Goal: Information Seeking & Learning: Learn about a topic

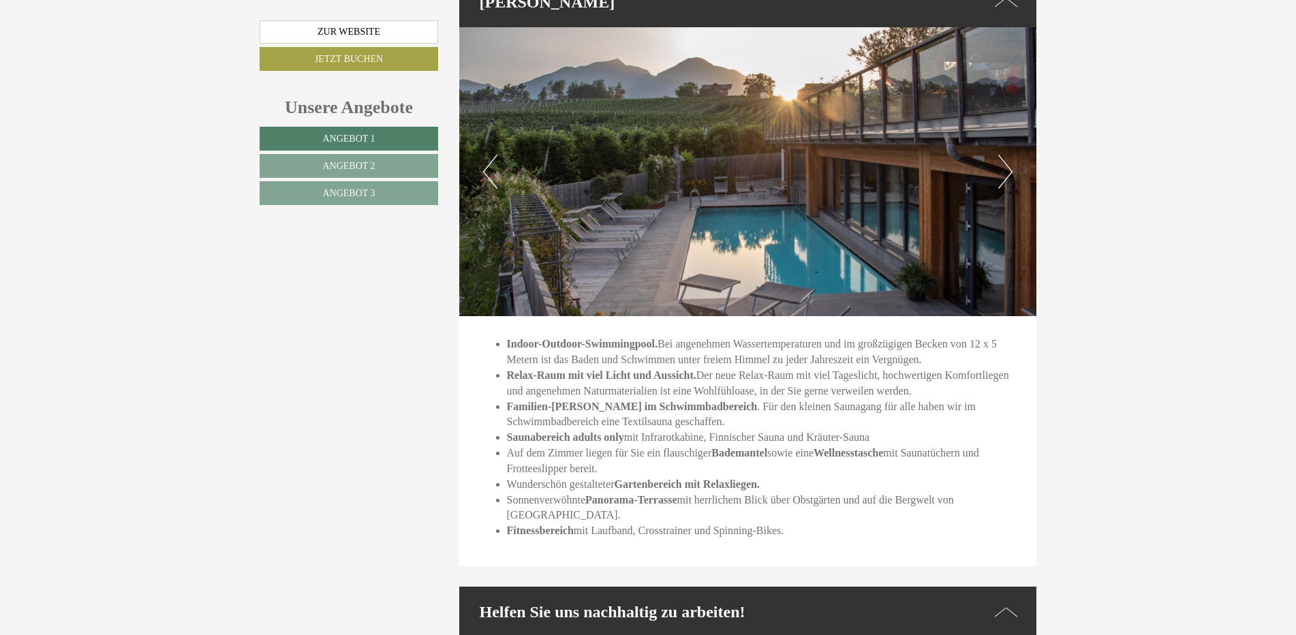
scroll to position [4667, 0]
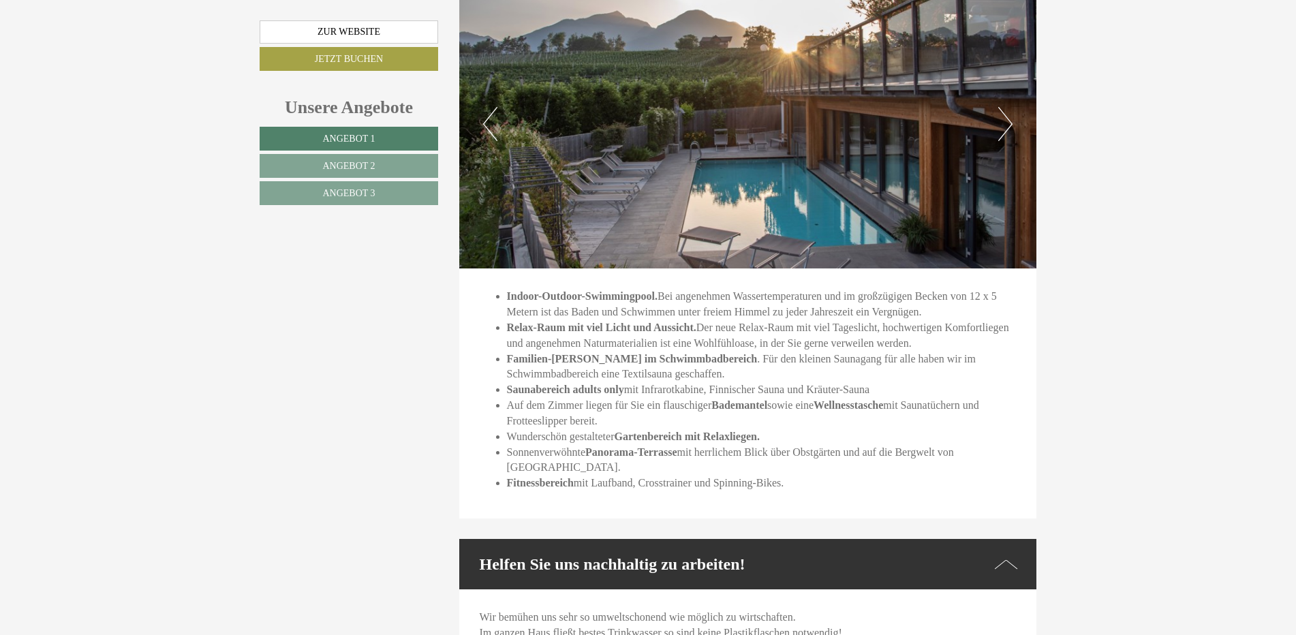
click at [1001, 107] on button "Next" at bounding box center [1005, 124] width 14 height 34
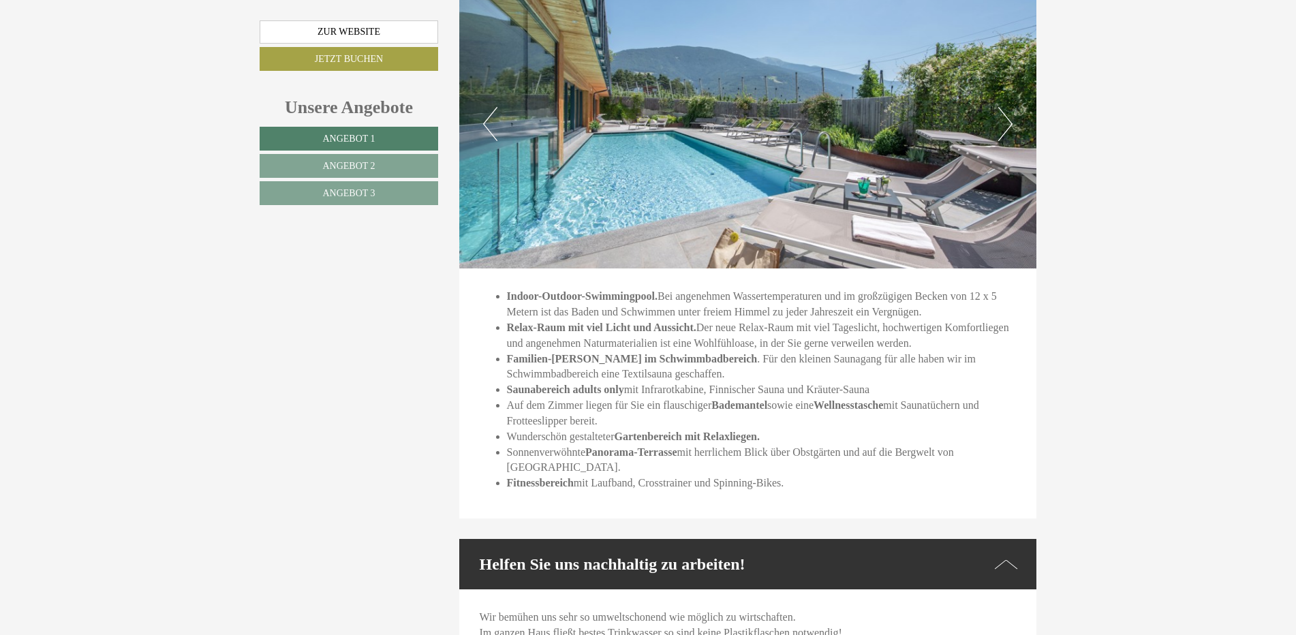
click at [1001, 107] on button "Next" at bounding box center [1005, 124] width 14 height 34
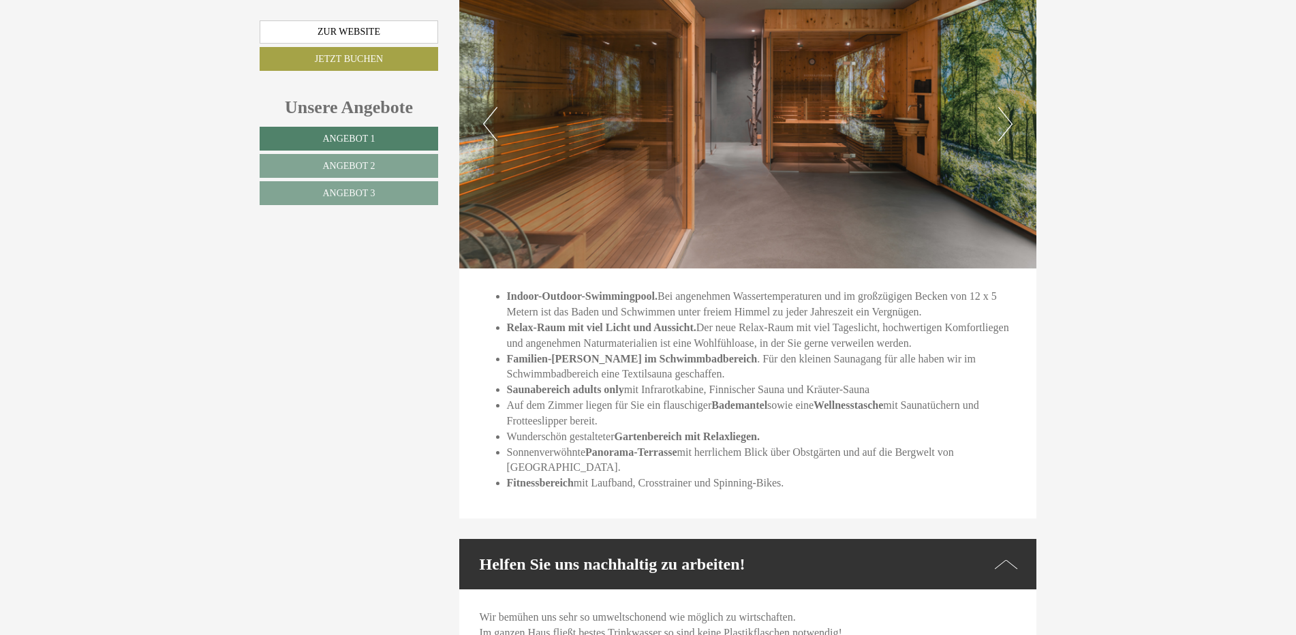
click at [1005, 107] on button "Next" at bounding box center [1005, 124] width 14 height 34
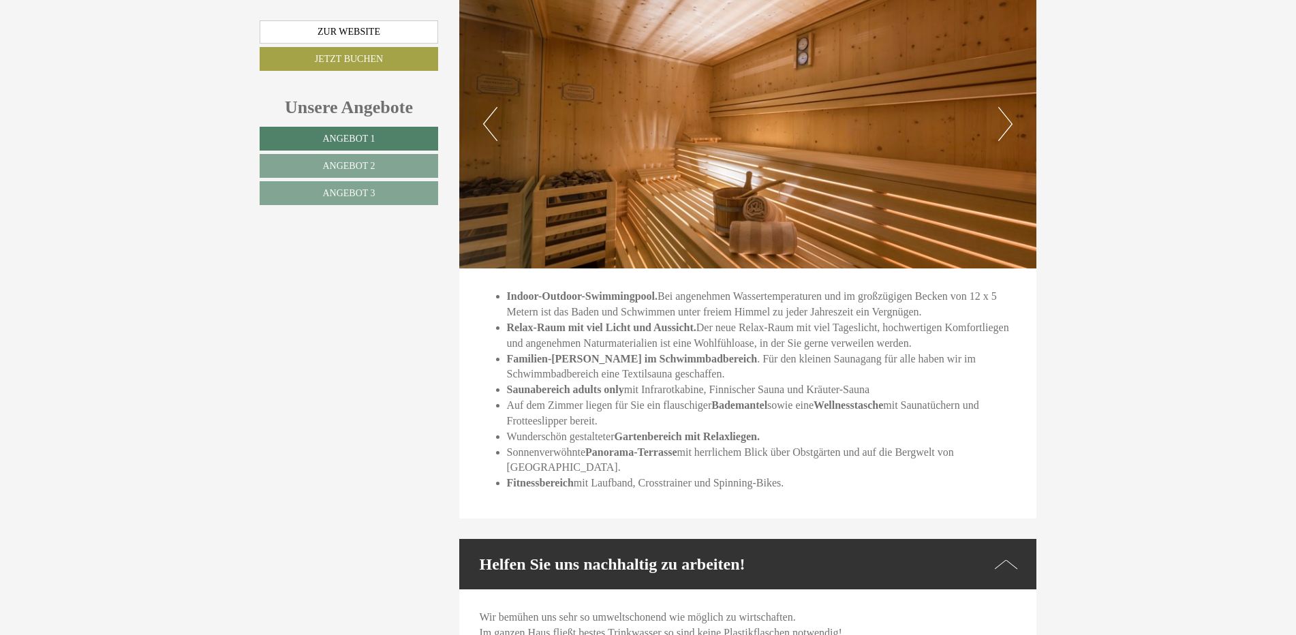
click at [1005, 107] on button "Next" at bounding box center [1005, 124] width 14 height 34
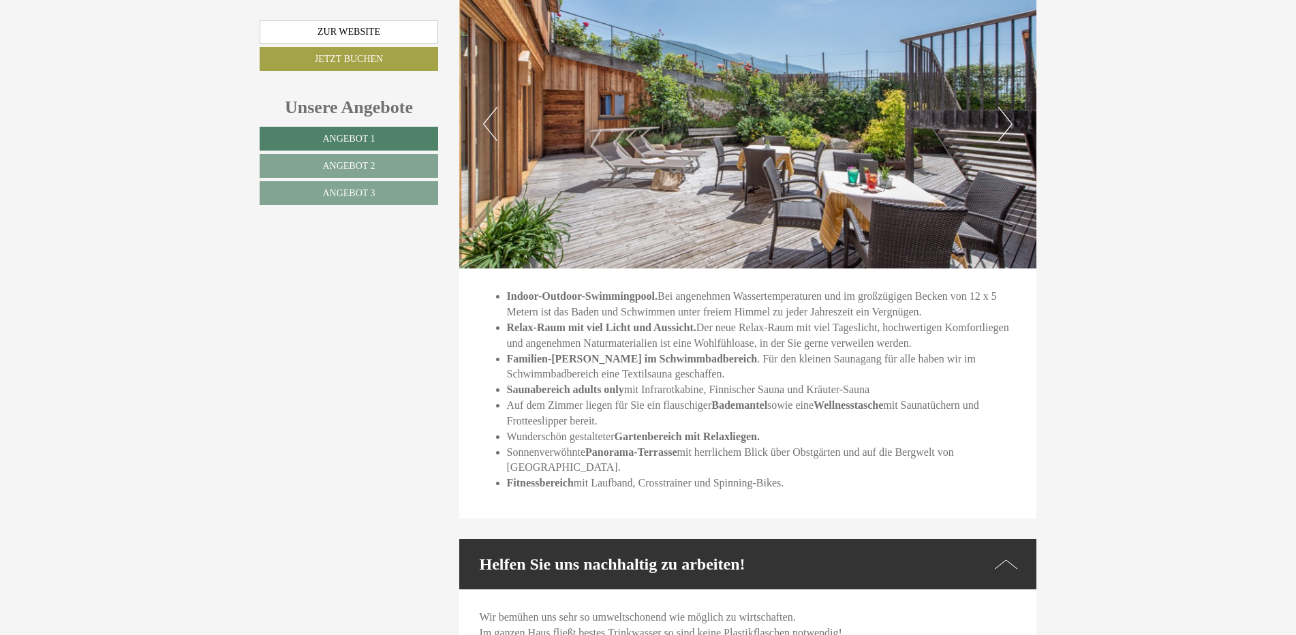
click at [1005, 107] on button "Next" at bounding box center [1005, 124] width 14 height 34
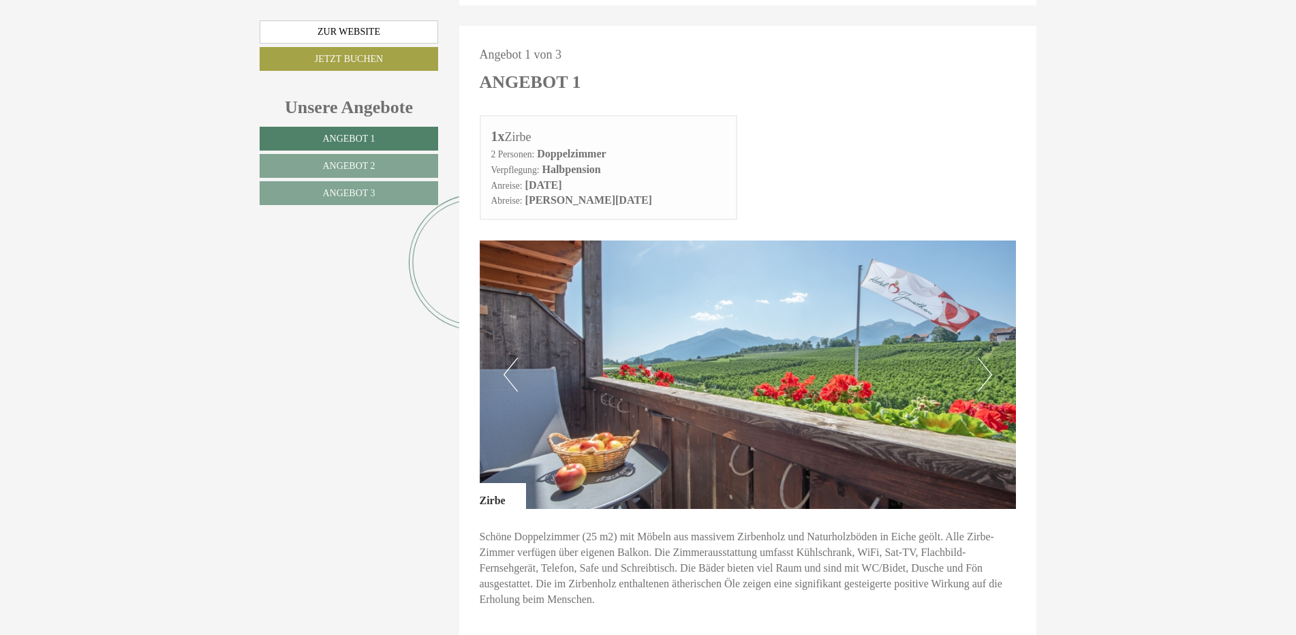
scroll to position [681, 0]
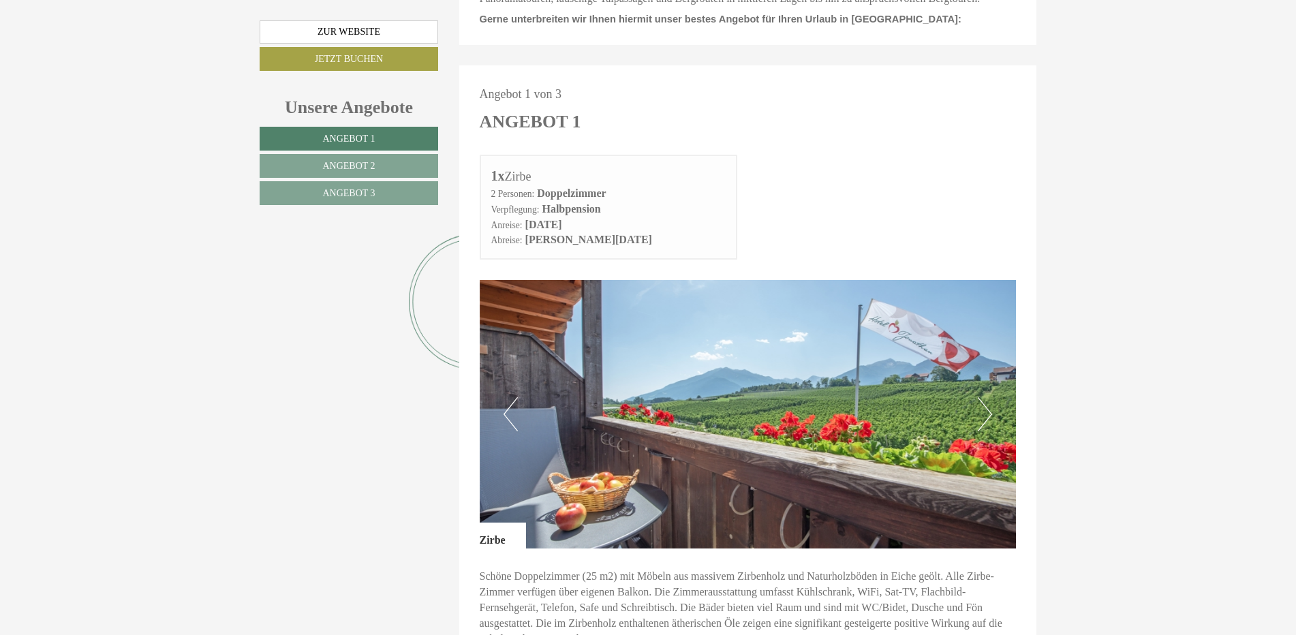
click at [985, 397] on button "Next" at bounding box center [985, 414] width 14 height 34
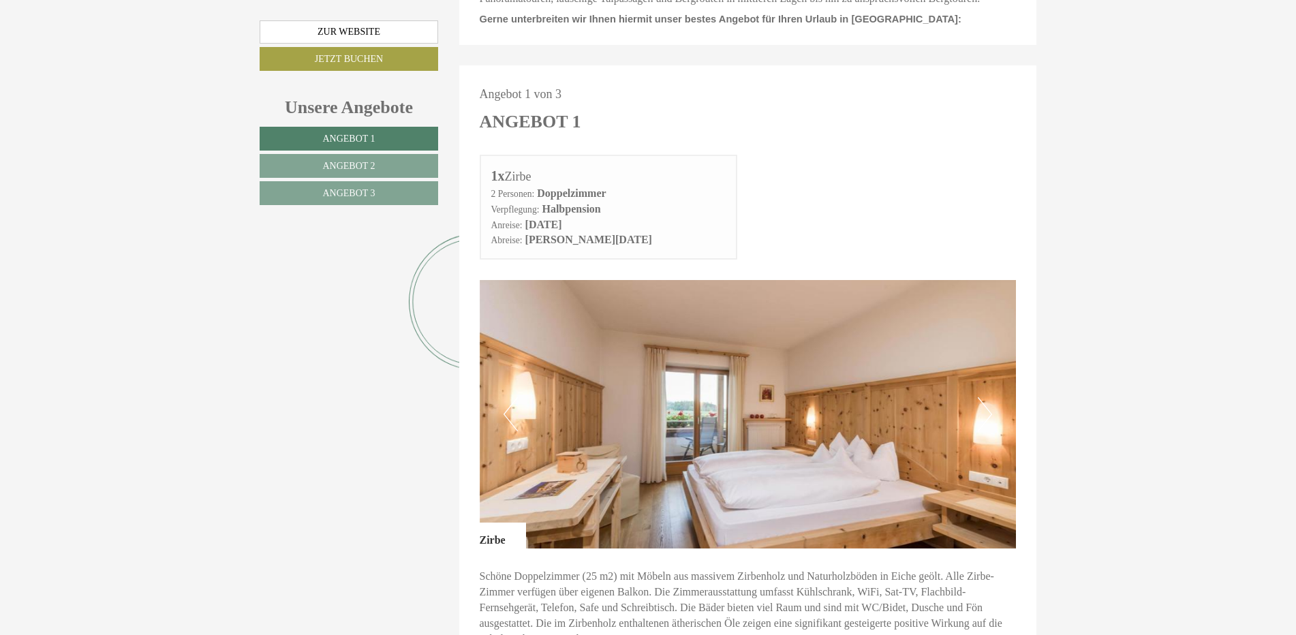
click at [984, 397] on button "Next" at bounding box center [985, 414] width 14 height 34
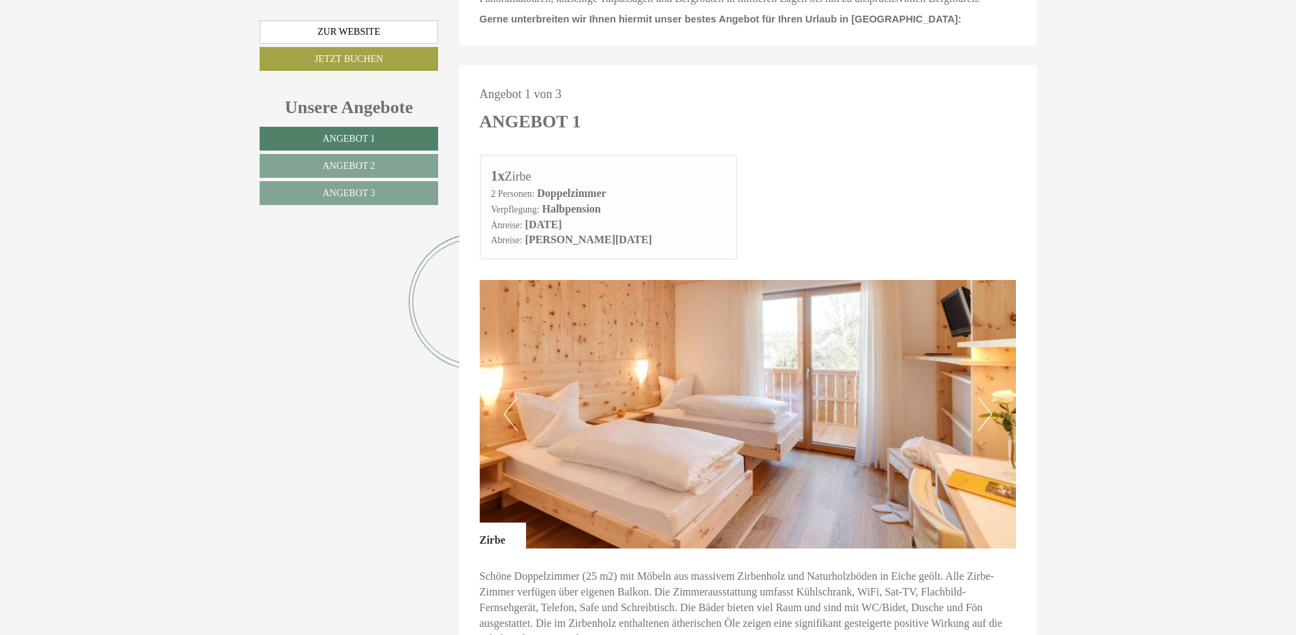
click at [512, 397] on button "Previous" at bounding box center [511, 414] width 14 height 34
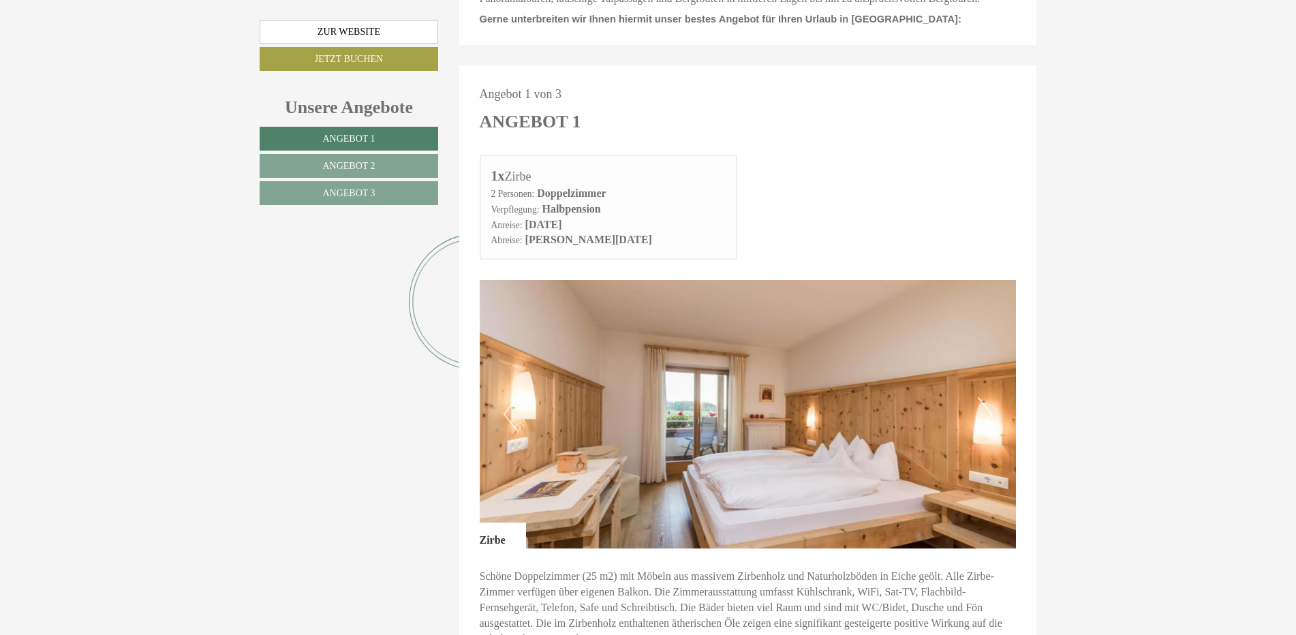
click at [981, 397] on button "Next" at bounding box center [985, 414] width 14 height 34
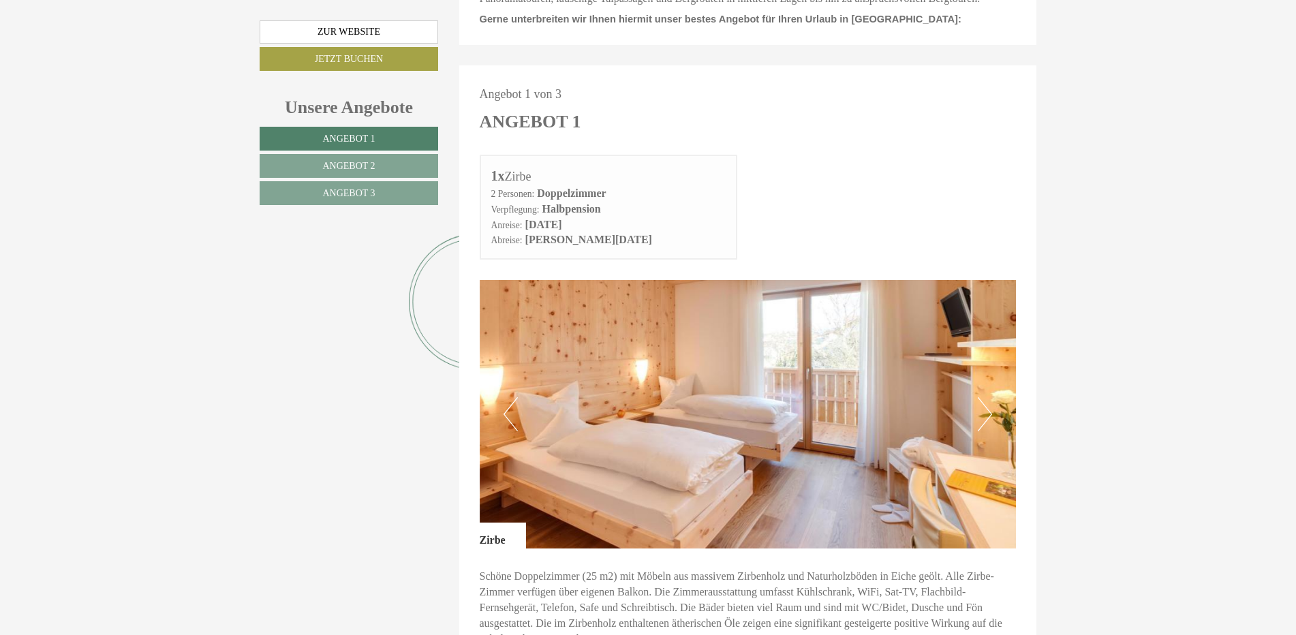
click at [987, 397] on button "Next" at bounding box center [985, 414] width 14 height 34
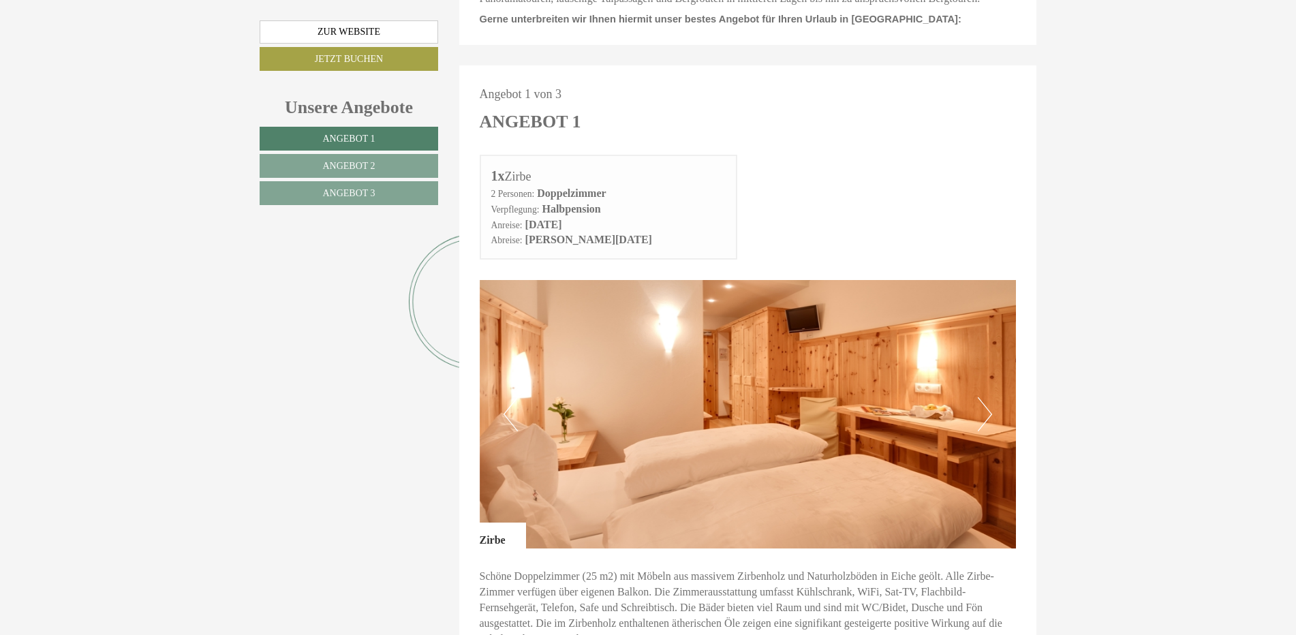
click at [987, 397] on button "Next" at bounding box center [985, 414] width 14 height 34
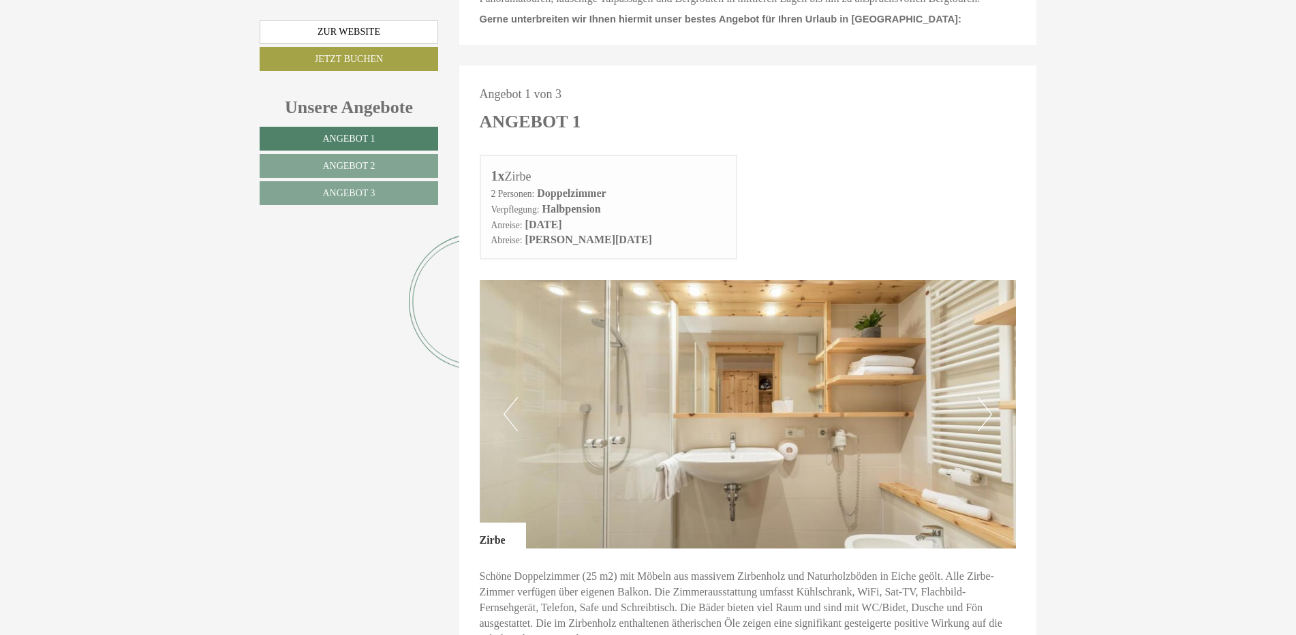
click at [987, 397] on button "Next" at bounding box center [985, 414] width 14 height 34
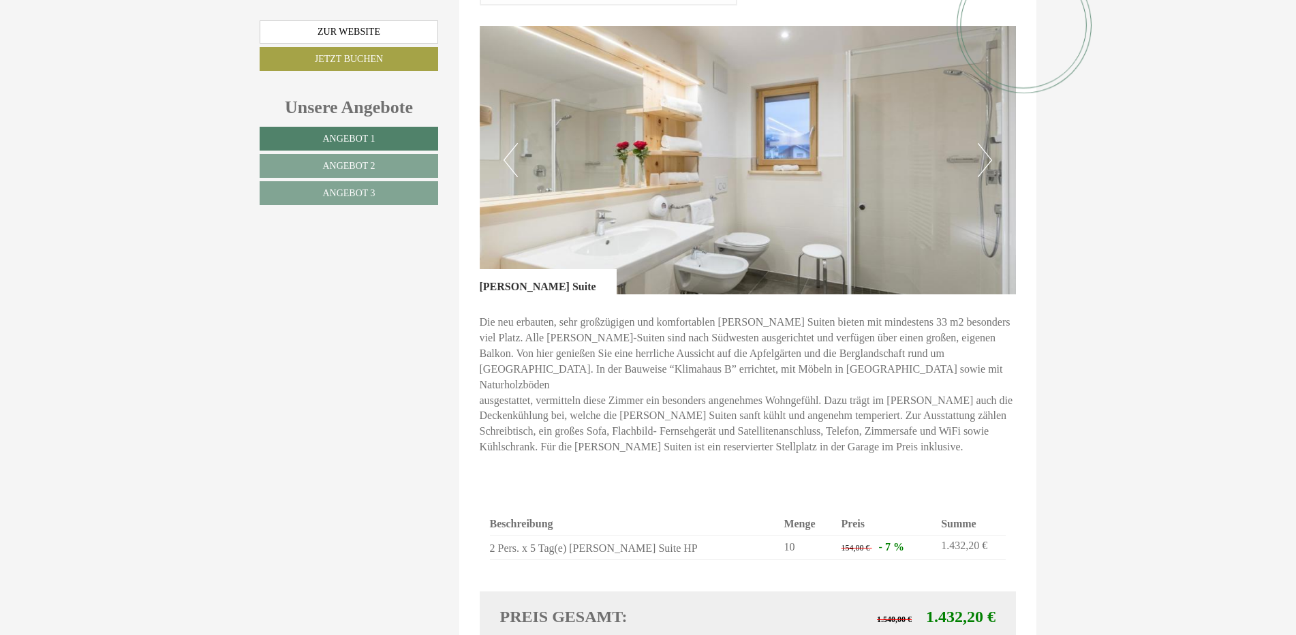
scroll to position [1772, 0]
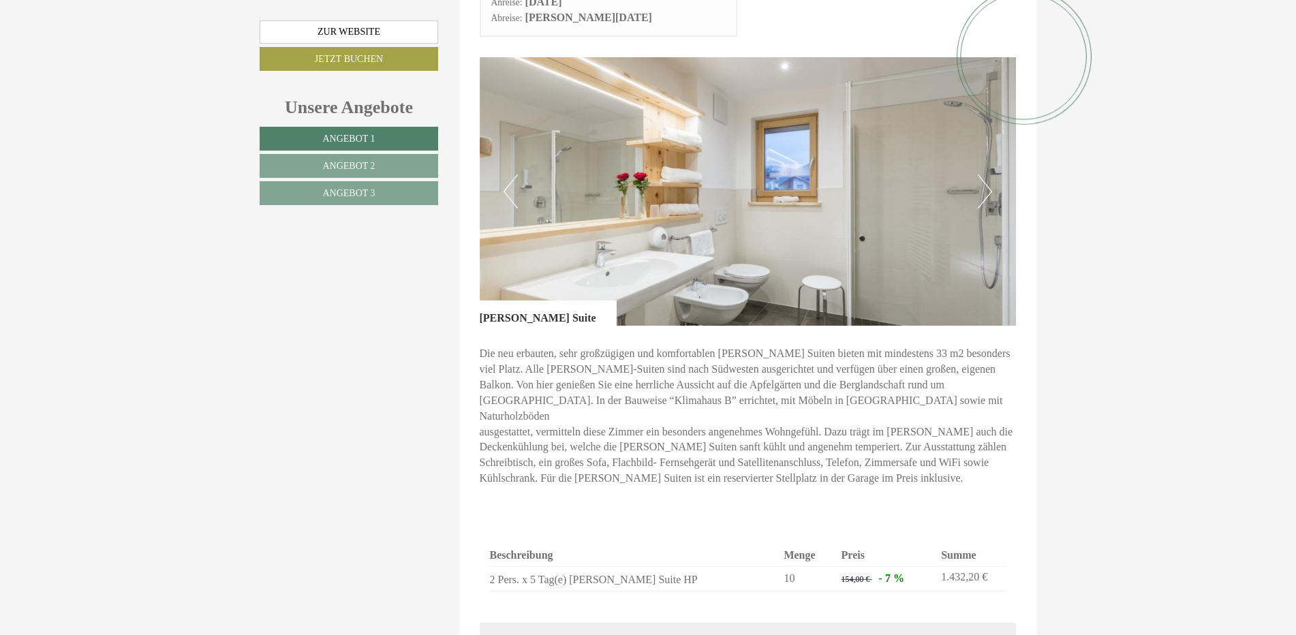
click at [989, 174] on button "Next" at bounding box center [985, 191] width 14 height 34
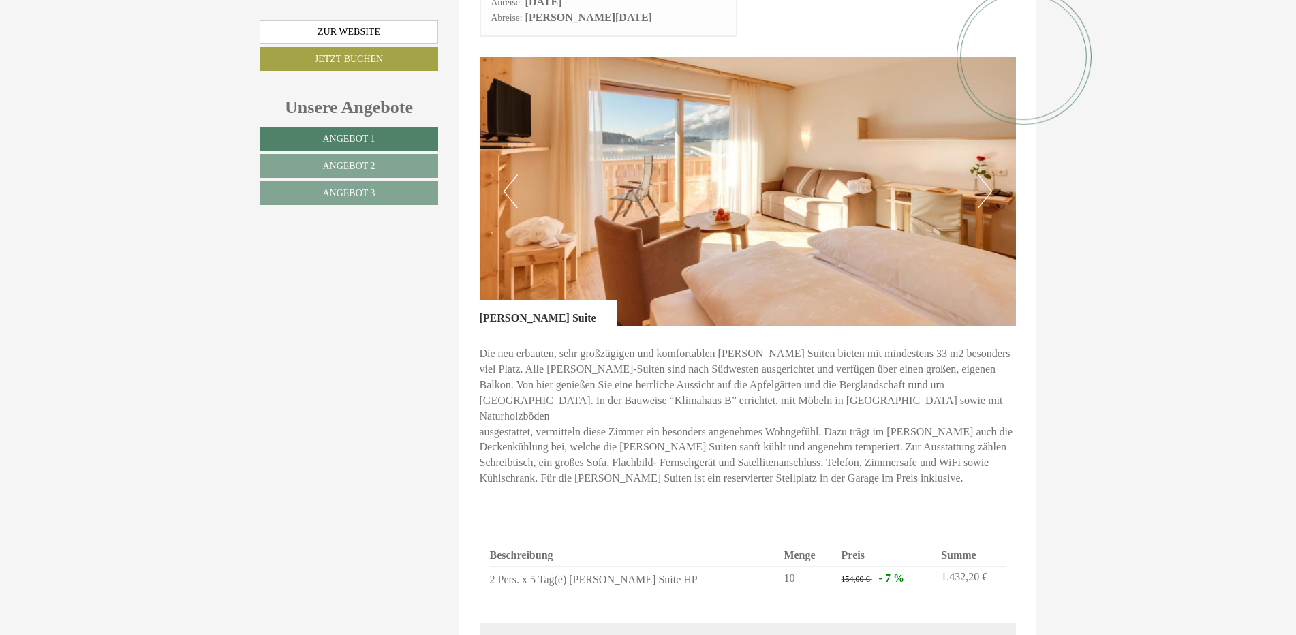
click at [987, 174] on button "Next" at bounding box center [985, 191] width 14 height 34
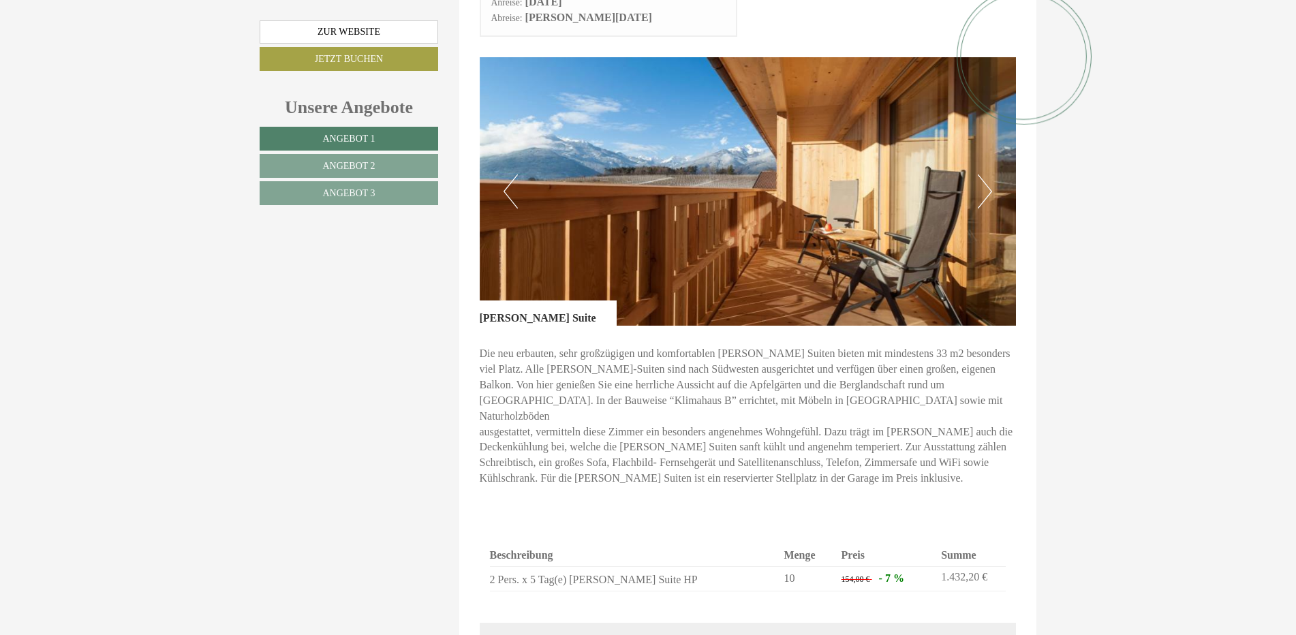
click at [987, 174] on button "Next" at bounding box center [985, 191] width 14 height 34
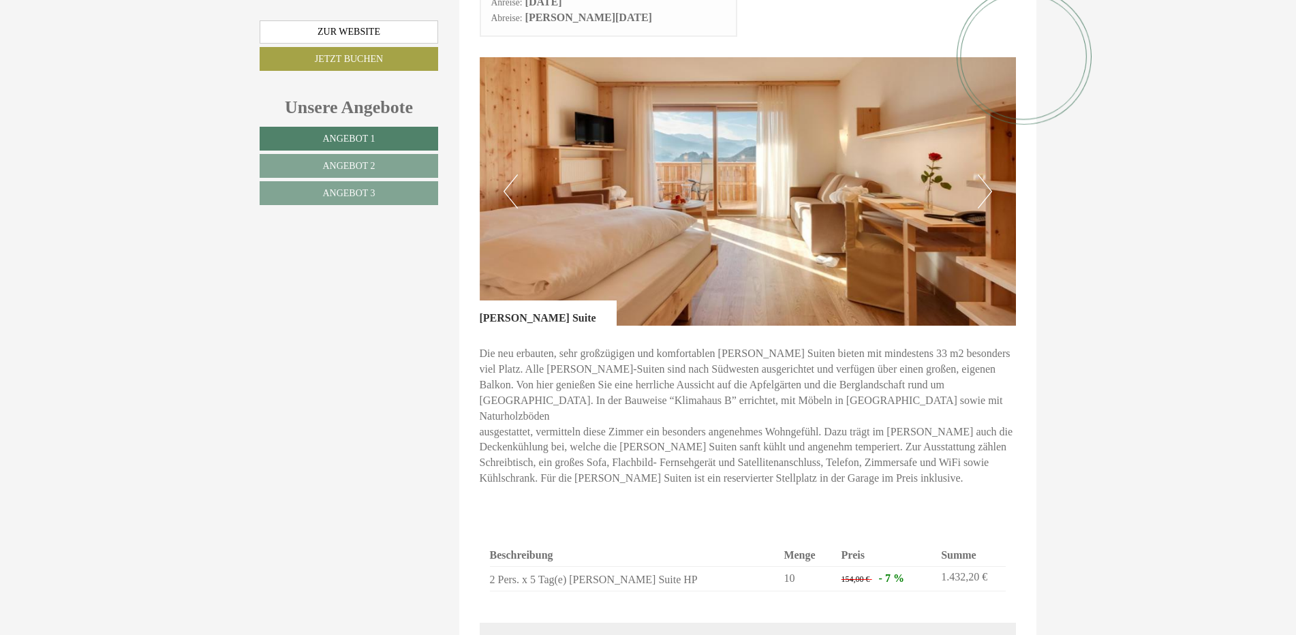
click at [987, 174] on button "Next" at bounding box center [985, 191] width 14 height 34
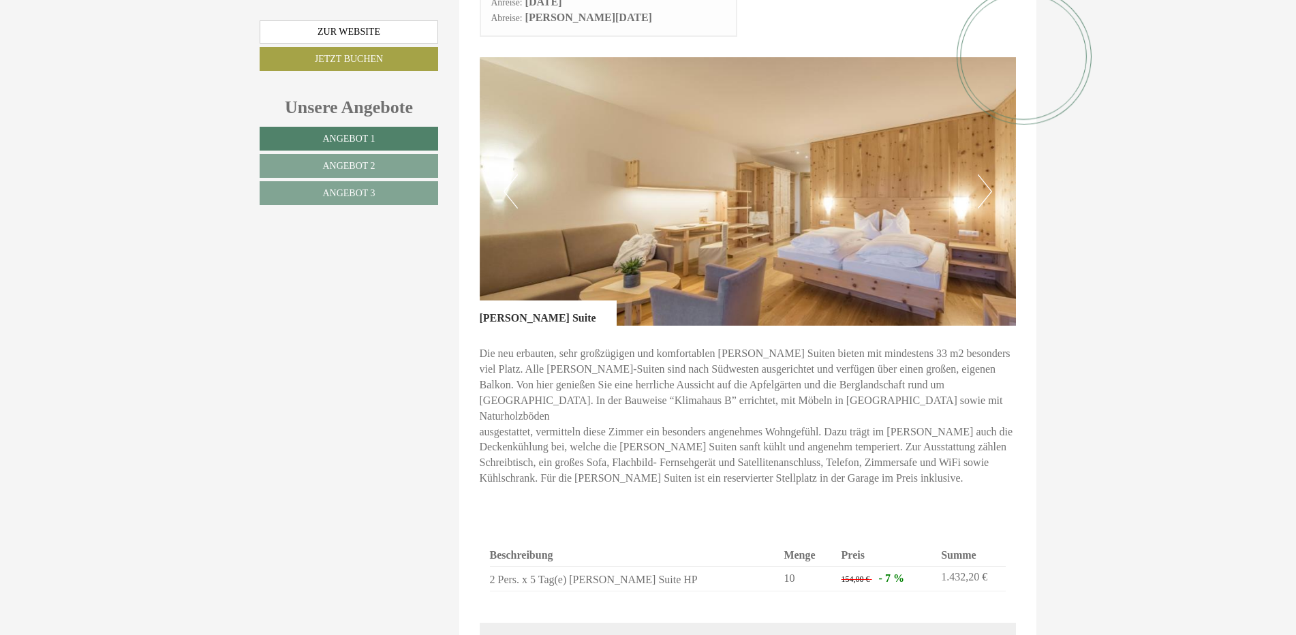
click at [987, 174] on button "Next" at bounding box center [985, 191] width 14 height 34
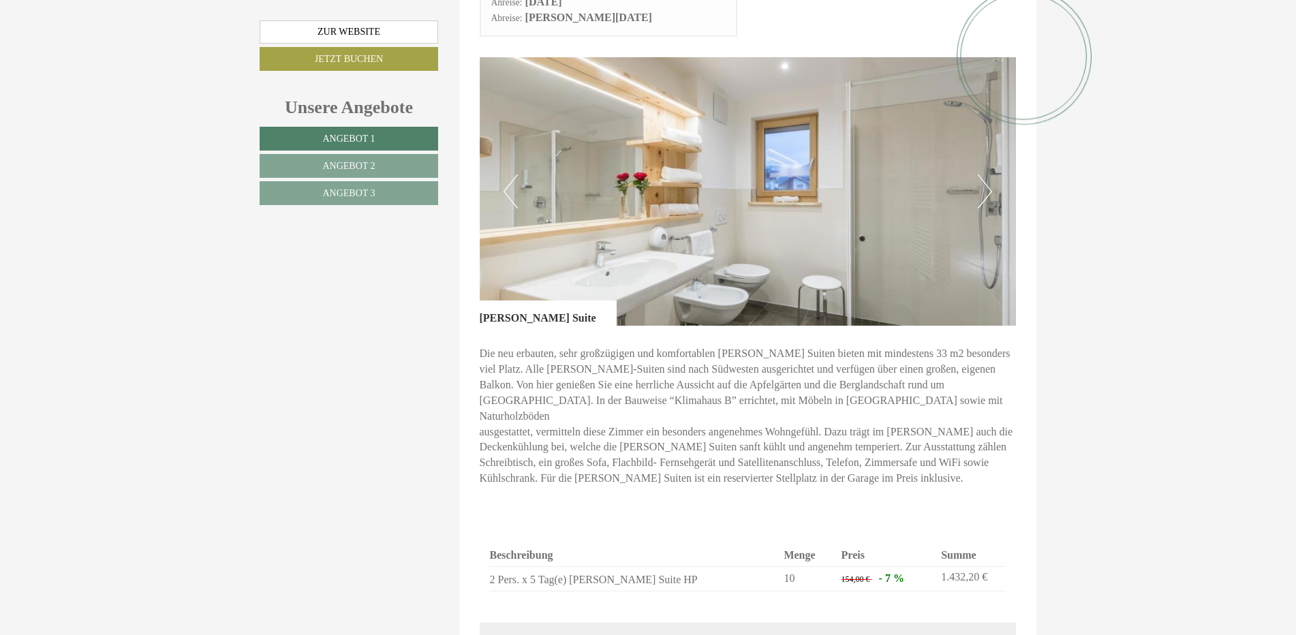
click at [987, 174] on button "Next" at bounding box center [985, 191] width 14 height 34
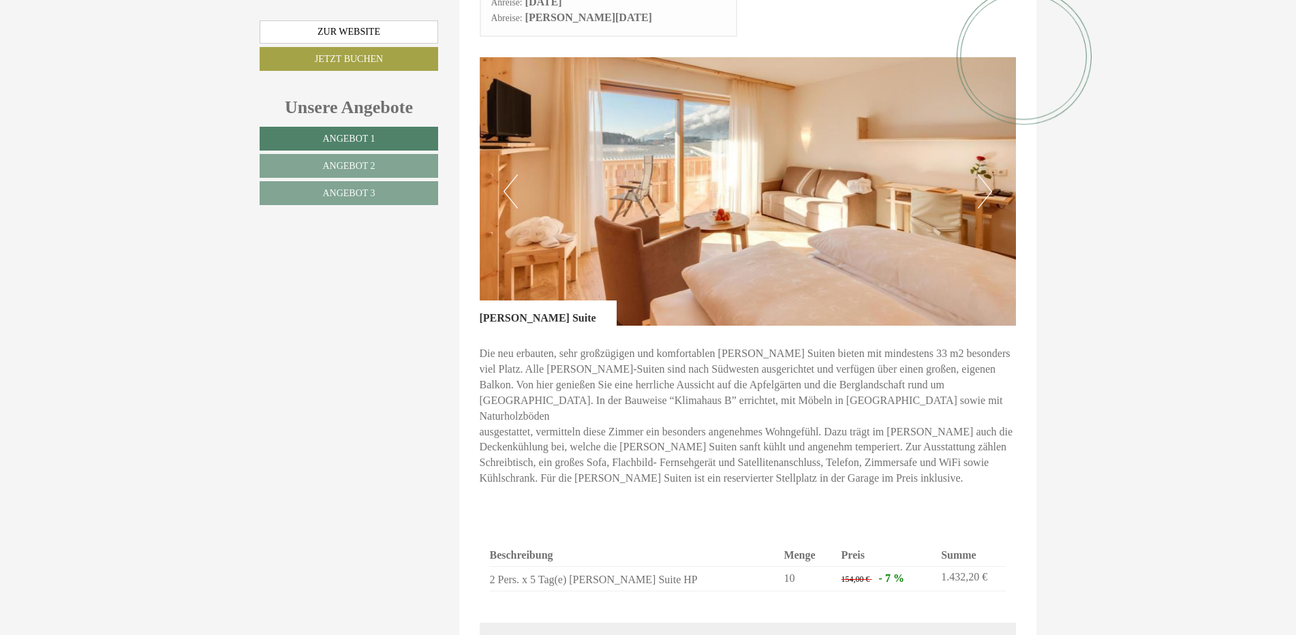
click at [987, 174] on button "Next" at bounding box center [985, 191] width 14 height 34
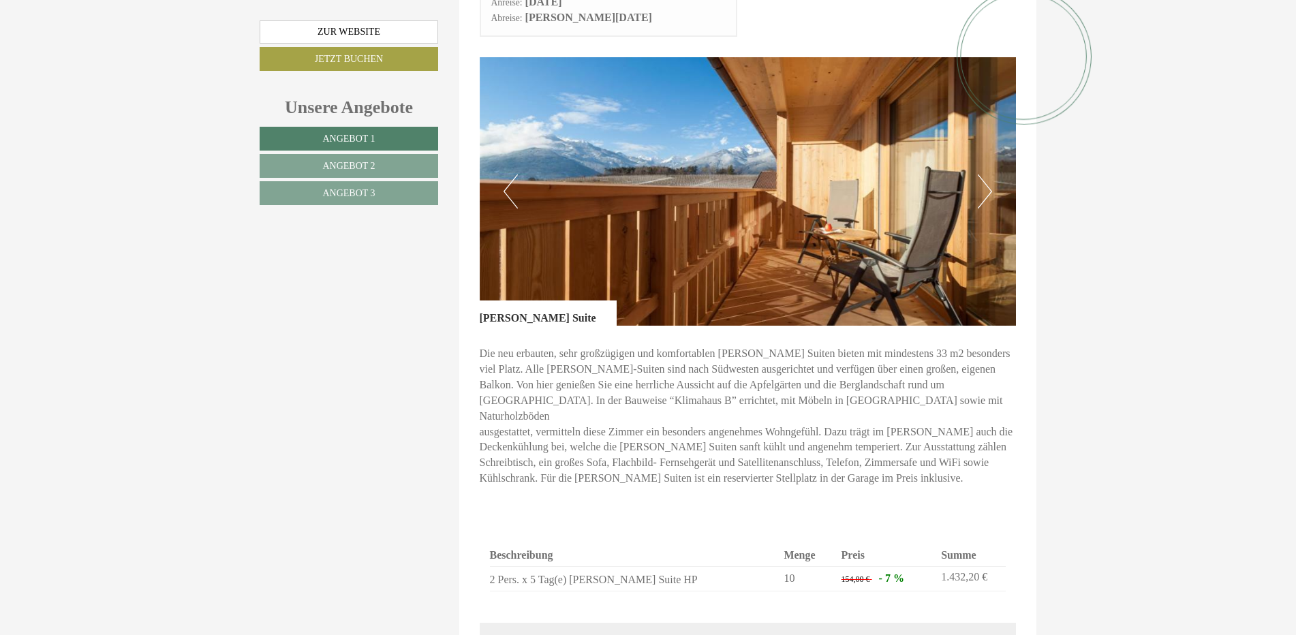
click at [987, 174] on button "Next" at bounding box center [985, 191] width 14 height 34
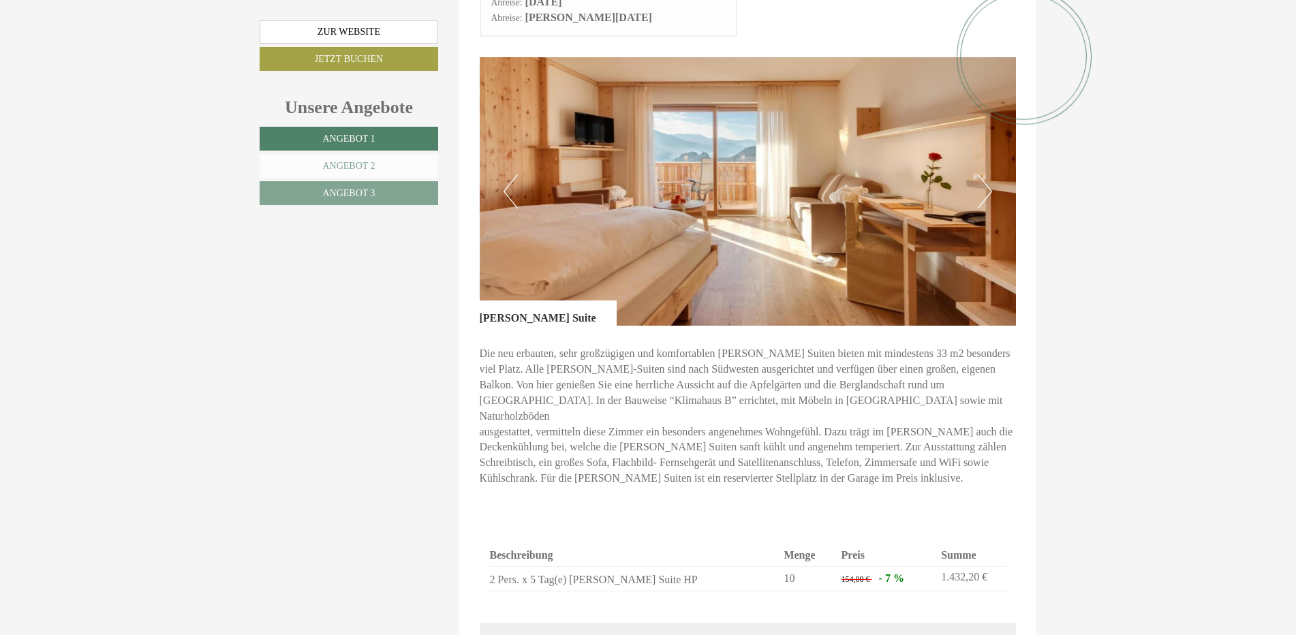
click at [314, 162] on link "Angebot 2" at bounding box center [349, 166] width 179 height 24
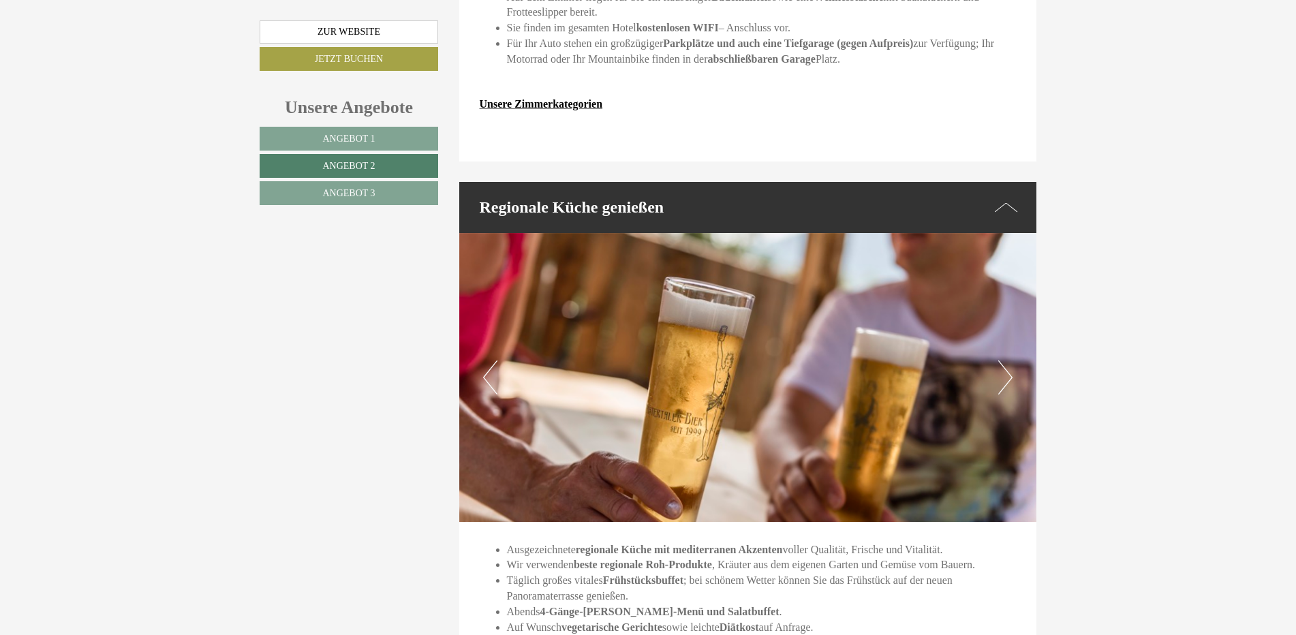
scroll to position [2221, 0]
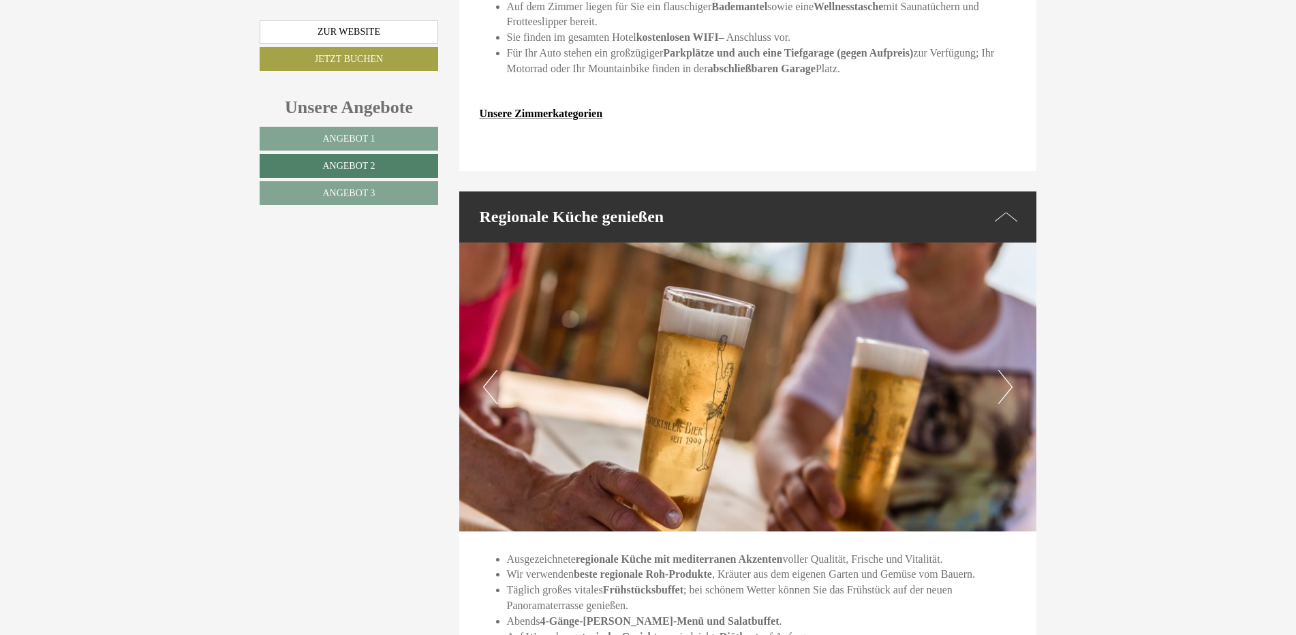
click at [1006, 370] on button "Next" at bounding box center [1005, 387] width 14 height 34
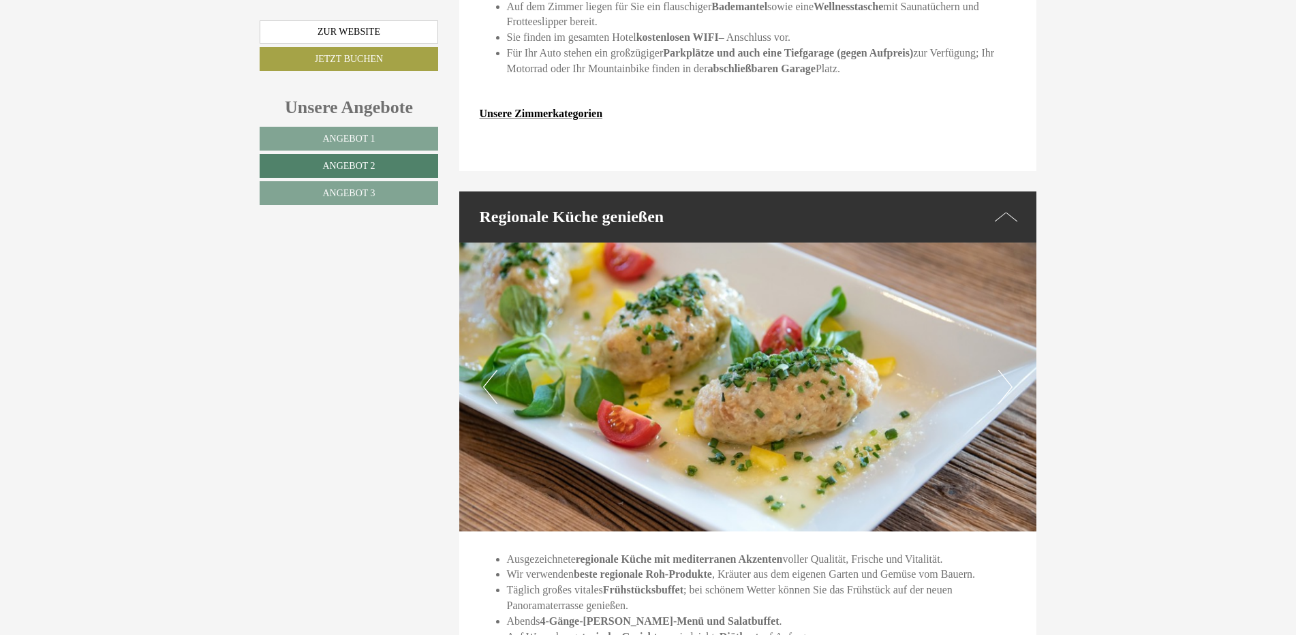
click at [1007, 370] on button "Next" at bounding box center [1005, 387] width 14 height 34
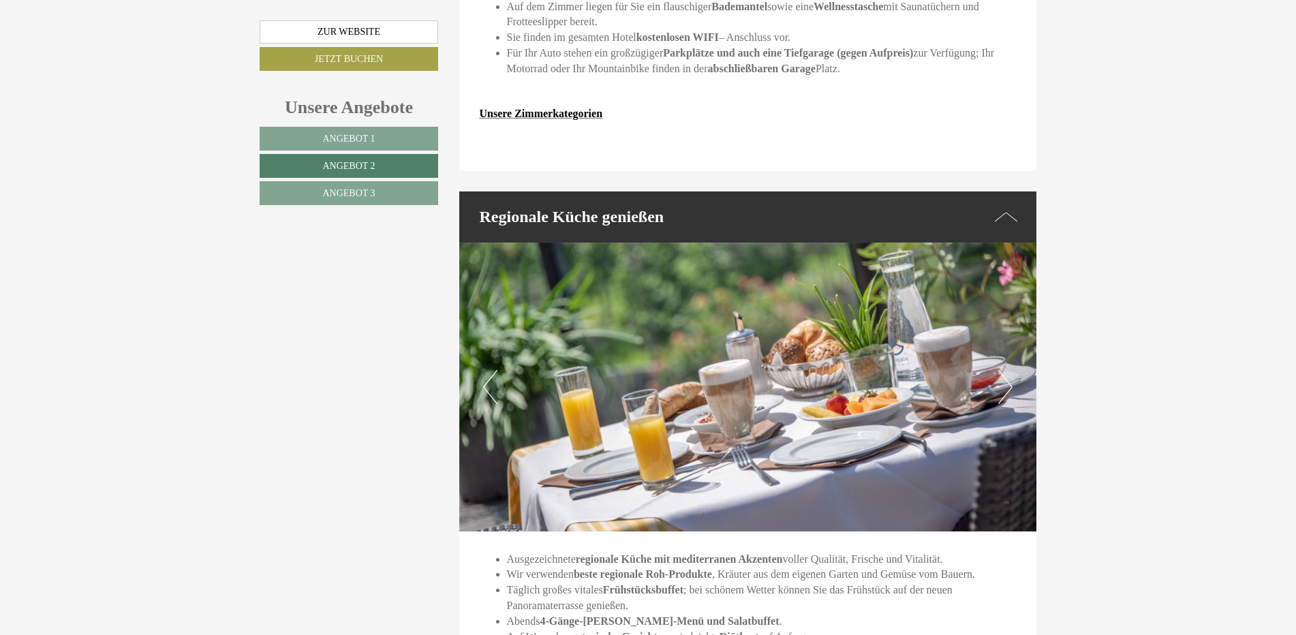
click at [1007, 370] on button "Next" at bounding box center [1005, 387] width 14 height 34
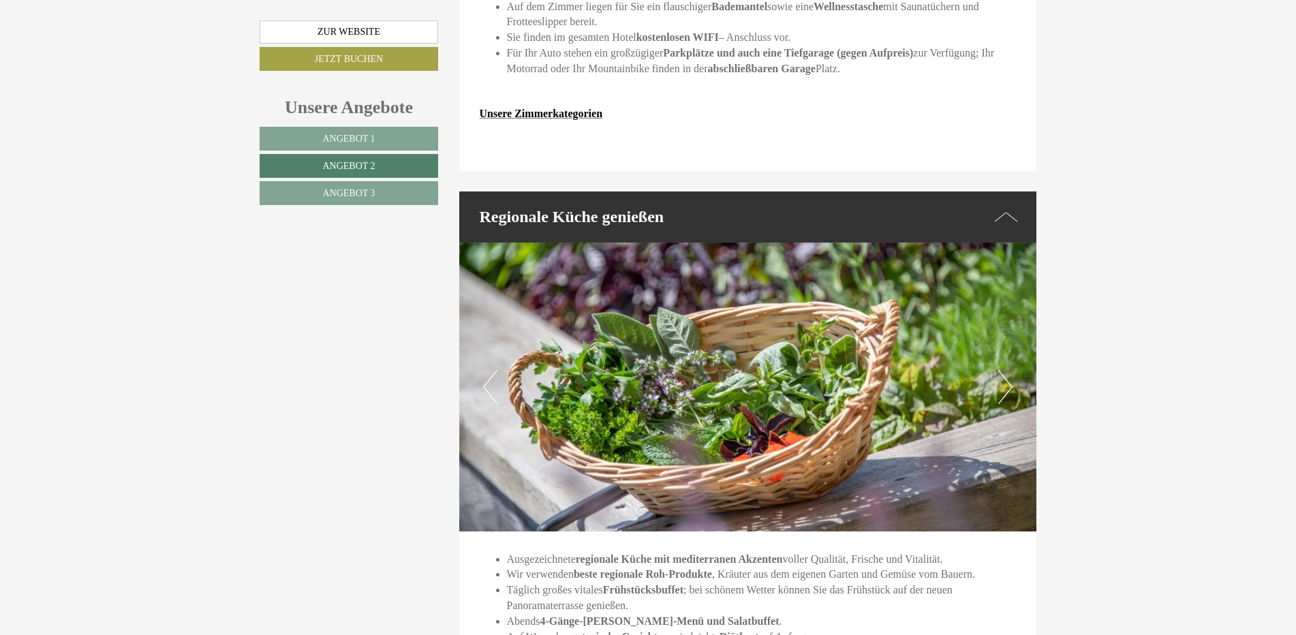
click at [1008, 370] on button "Next" at bounding box center [1005, 387] width 14 height 34
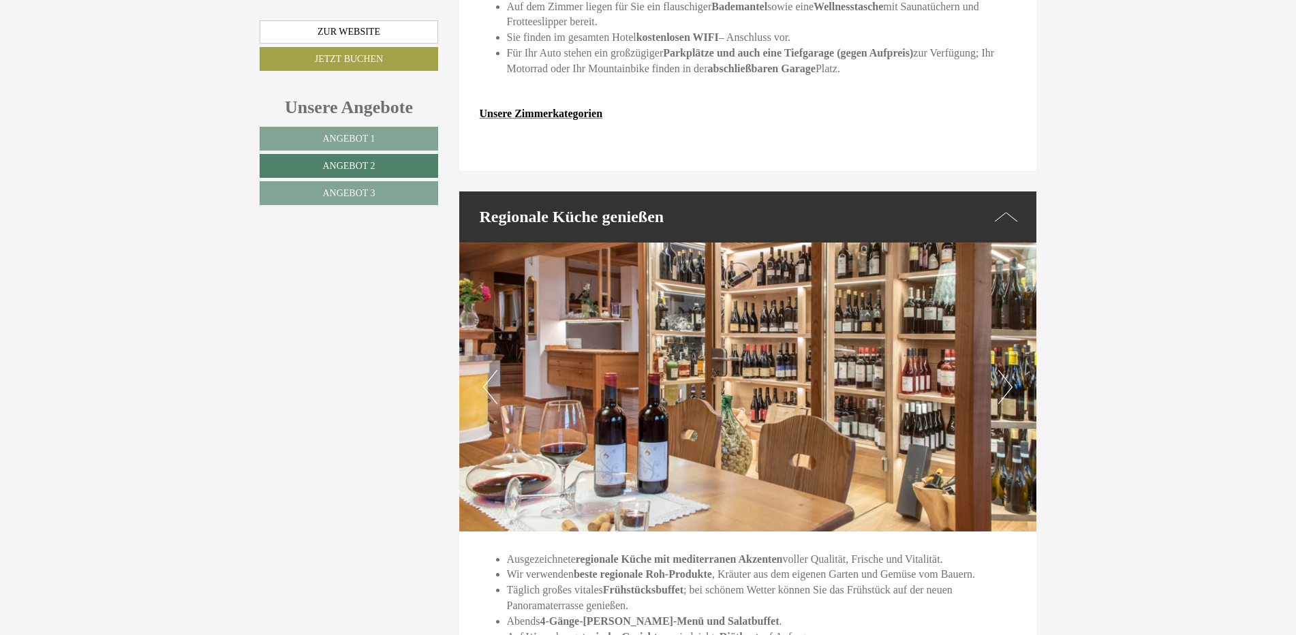
click at [1008, 370] on button "Next" at bounding box center [1005, 387] width 14 height 34
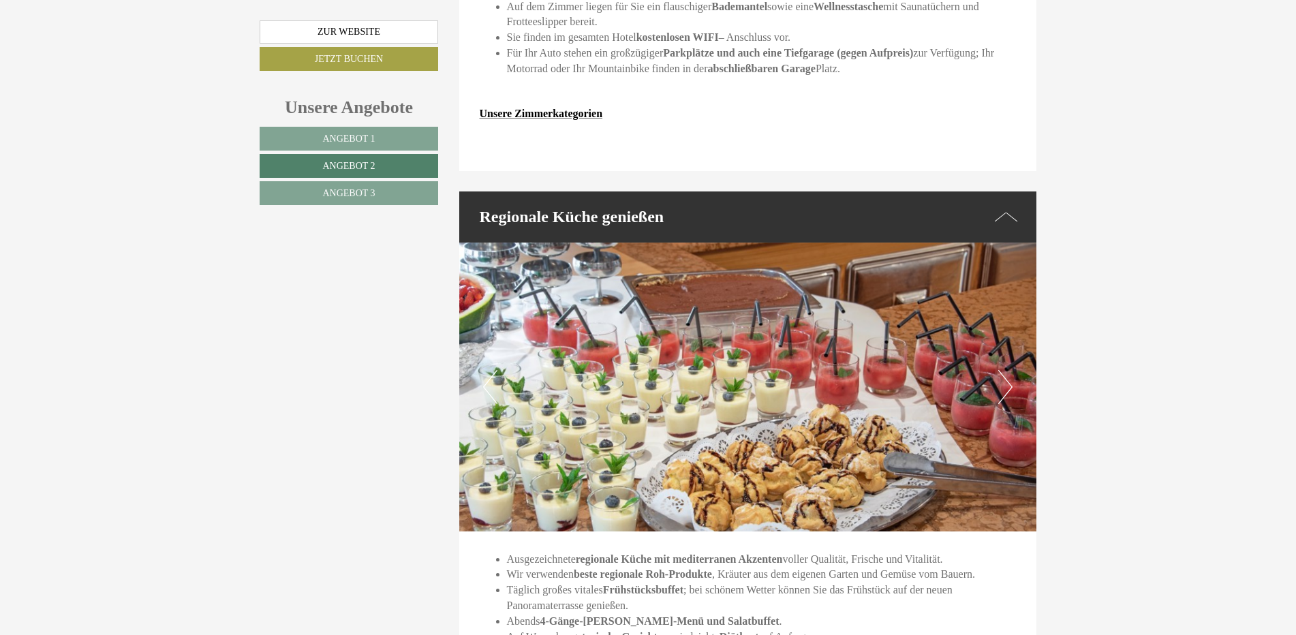
click at [1007, 370] on button "Next" at bounding box center [1005, 387] width 14 height 34
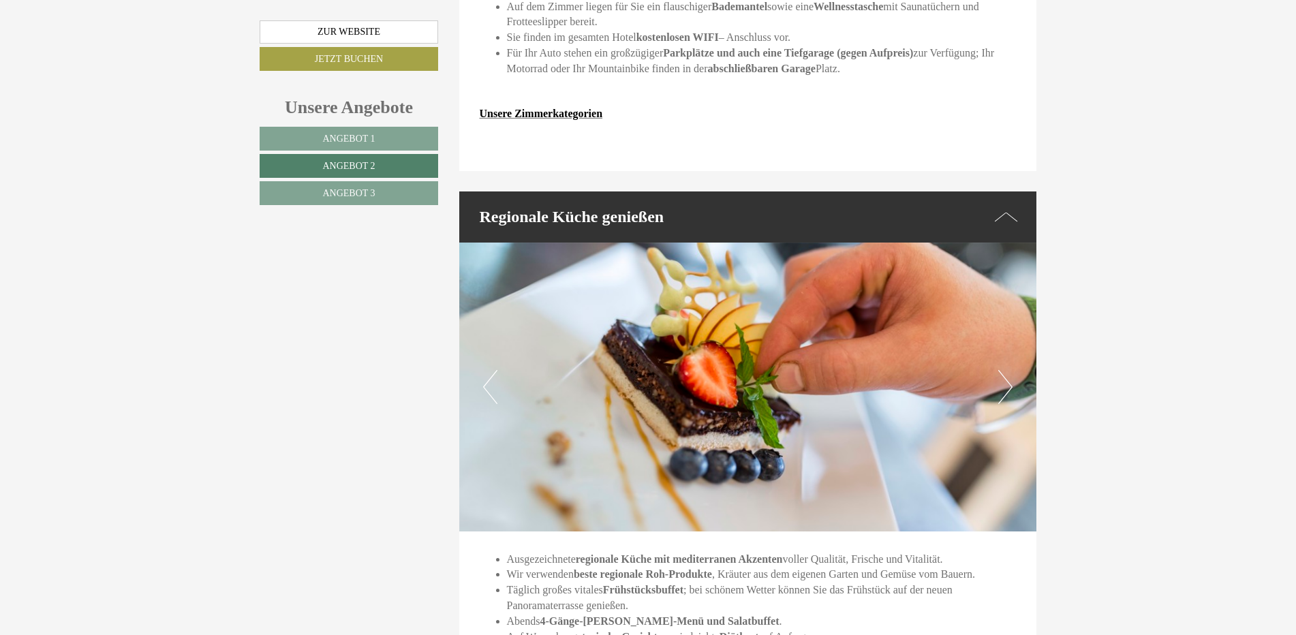
click at [1006, 370] on button "Next" at bounding box center [1005, 387] width 14 height 34
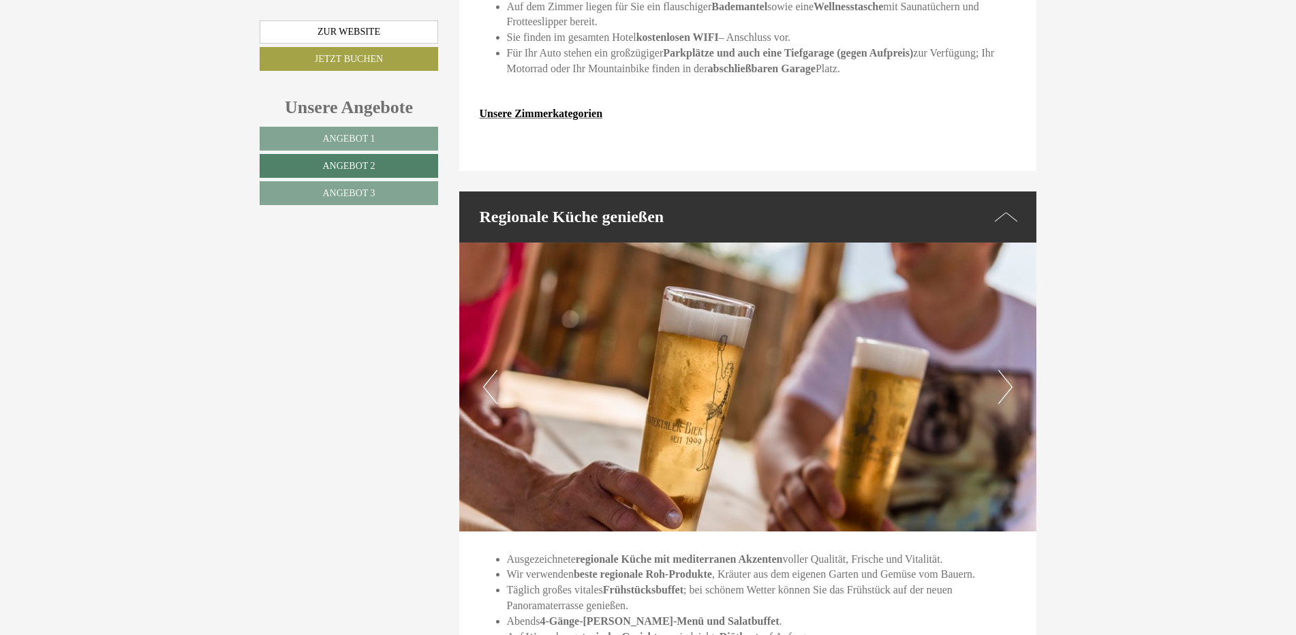
click at [1006, 370] on button "Next" at bounding box center [1005, 387] width 14 height 34
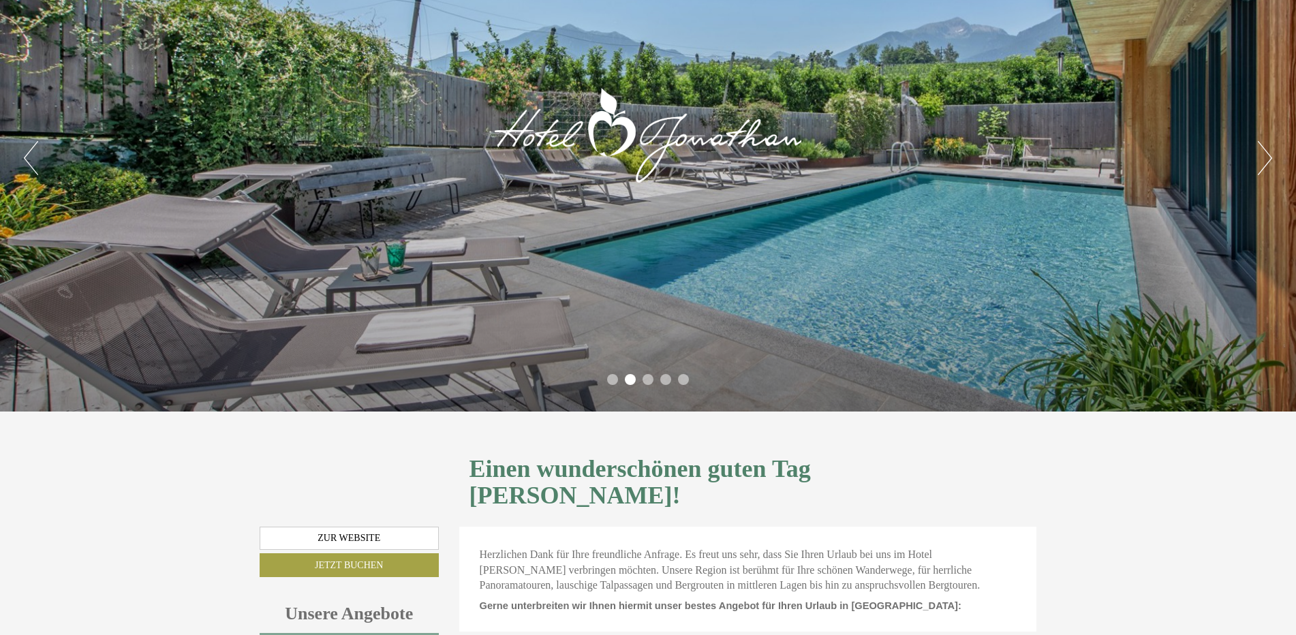
scroll to position [0, 0]
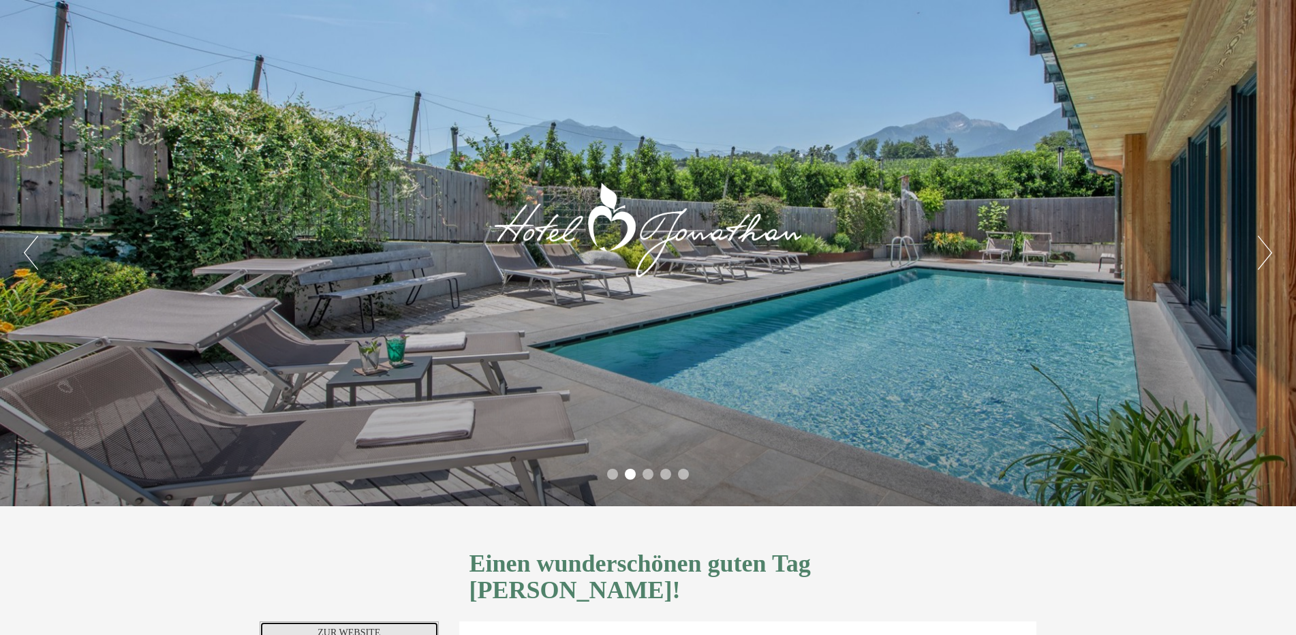
click at [352, 621] on link "Zur Website" at bounding box center [349, 632] width 179 height 23
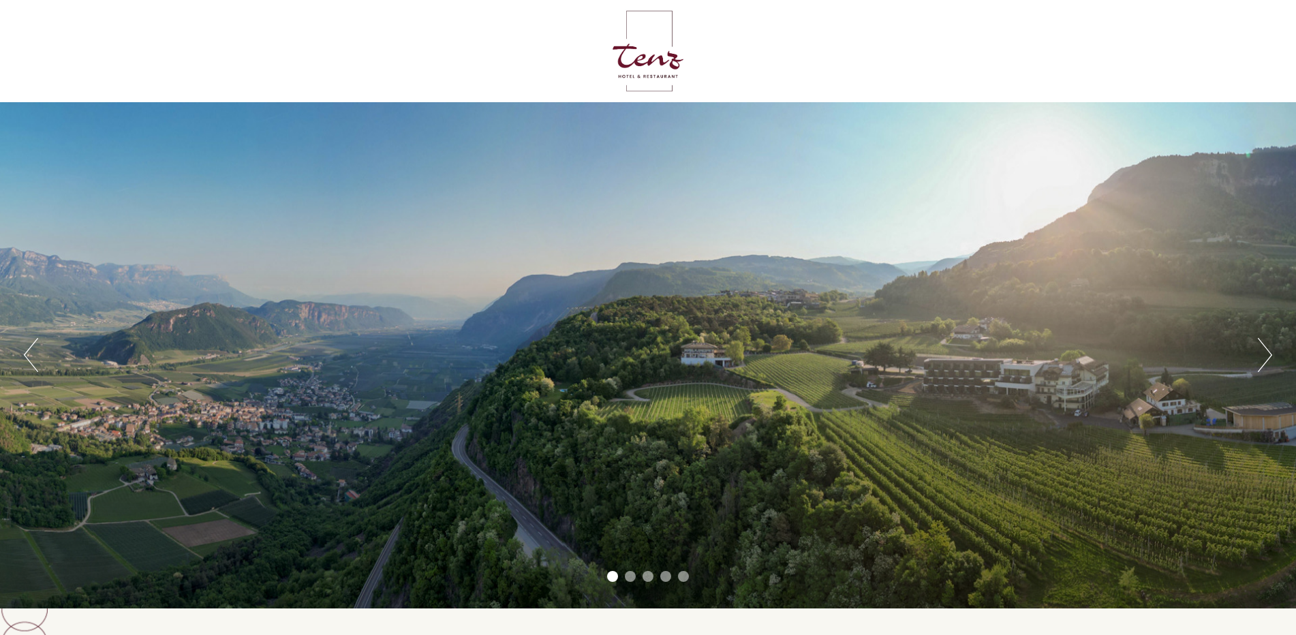
click at [1266, 352] on button "Next" at bounding box center [1265, 355] width 14 height 34
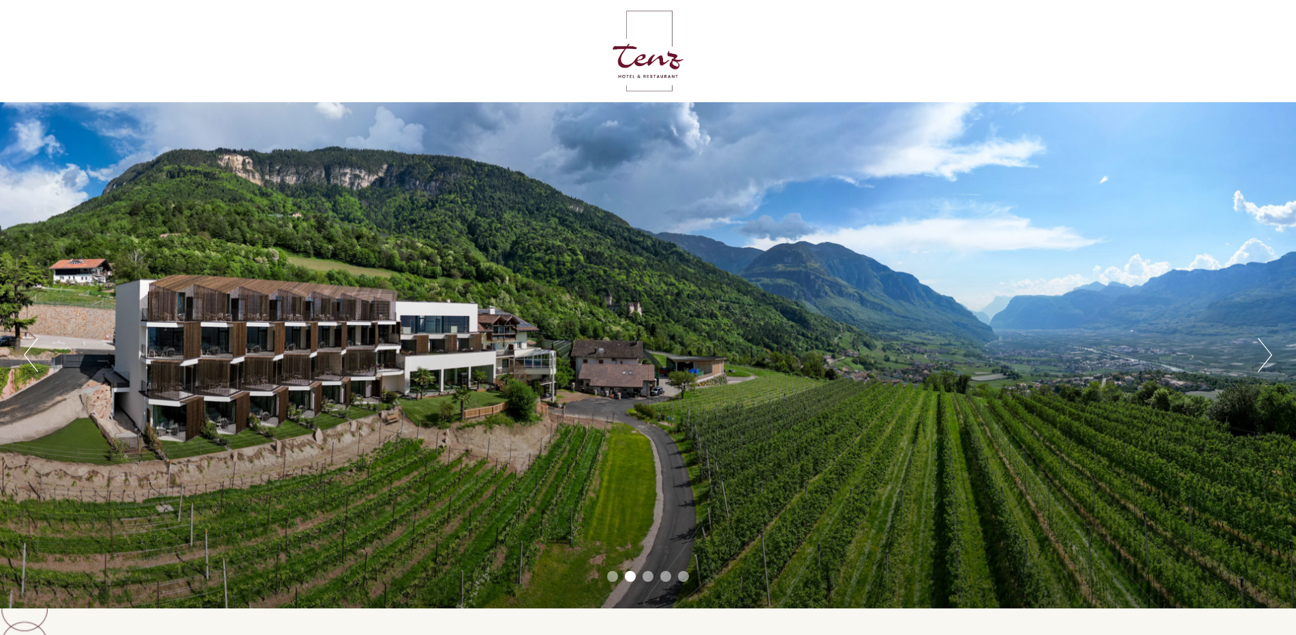
click at [1265, 353] on button "Next" at bounding box center [1265, 355] width 14 height 34
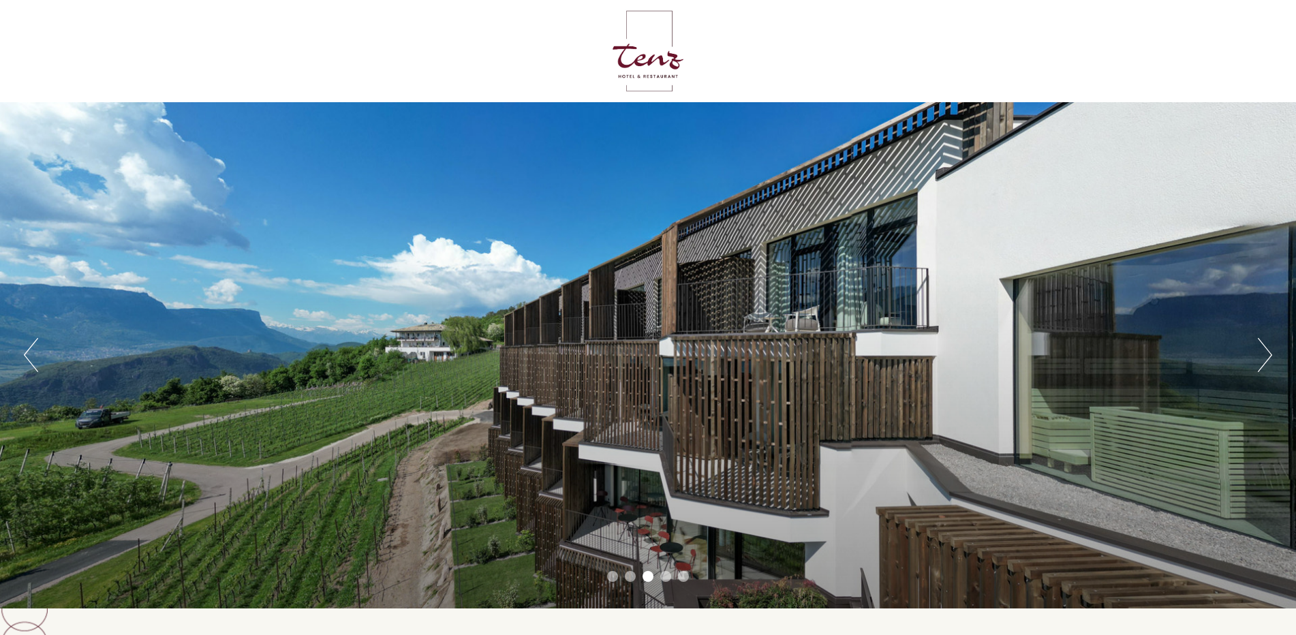
click at [1265, 353] on button "Next" at bounding box center [1265, 355] width 14 height 34
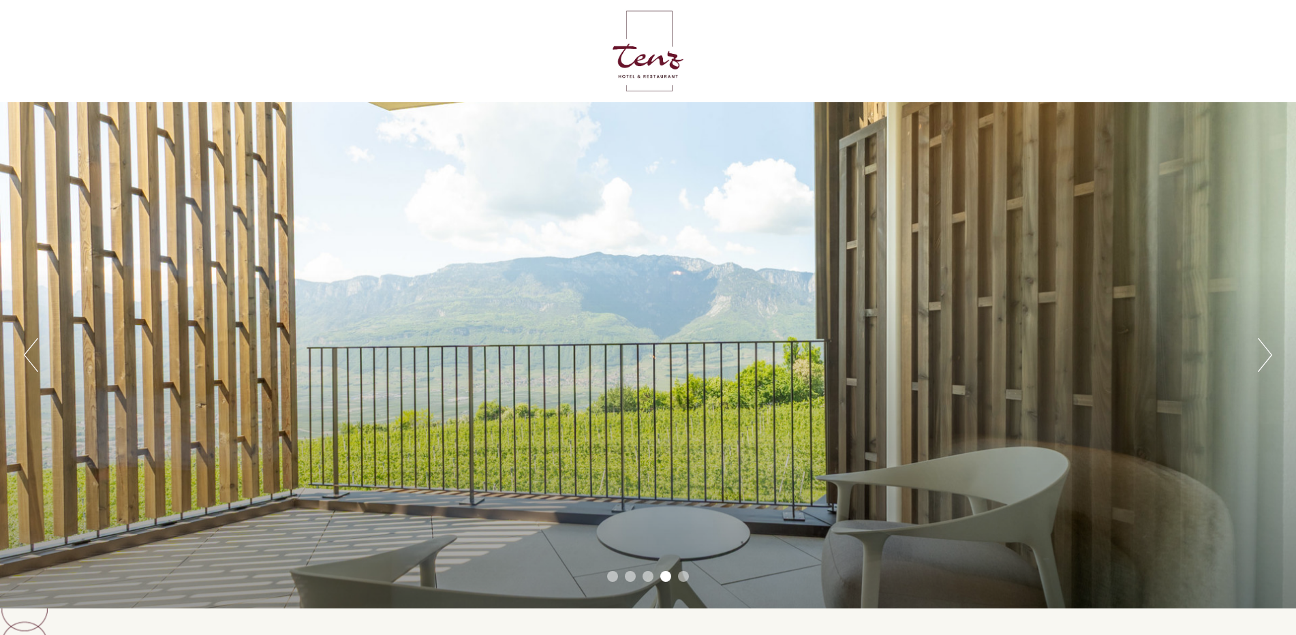
click at [1265, 353] on button "Next" at bounding box center [1265, 355] width 14 height 34
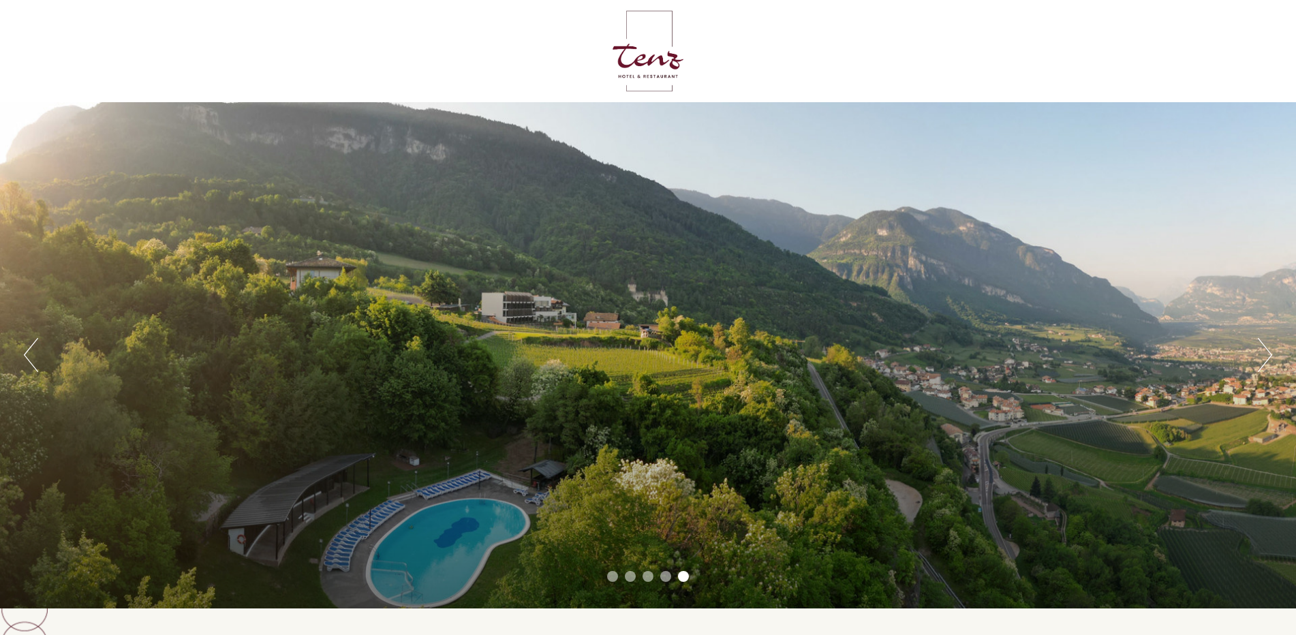
click at [1265, 353] on button "Next" at bounding box center [1265, 355] width 14 height 34
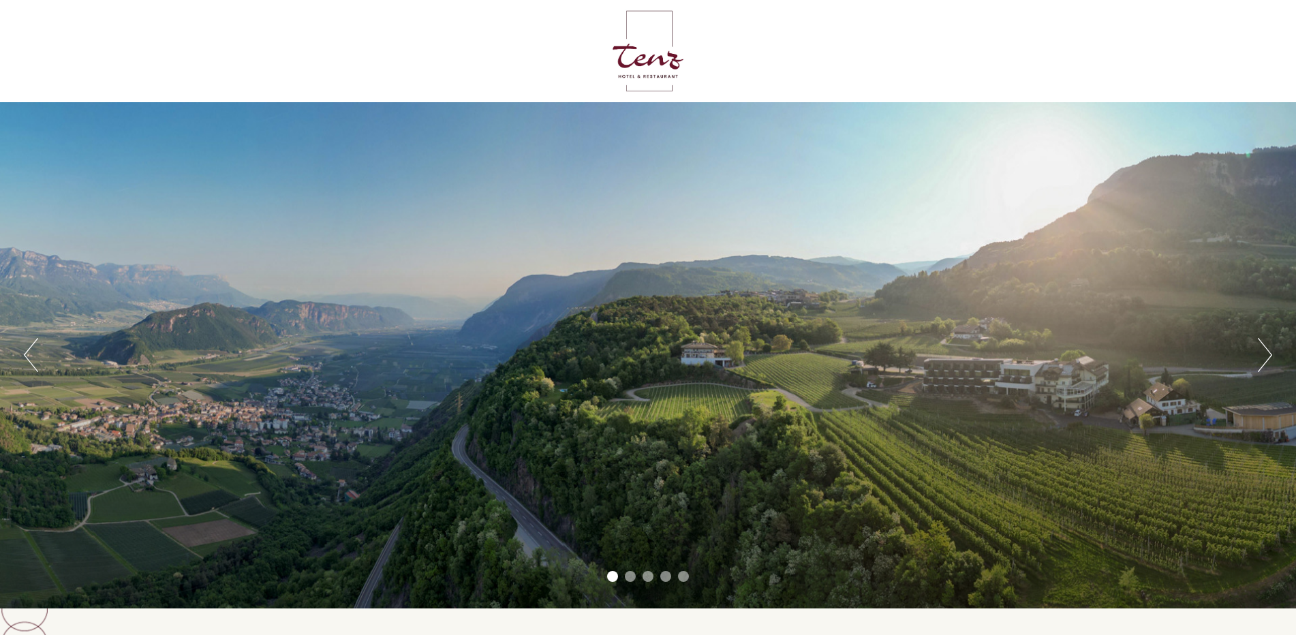
click at [1265, 353] on button "Next" at bounding box center [1265, 355] width 14 height 34
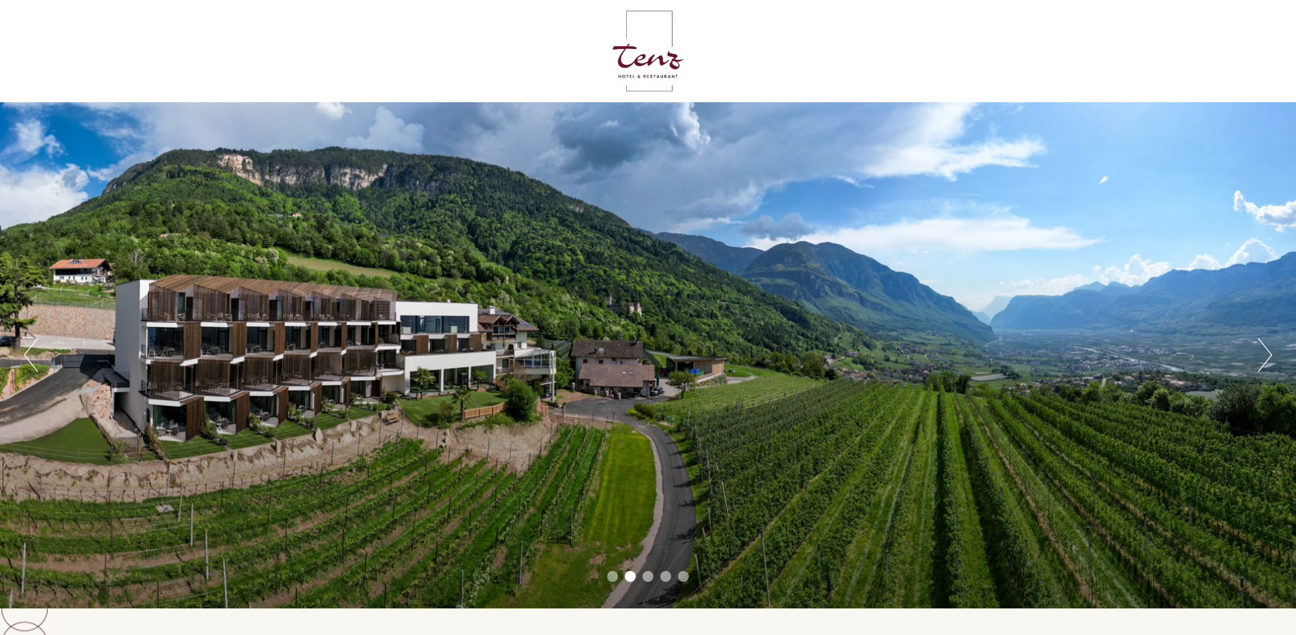
click at [1265, 353] on button "Next" at bounding box center [1265, 355] width 14 height 34
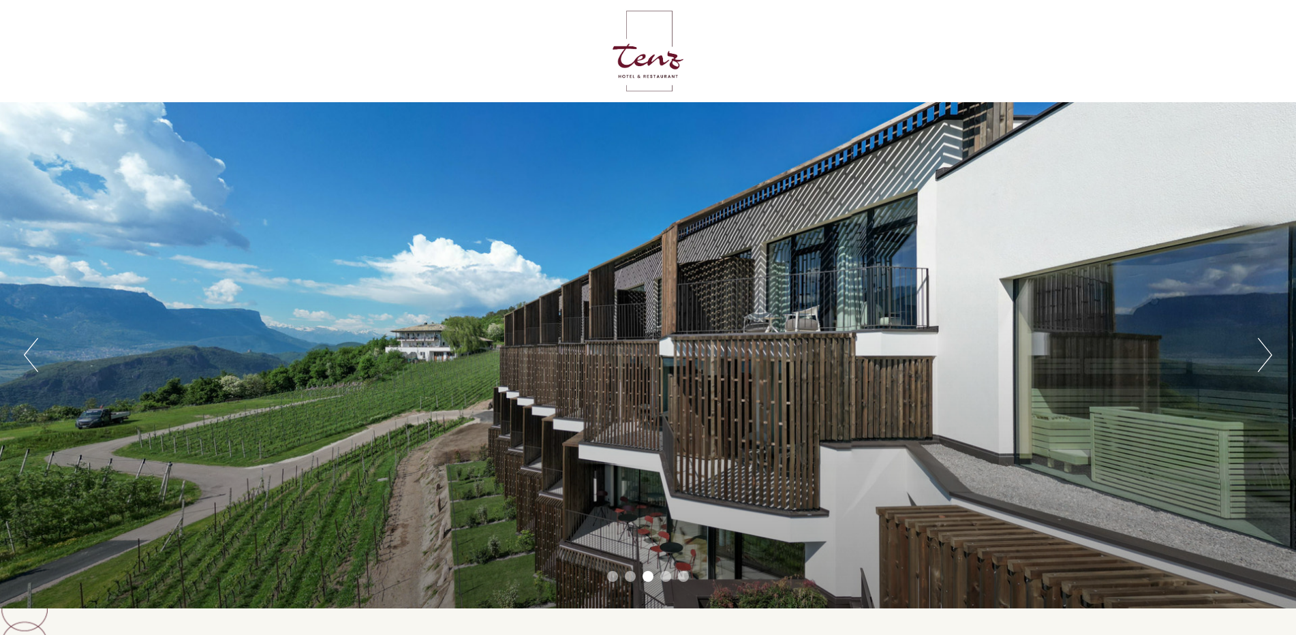
click at [1265, 353] on button "Next" at bounding box center [1265, 355] width 14 height 34
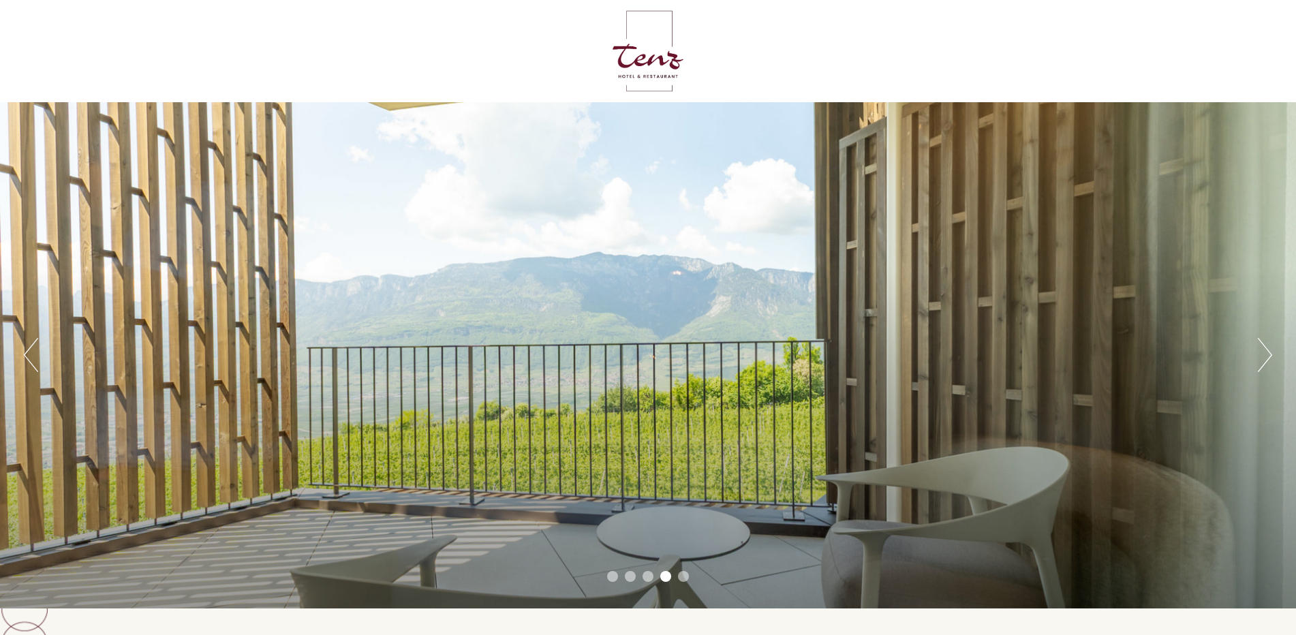
click at [1265, 353] on button "Next" at bounding box center [1265, 355] width 14 height 34
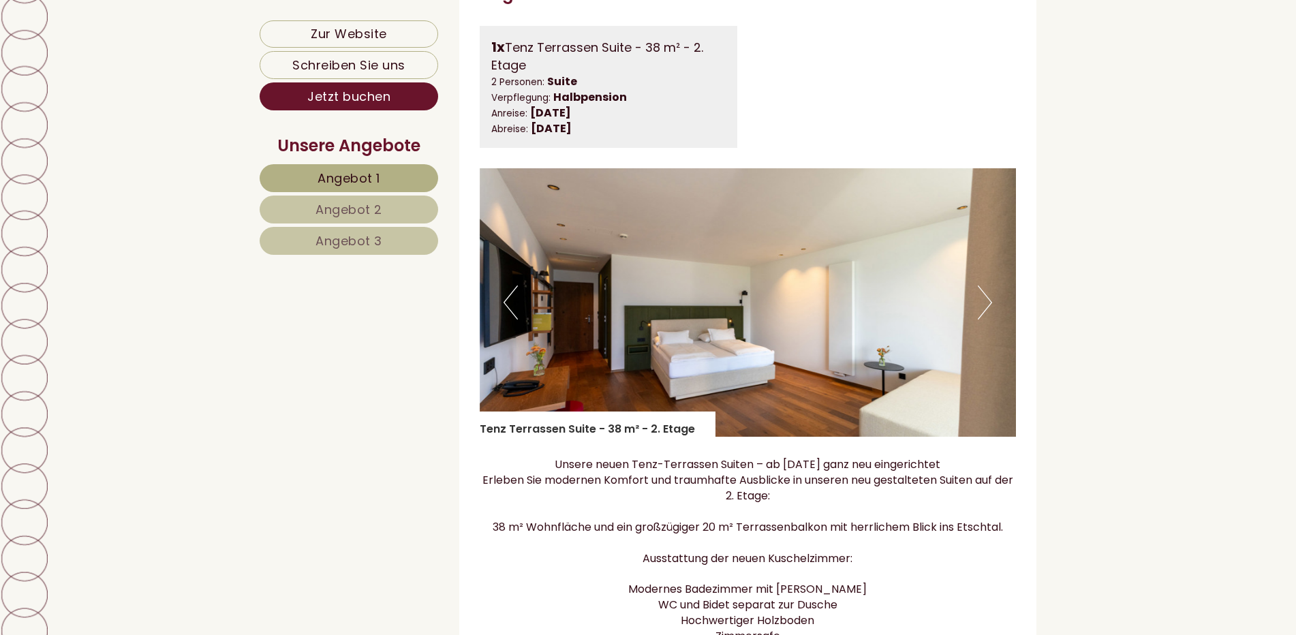
scroll to position [1022, 0]
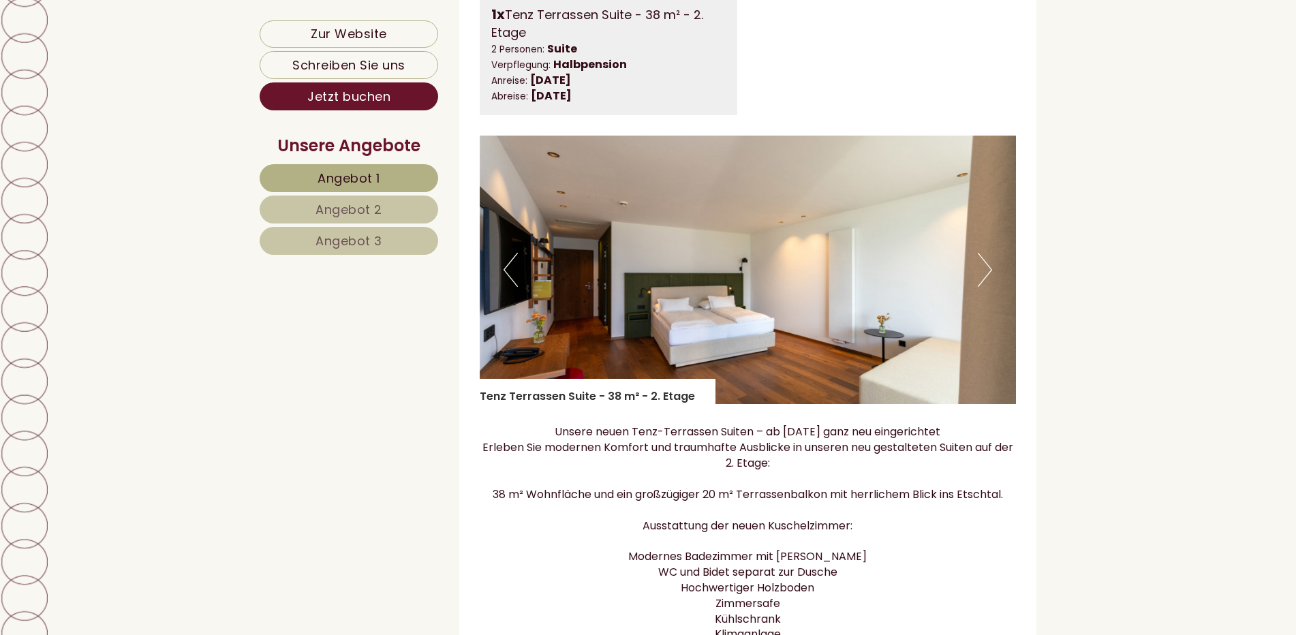
click at [989, 281] on button "Next" at bounding box center [985, 270] width 14 height 34
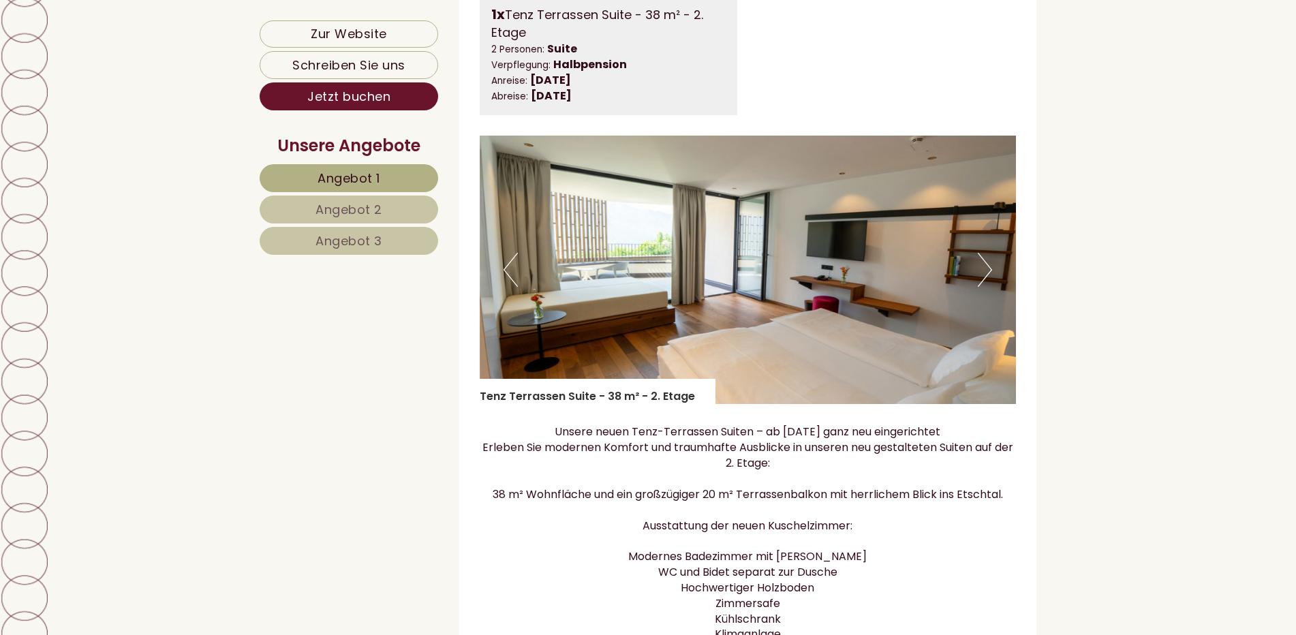
click at [989, 279] on button "Next" at bounding box center [985, 270] width 14 height 34
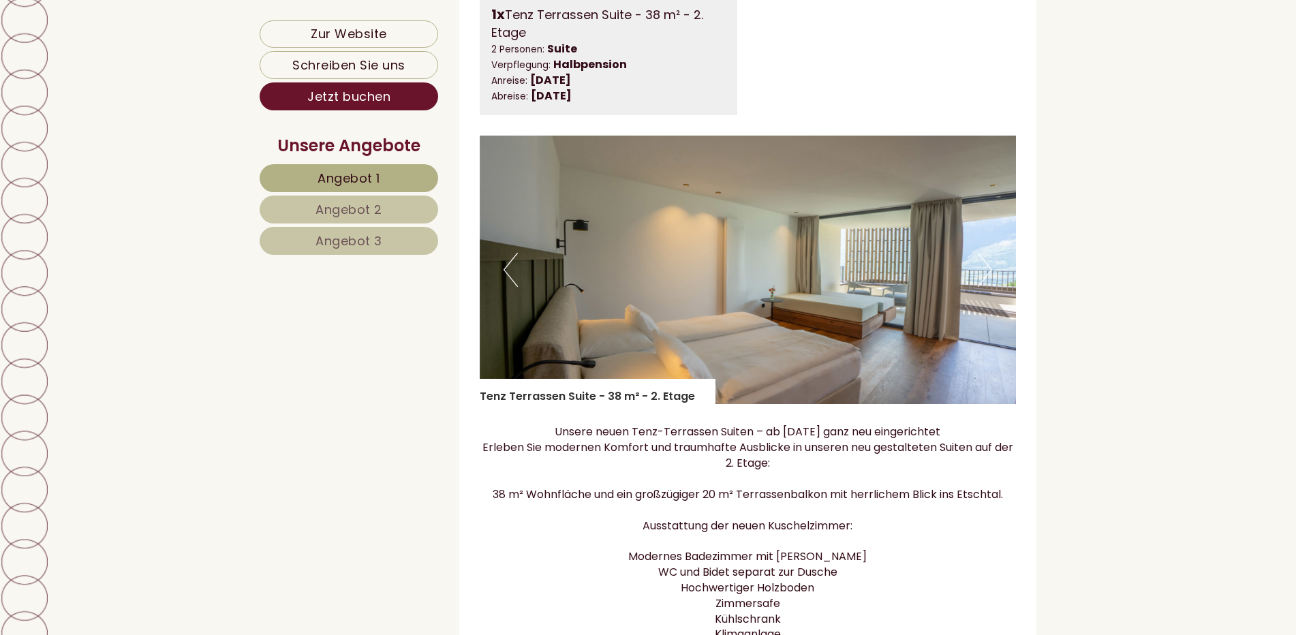
click at [988, 279] on button "Next" at bounding box center [985, 270] width 14 height 34
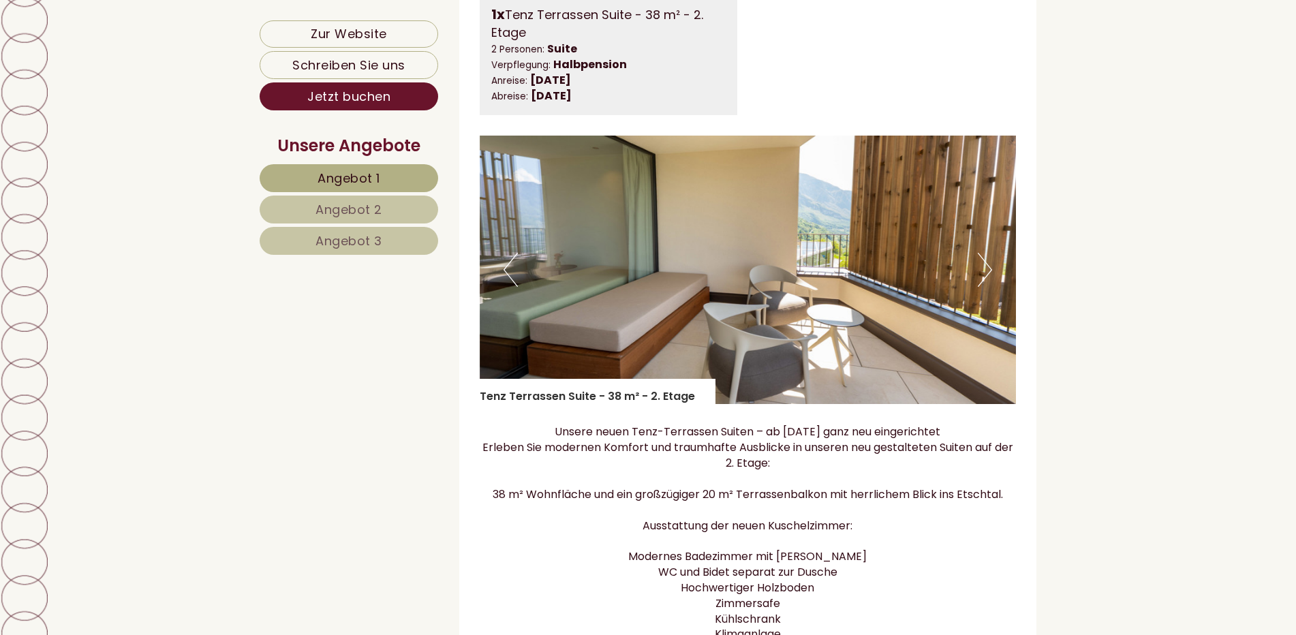
click at [988, 279] on button "Next" at bounding box center [985, 270] width 14 height 34
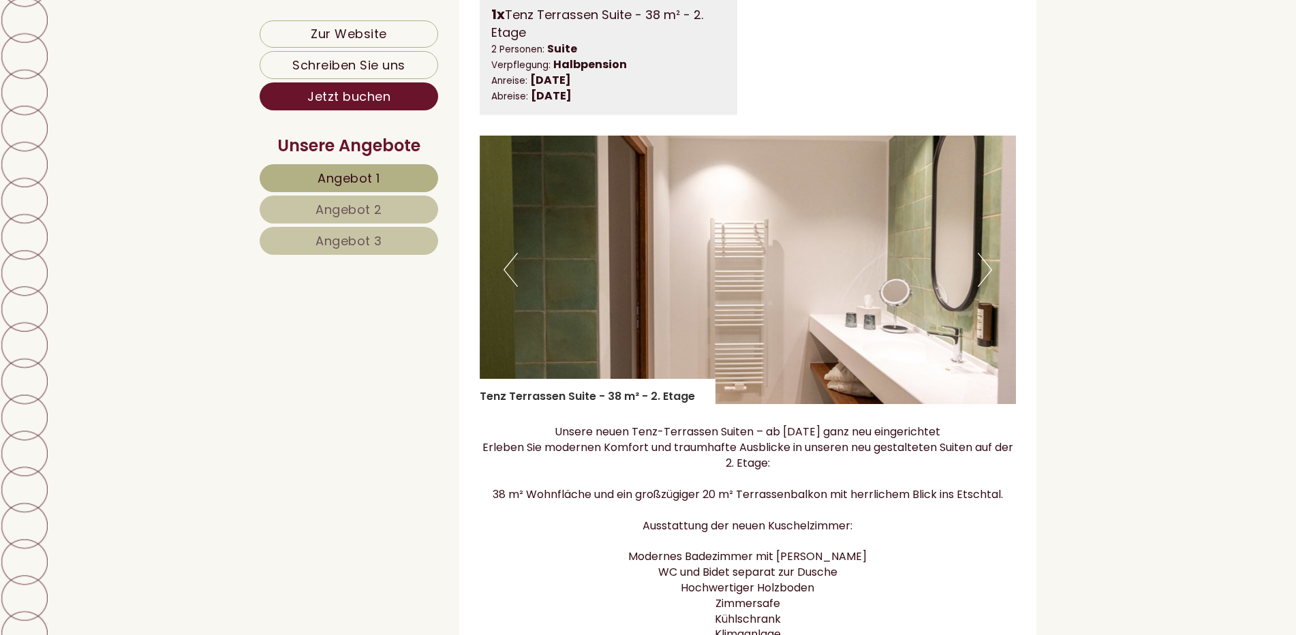
click at [988, 279] on button "Next" at bounding box center [985, 270] width 14 height 34
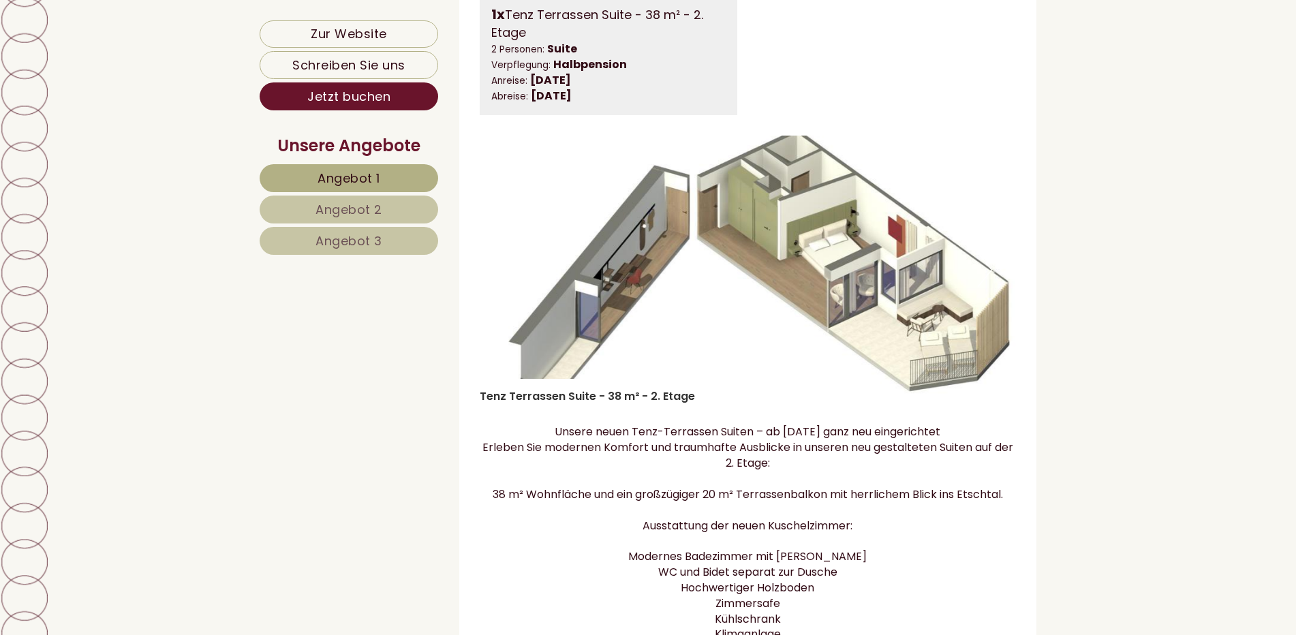
click at [988, 279] on button "Next" at bounding box center [985, 270] width 14 height 34
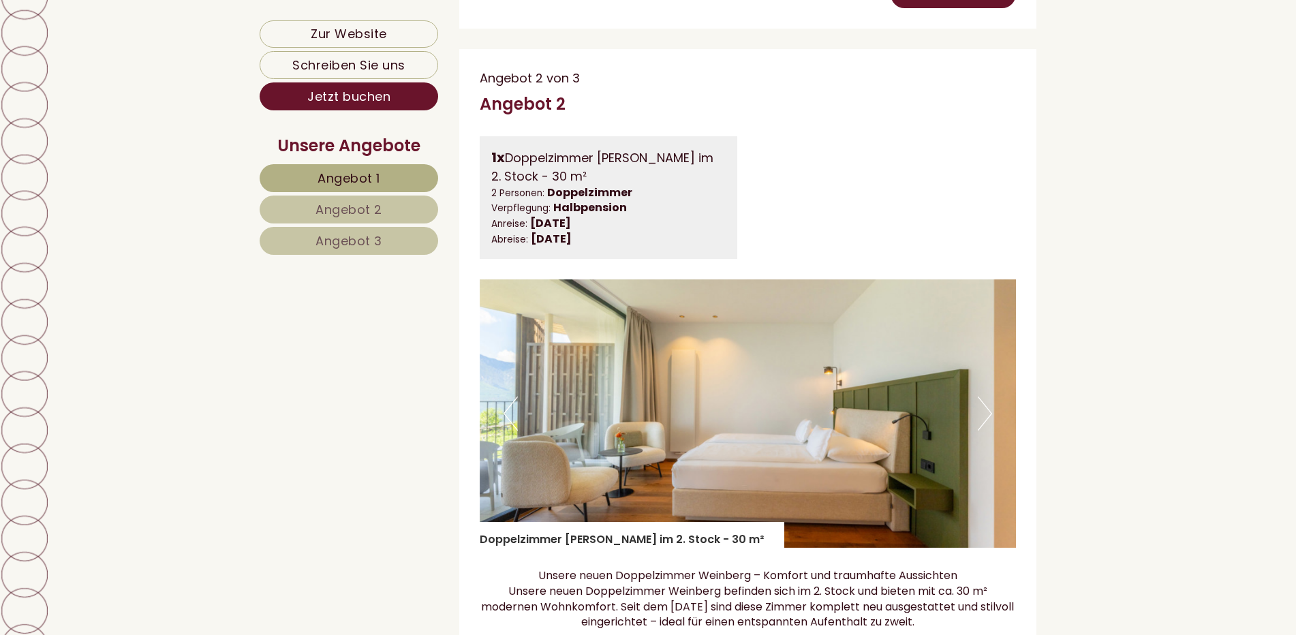
scroll to position [2112, 0]
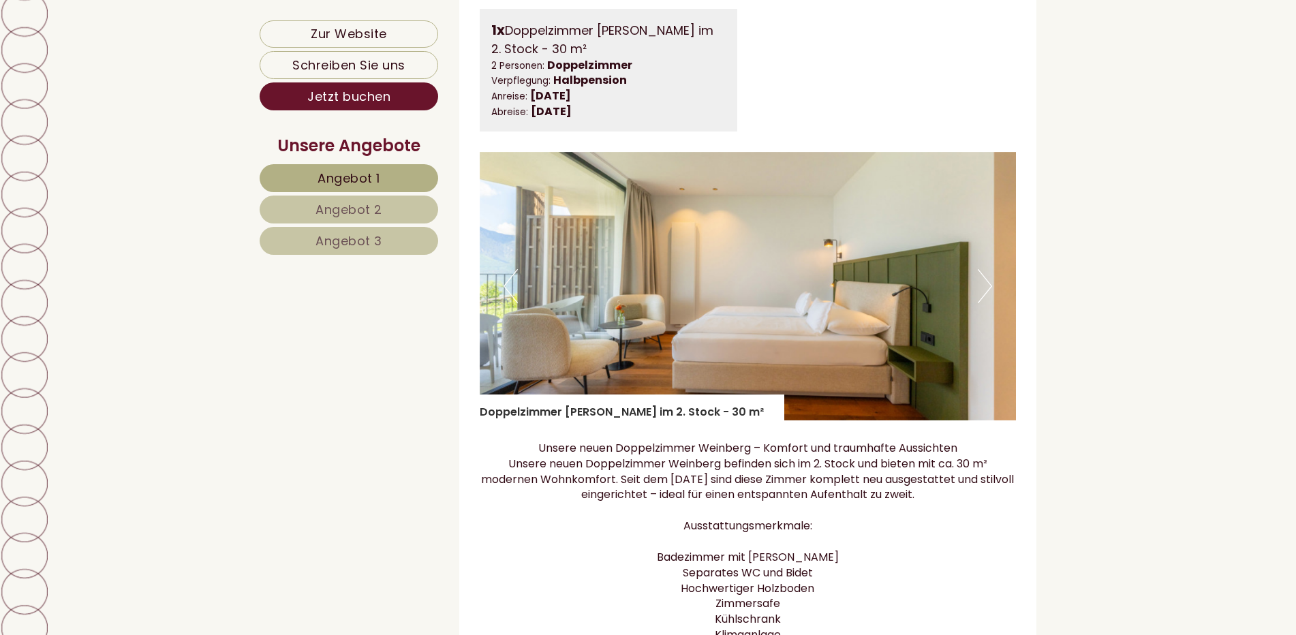
click at [986, 301] on button "Next" at bounding box center [985, 286] width 14 height 34
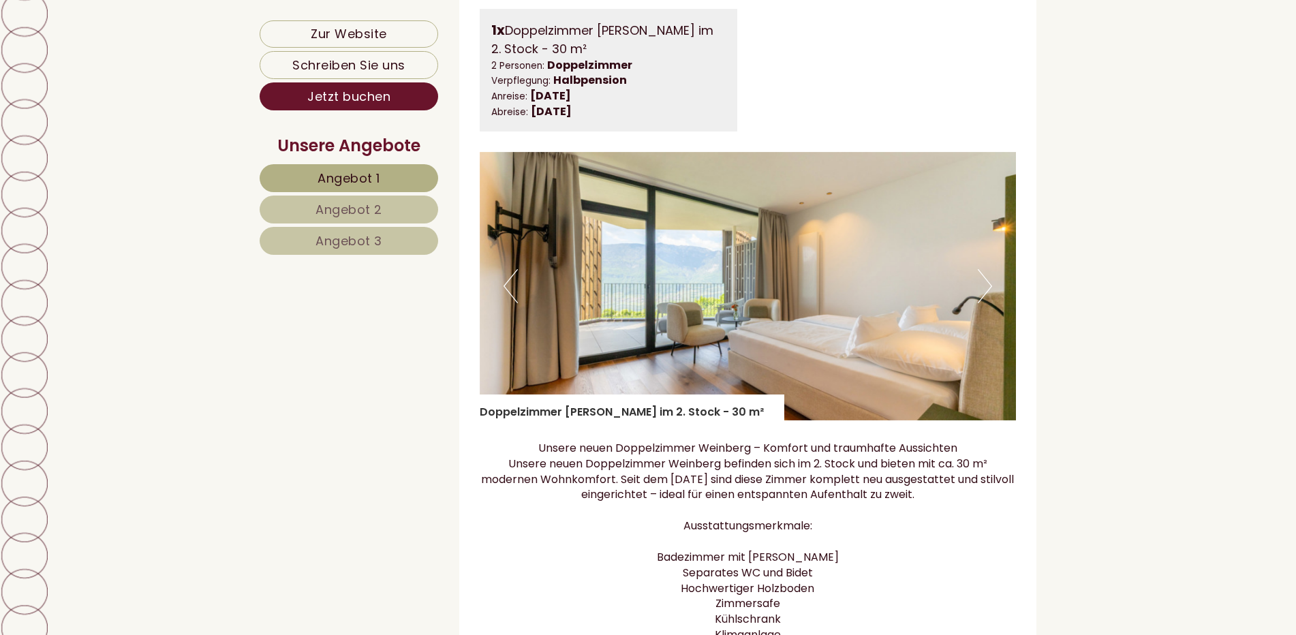
click at [986, 301] on button "Next" at bounding box center [985, 286] width 14 height 34
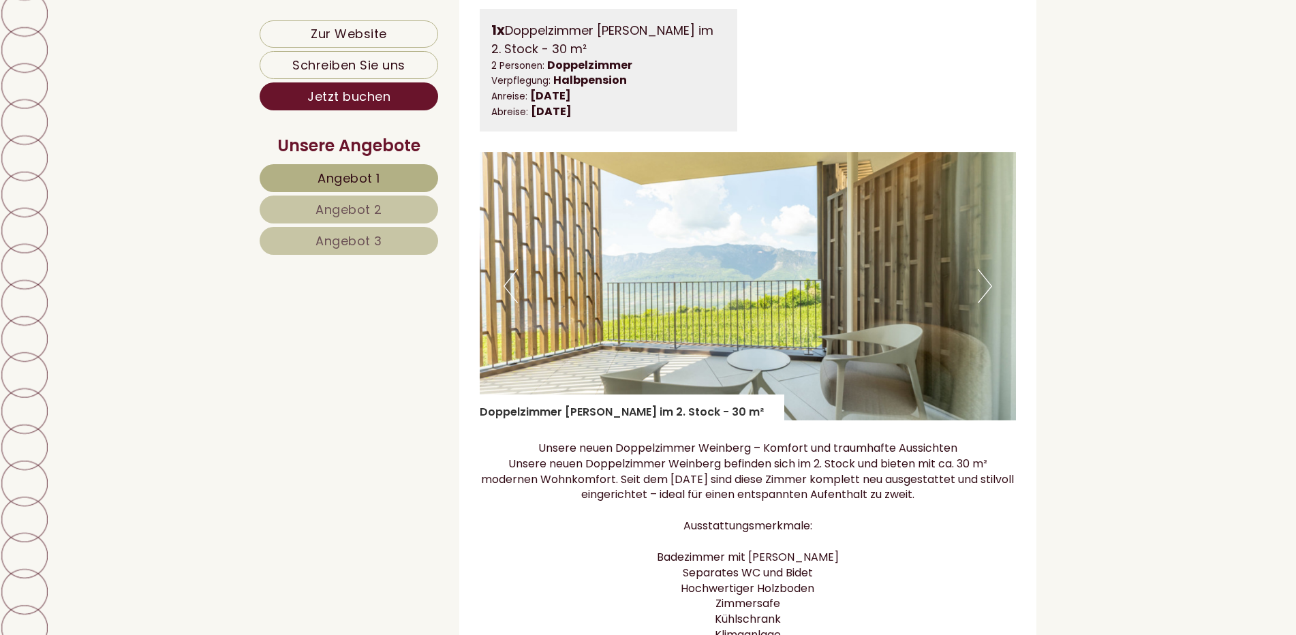
click at [986, 301] on button "Next" at bounding box center [985, 286] width 14 height 34
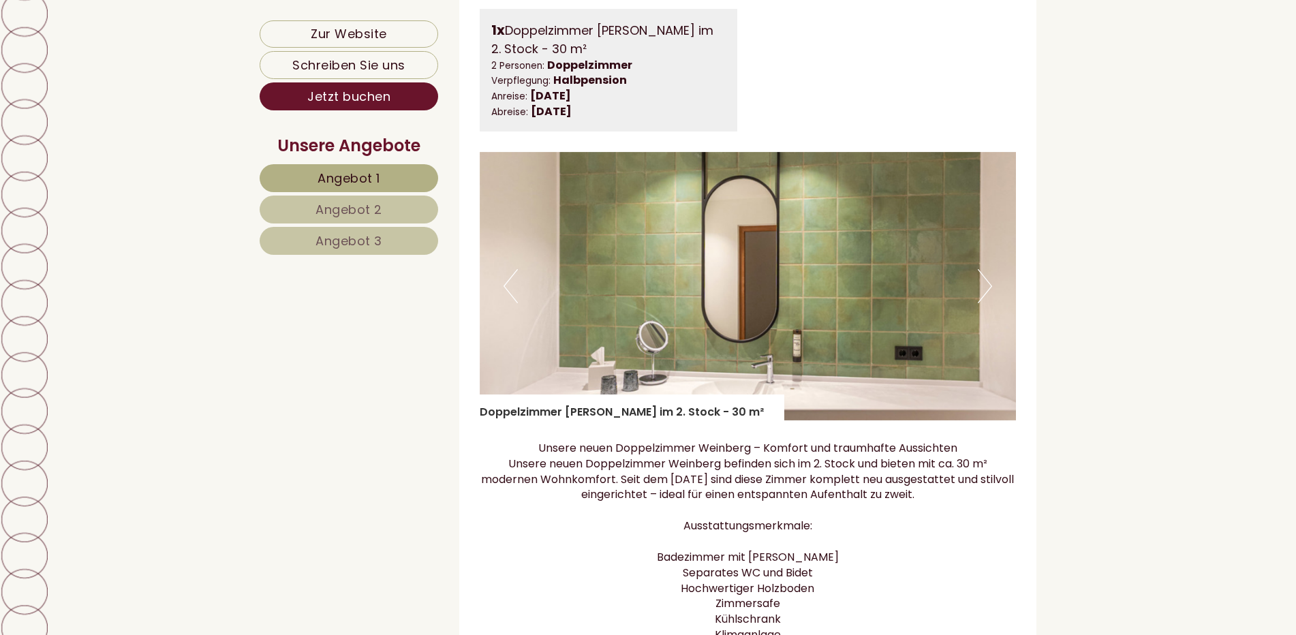
click at [986, 301] on button "Next" at bounding box center [985, 286] width 14 height 34
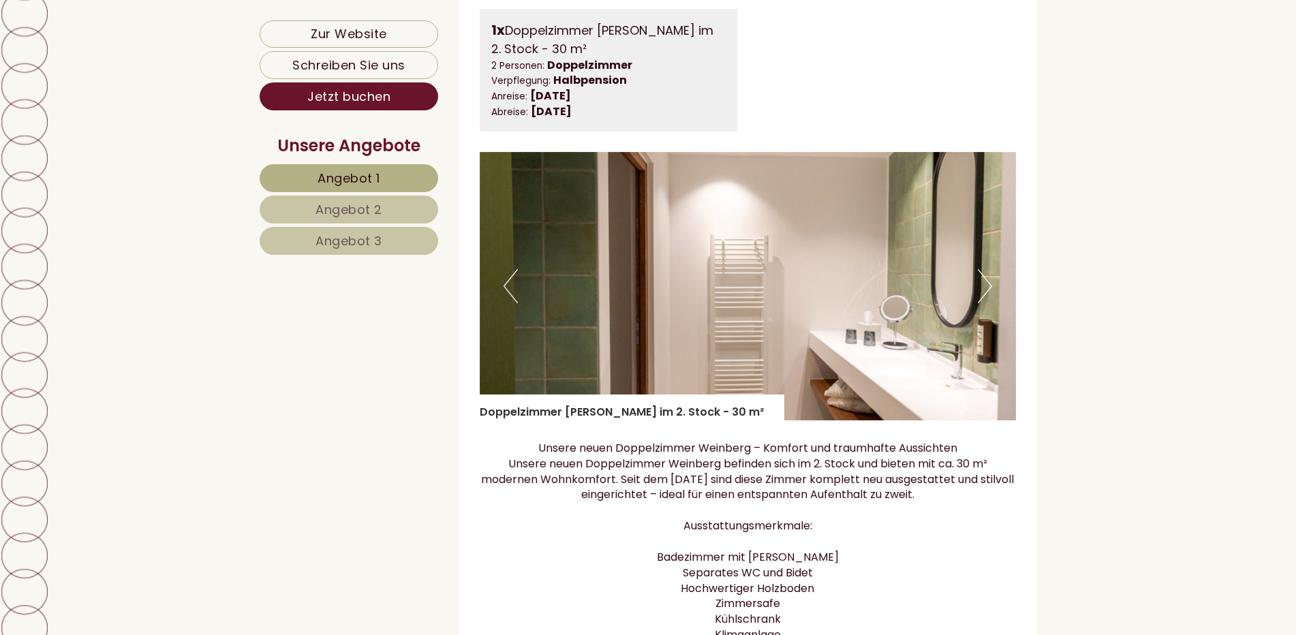
click at [986, 301] on button "Next" at bounding box center [985, 286] width 14 height 34
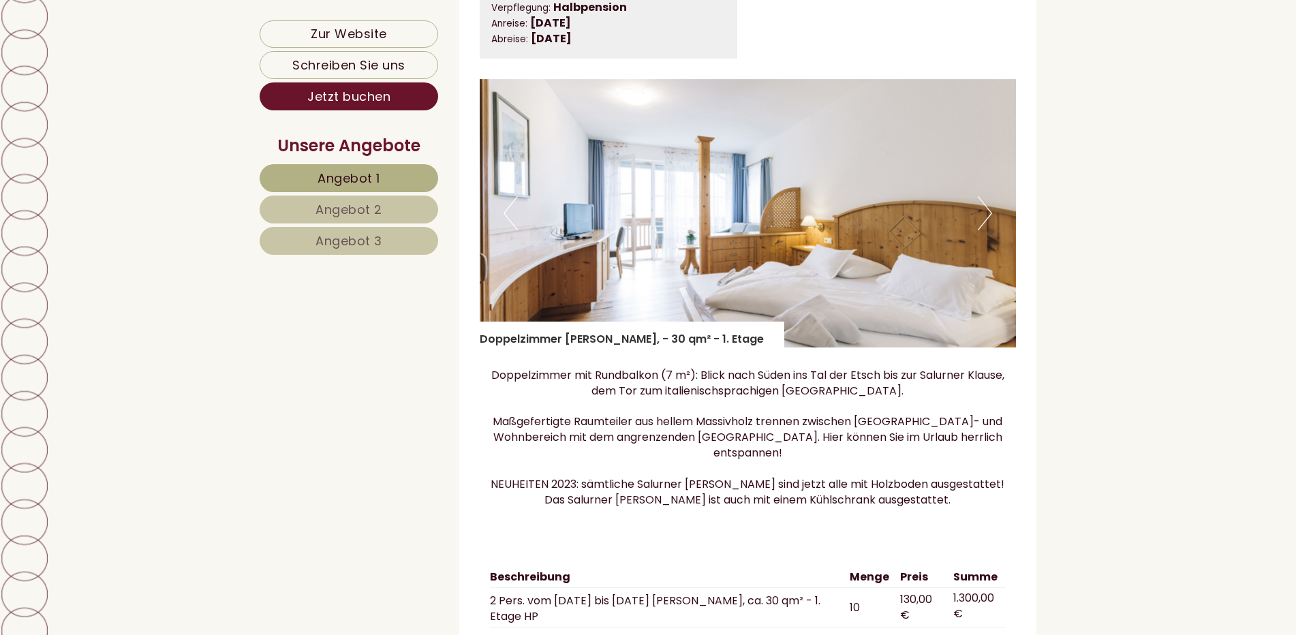
scroll to position [3271, 0]
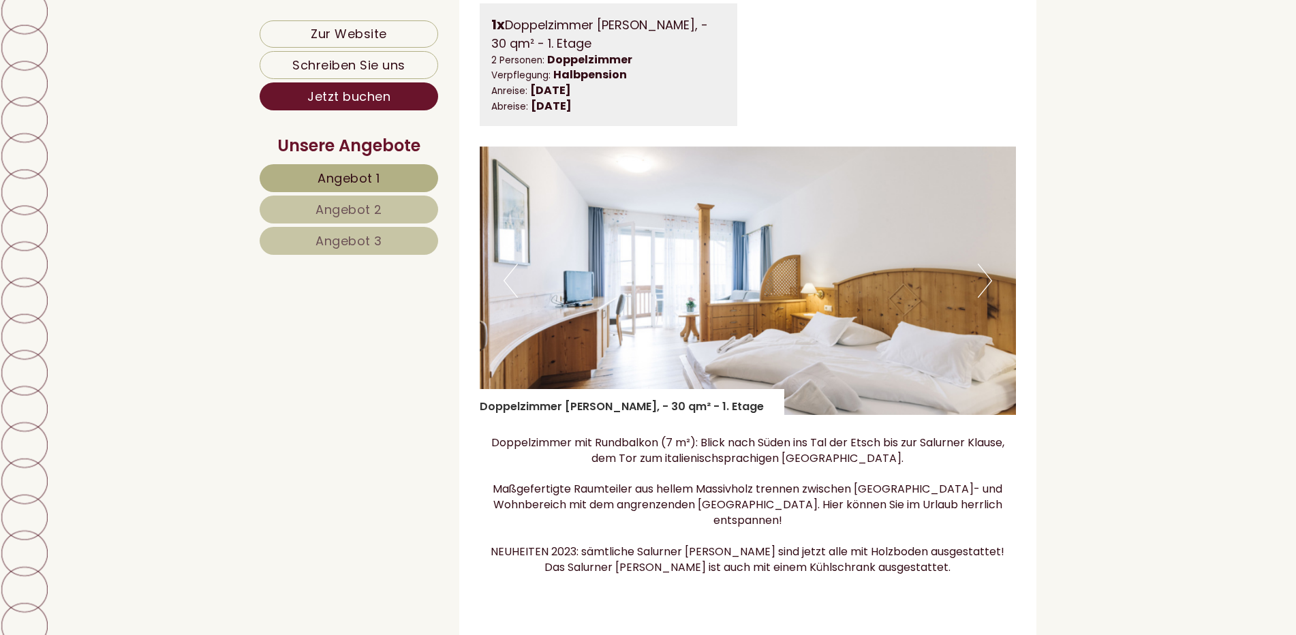
click at [985, 289] on button "Next" at bounding box center [985, 281] width 14 height 34
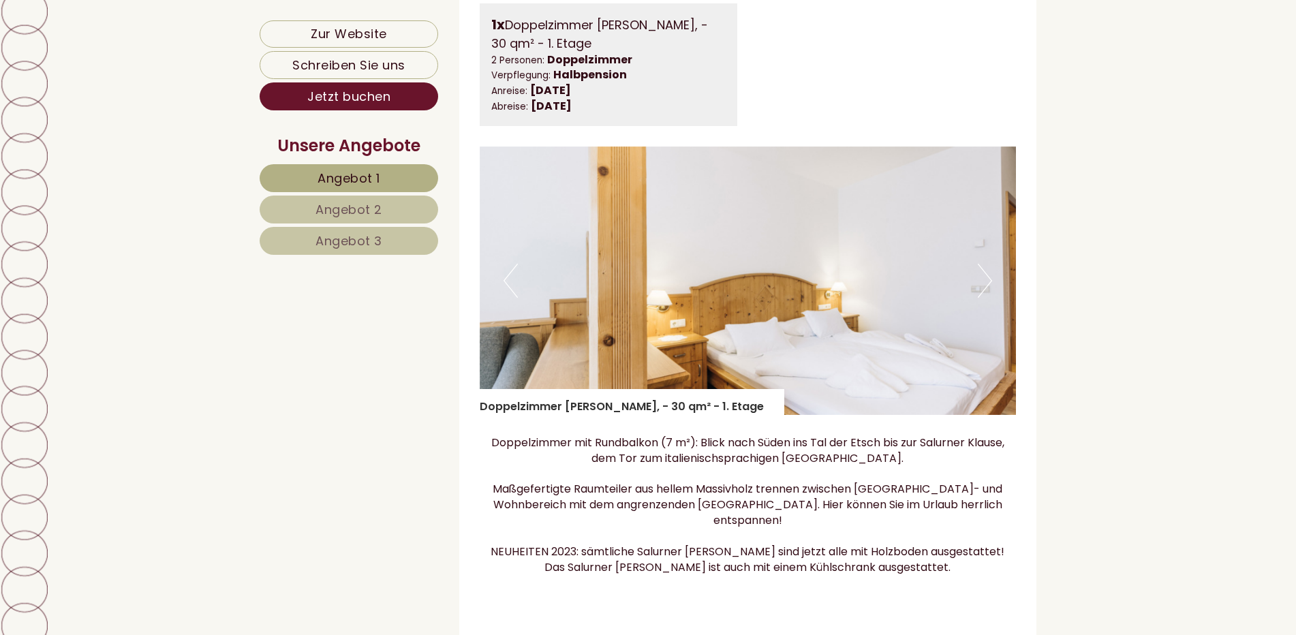
click at [988, 287] on button "Next" at bounding box center [985, 281] width 14 height 34
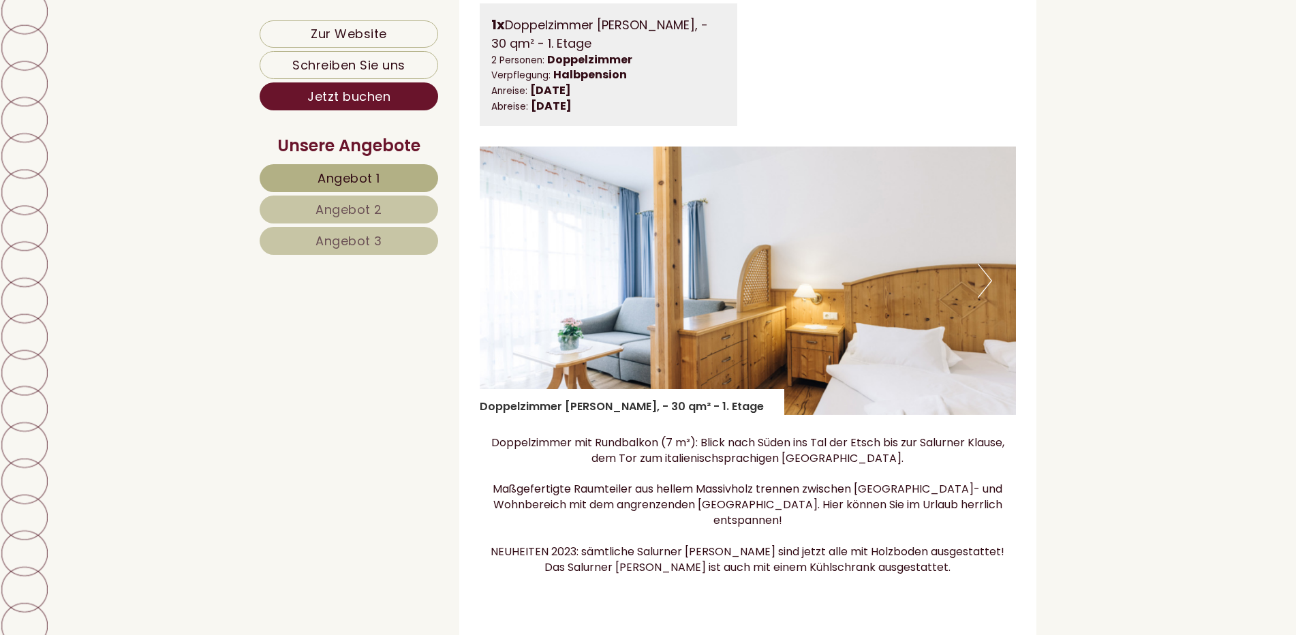
click at [987, 293] on button "Next" at bounding box center [985, 281] width 14 height 34
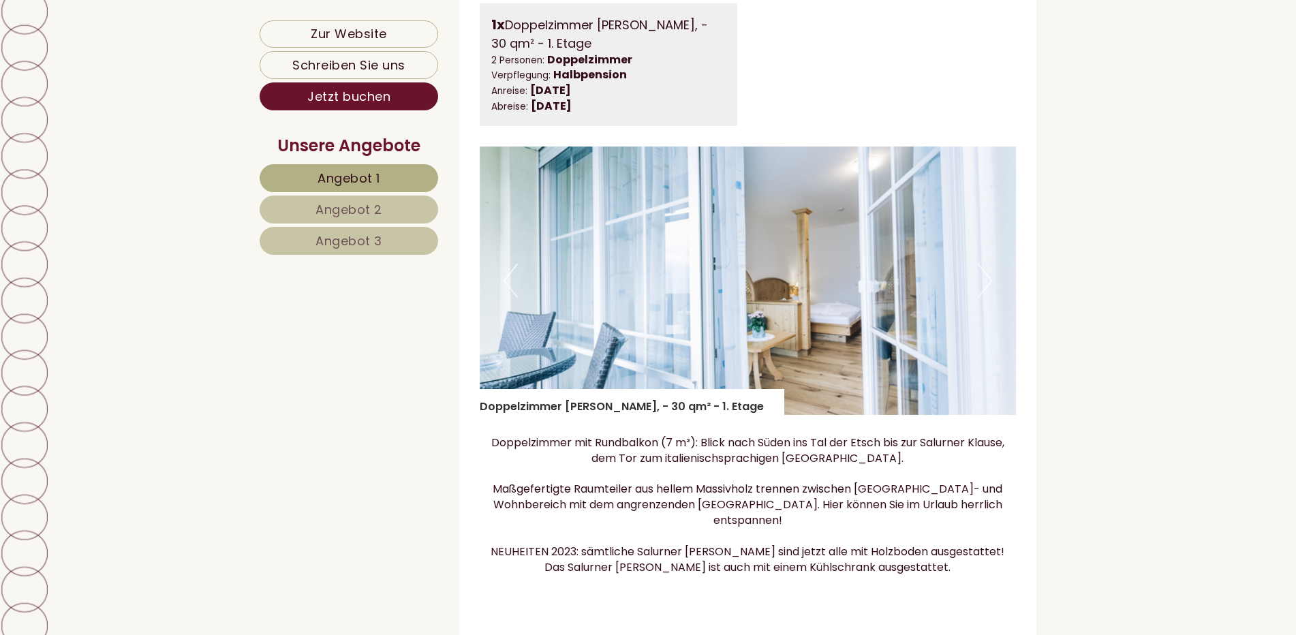
click at [987, 293] on button "Next" at bounding box center [985, 281] width 14 height 34
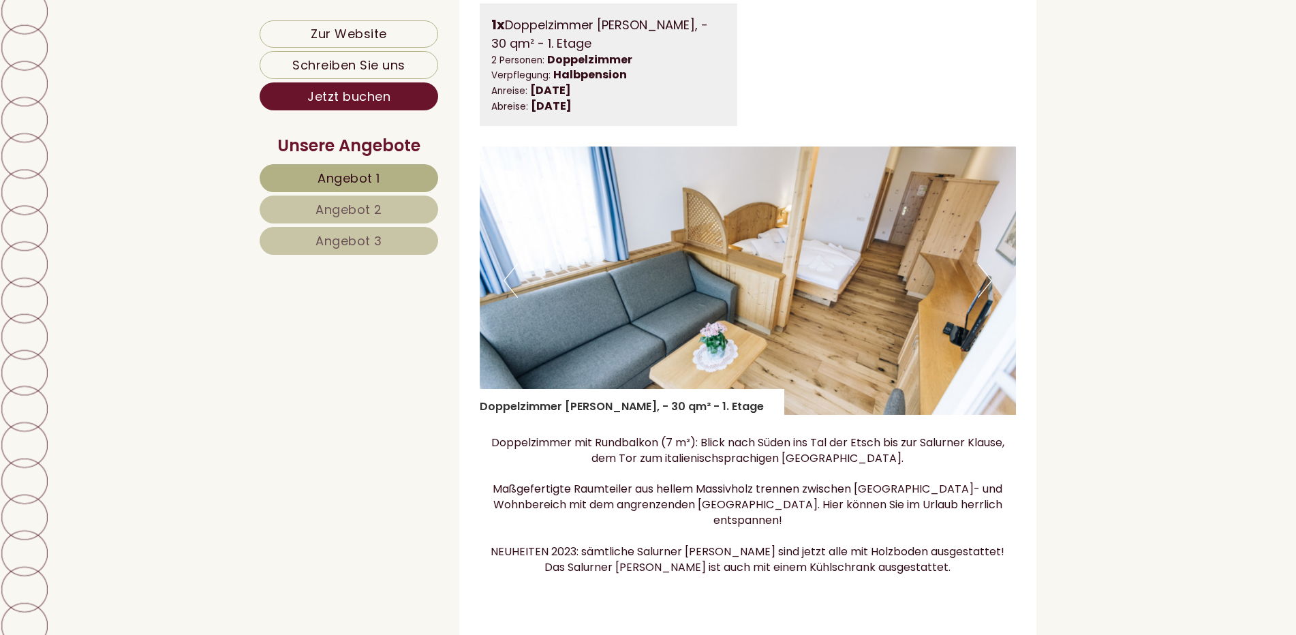
click at [985, 296] on button "Next" at bounding box center [985, 281] width 14 height 34
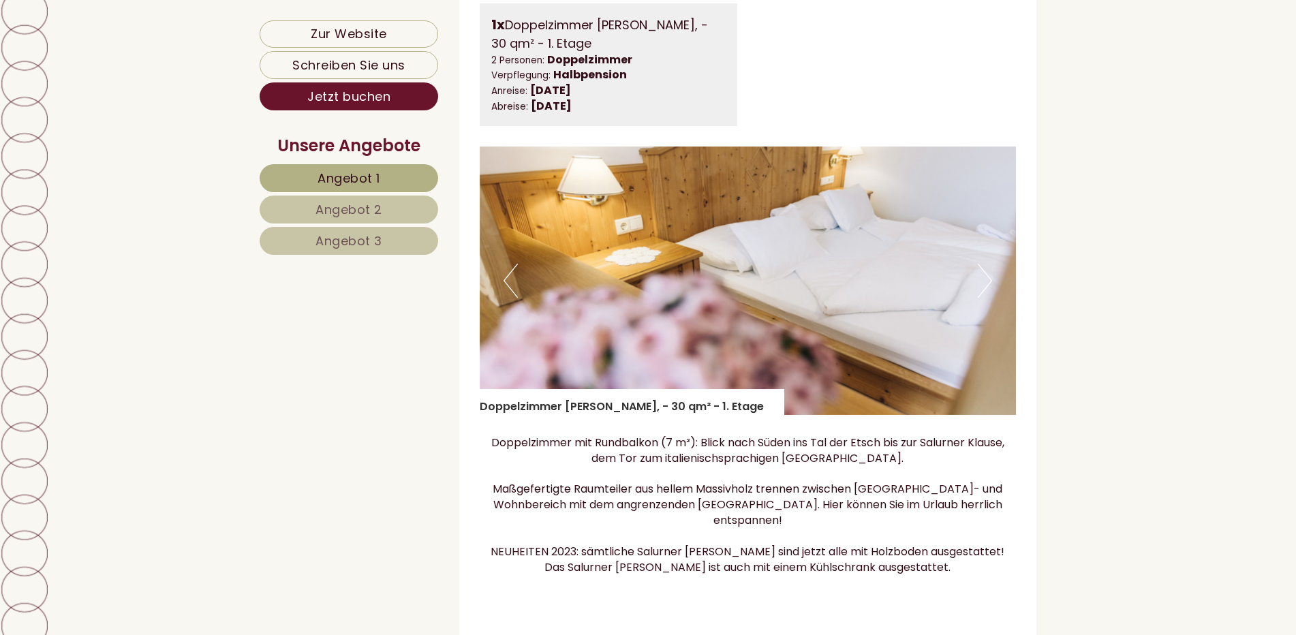
click at [985, 296] on button "Next" at bounding box center [985, 281] width 14 height 34
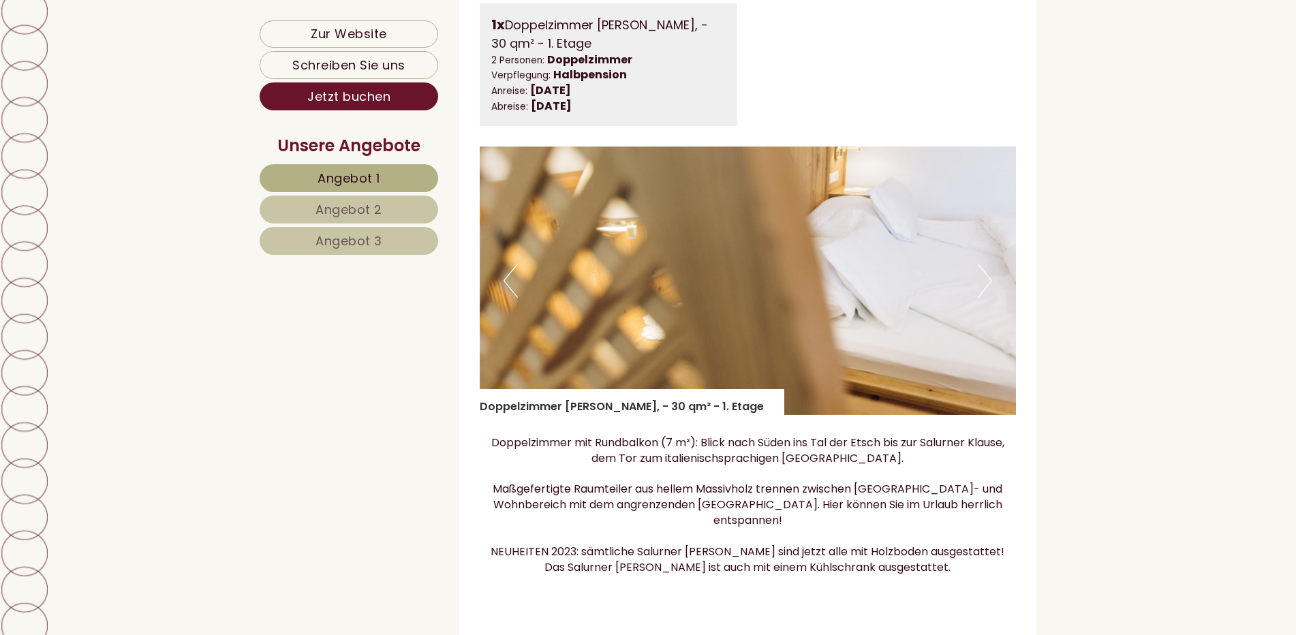
click at [985, 296] on button "Next" at bounding box center [985, 281] width 14 height 34
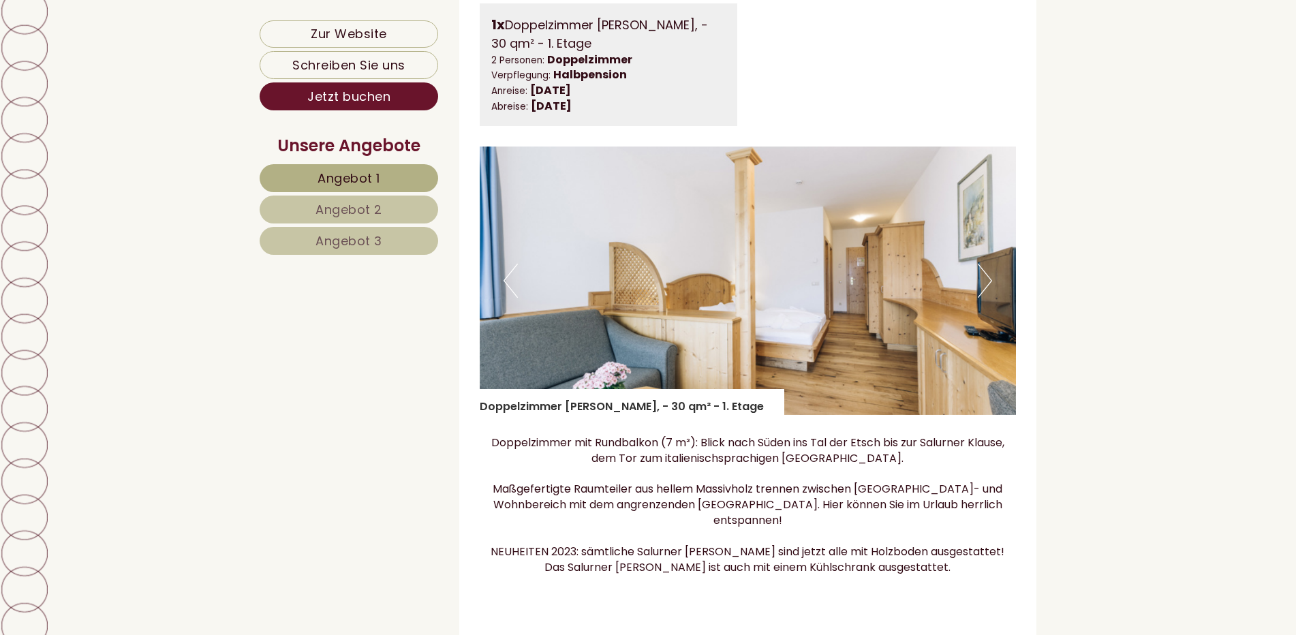
click at [985, 296] on button "Next" at bounding box center [985, 281] width 14 height 34
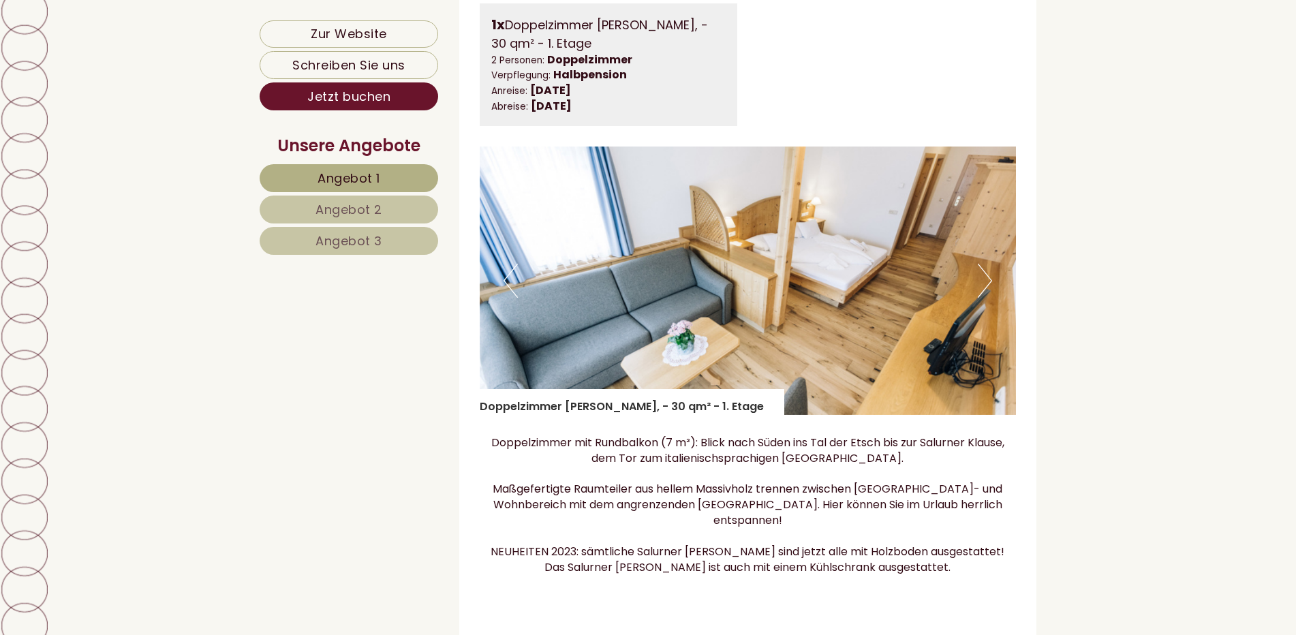
click at [985, 296] on button "Next" at bounding box center [985, 281] width 14 height 34
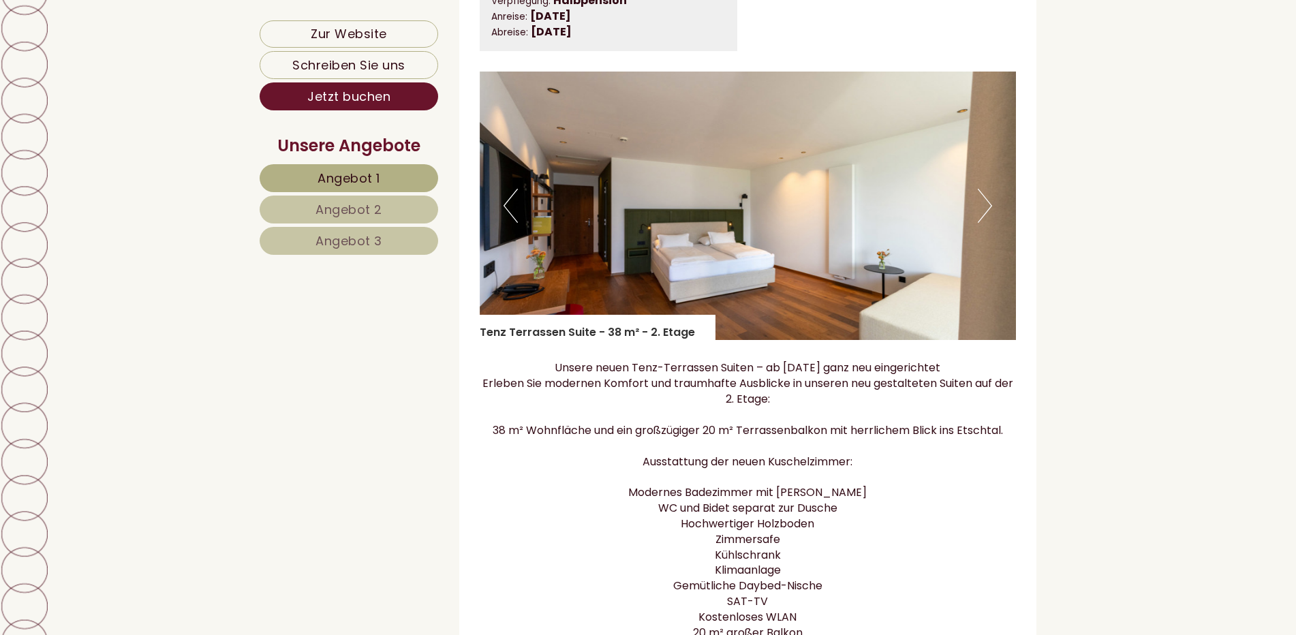
scroll to position [1090, 0]
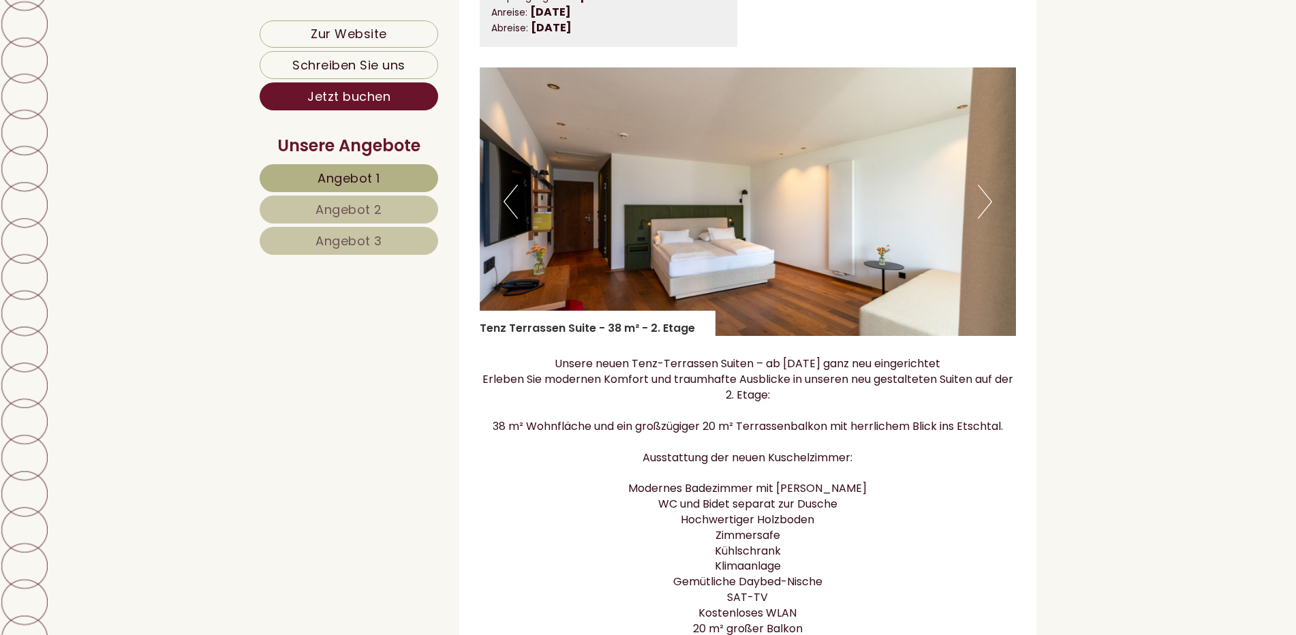
click at [987, 216] on button "Next" at bounding box center [985, 202] width 14 height 34
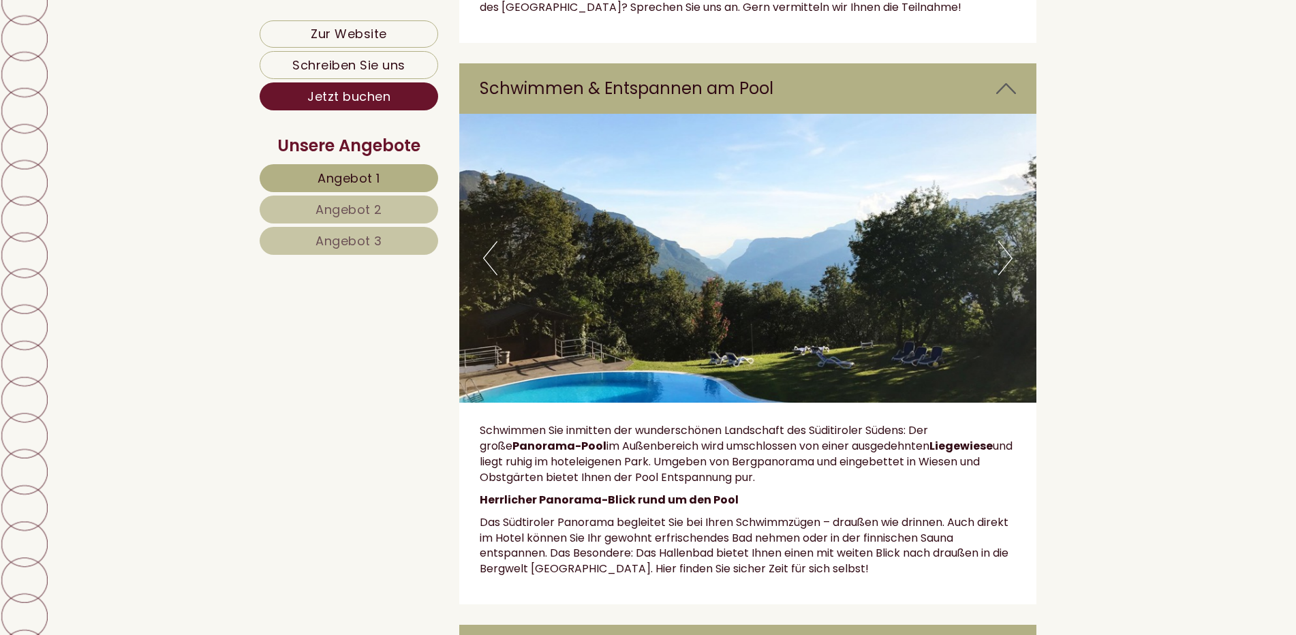
scroll to position [5383, 0]
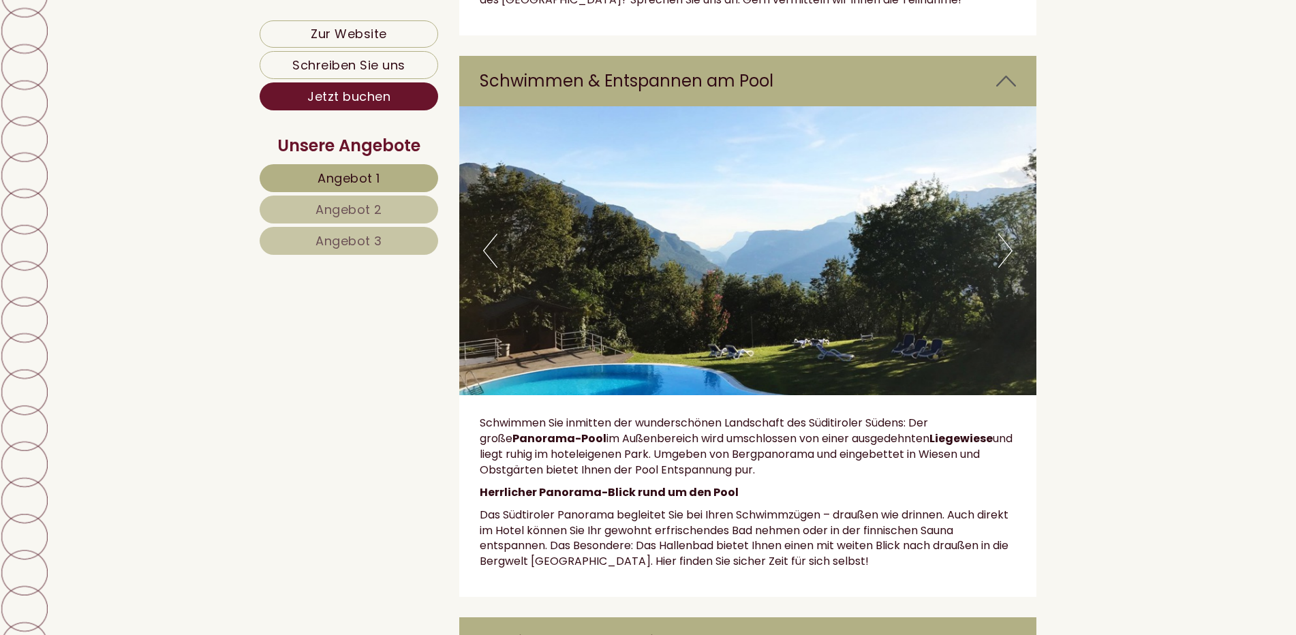
click at [1004, 234] on button "Next" at bounding box center [1005, 251] width 14 height 34
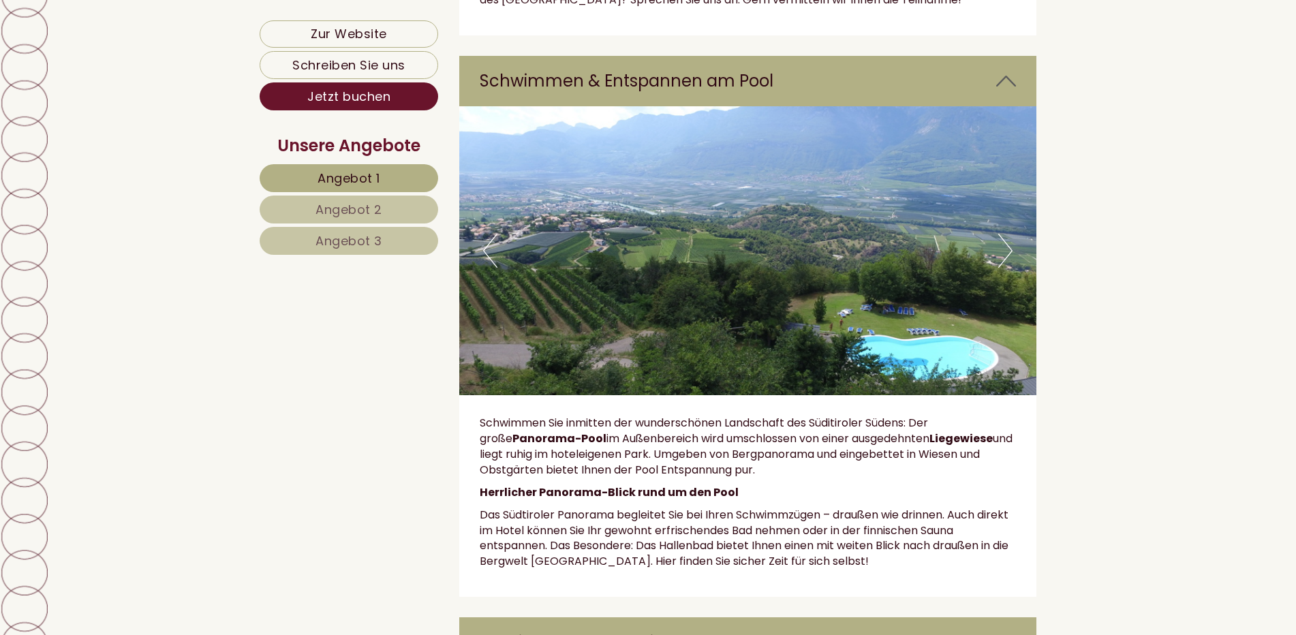
click at [1004, 234] on button "Next" at bounding box center [1005, 251] width 14 height 34
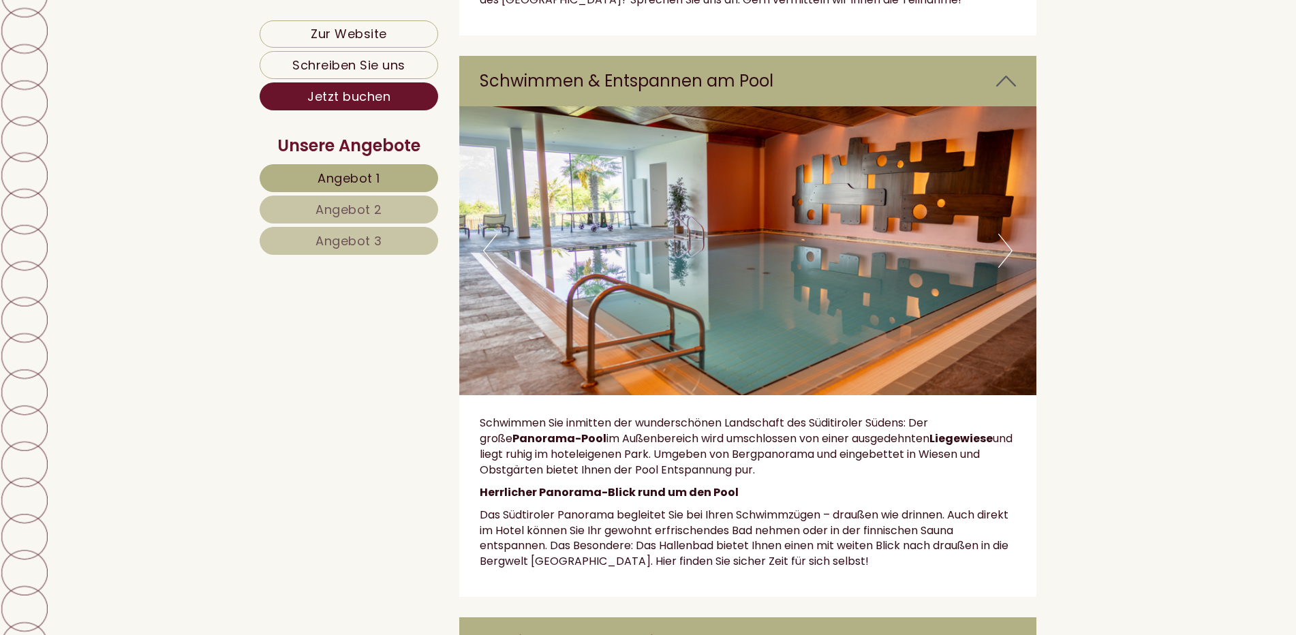
click at [1004, 234] on button "Next" at bounding box center [1005, 251] width 14 height 34
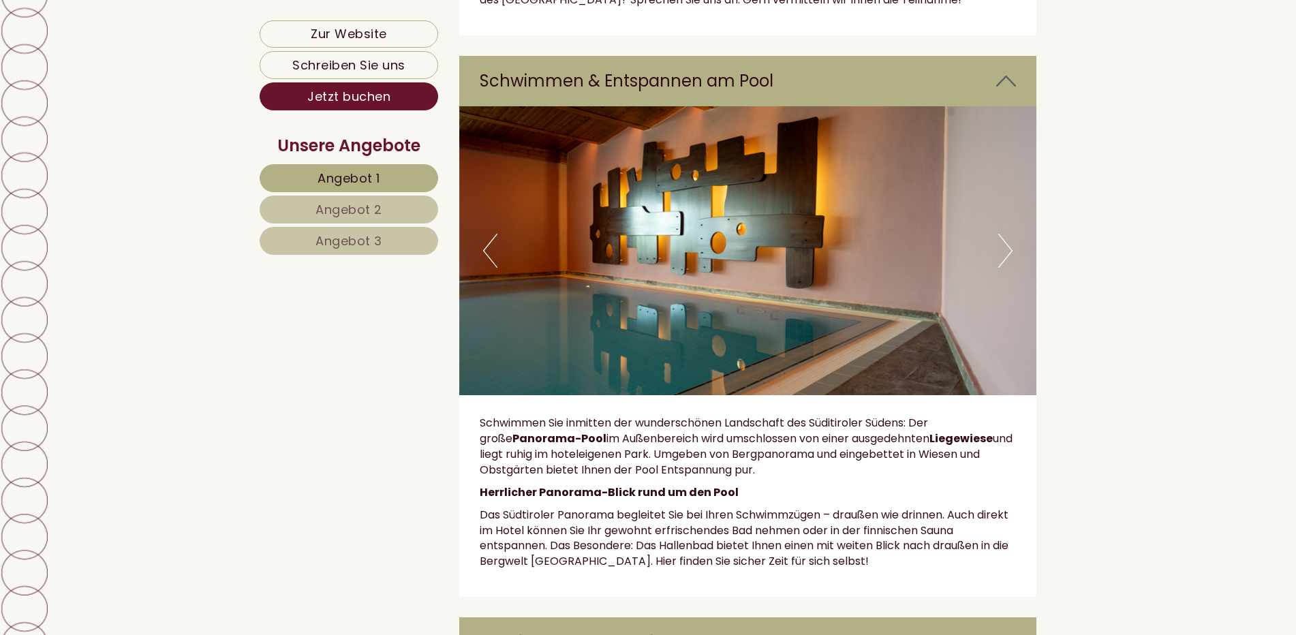
click at [1004, 234] on button "Next" at bounding box center [1005, 251] width 14 height 34
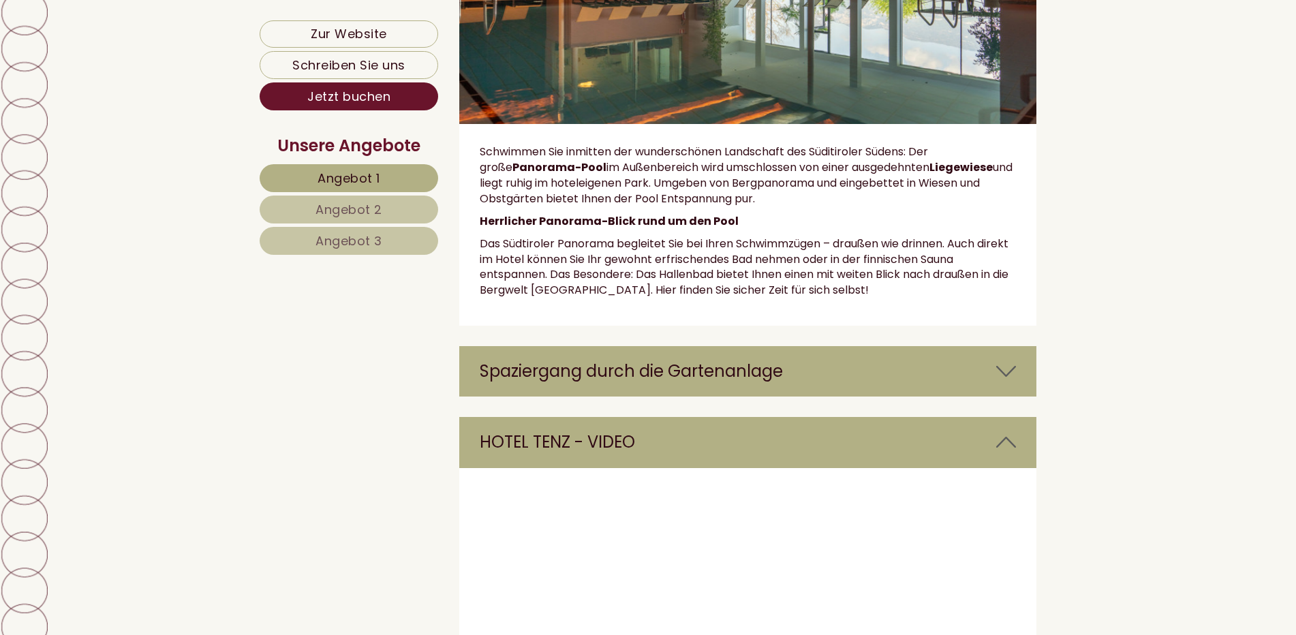
scroll to position [5655, 0]
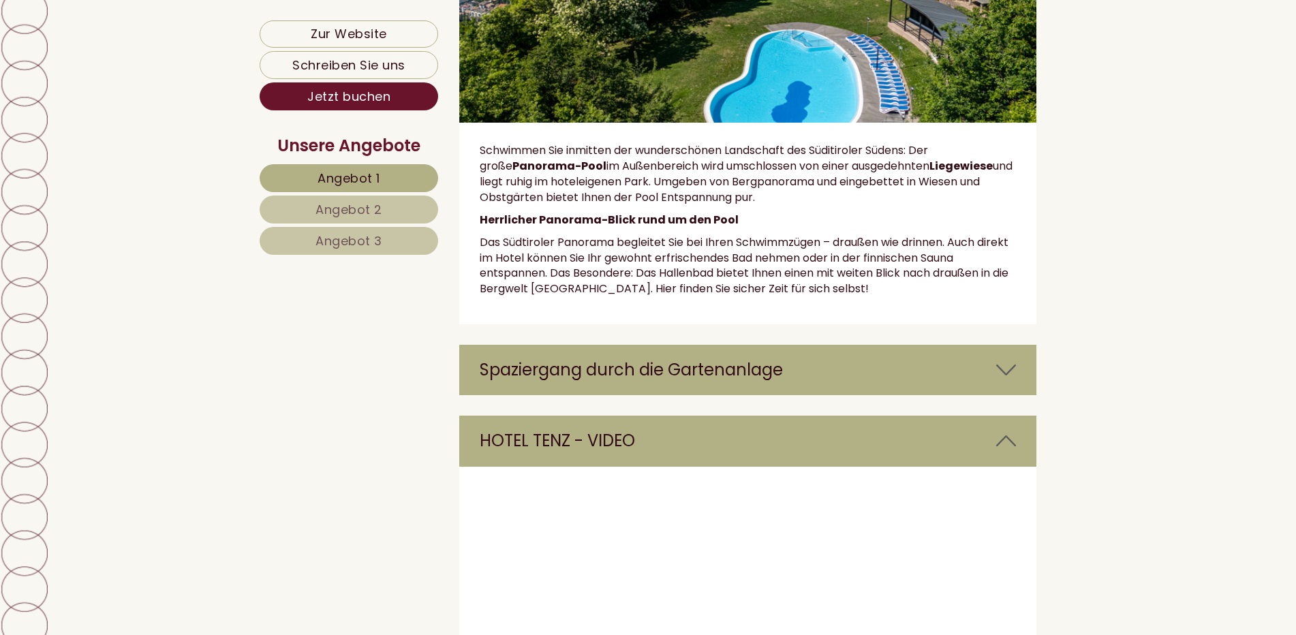
click at [998, 358] on icon at bounding box center [1006, 369] width 20 height 23
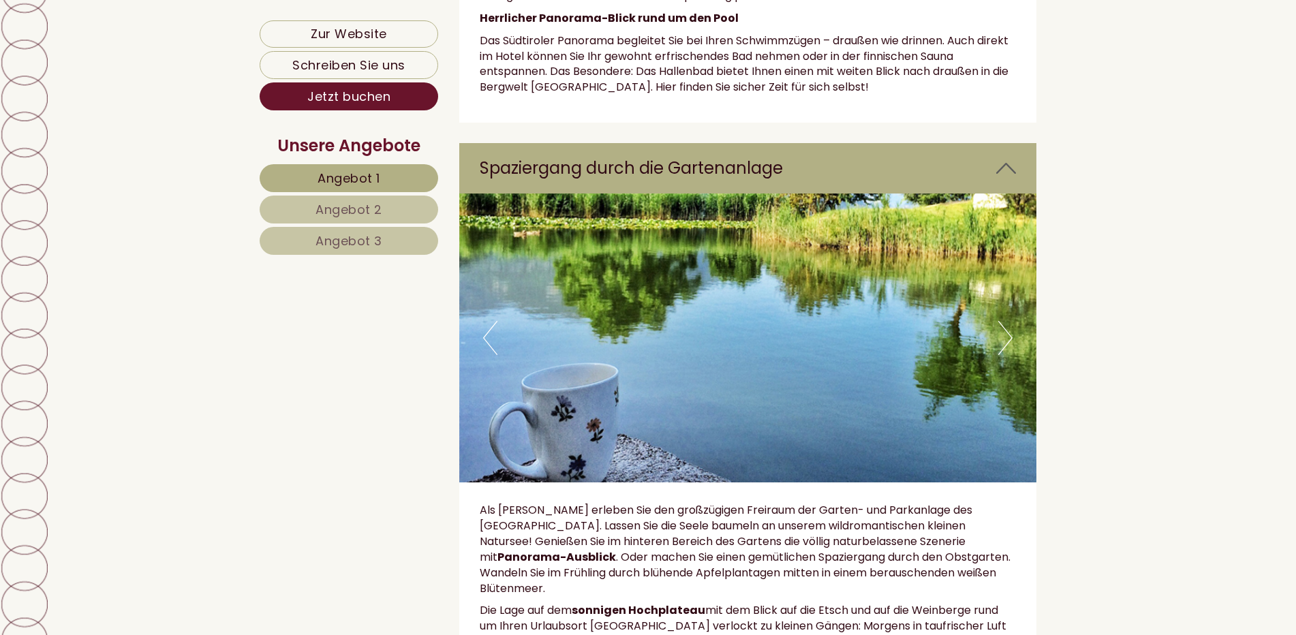
scroll to position [5860, 0]
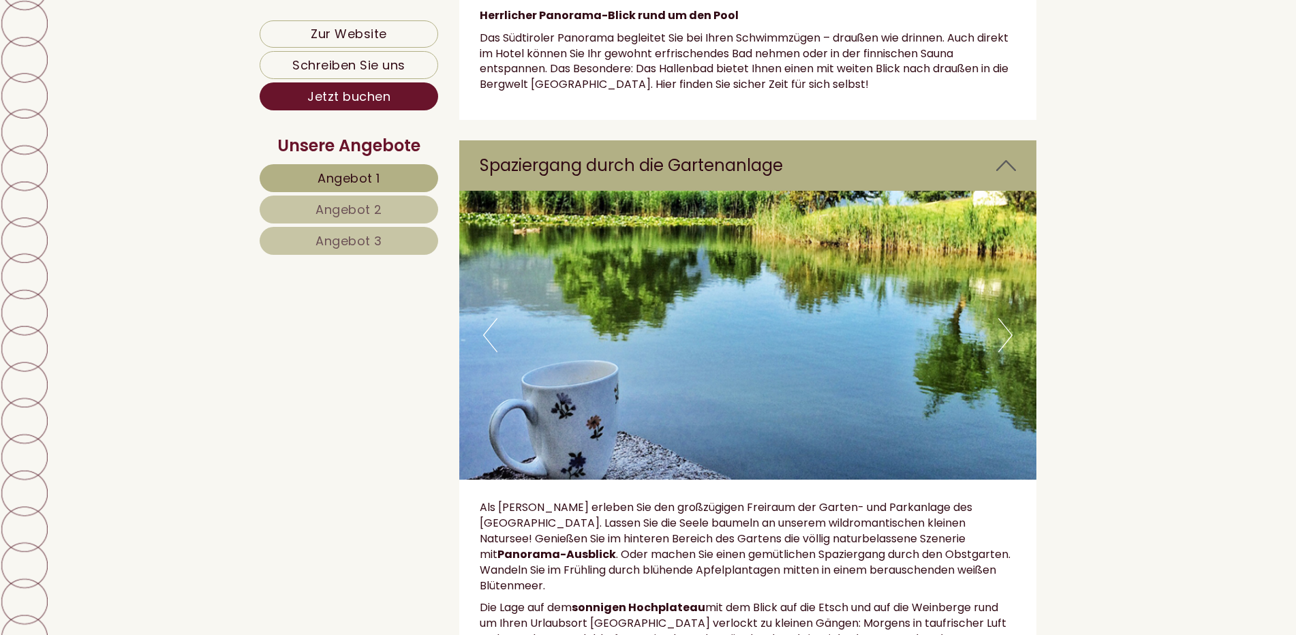
click at [1011, 318] on button "Next" at bounding box center [1005, 335] width 14 height 34
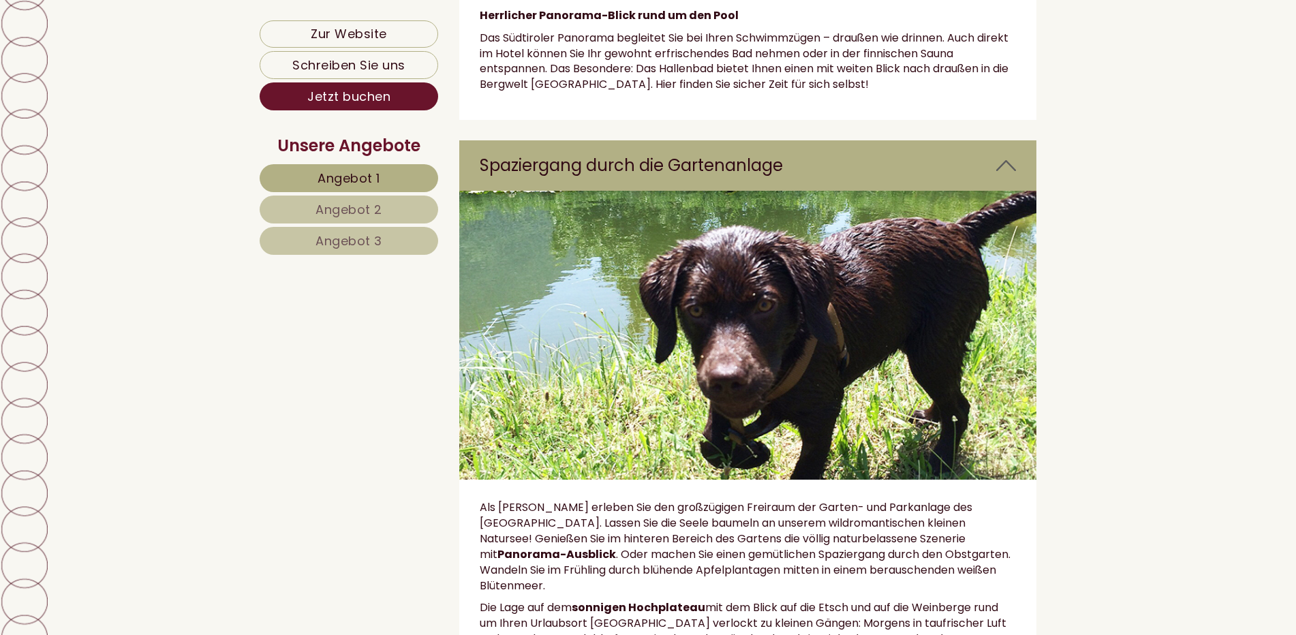
click at [1008, 318] on button "Next" at bounding box center [1005, 335] width 14 height 34
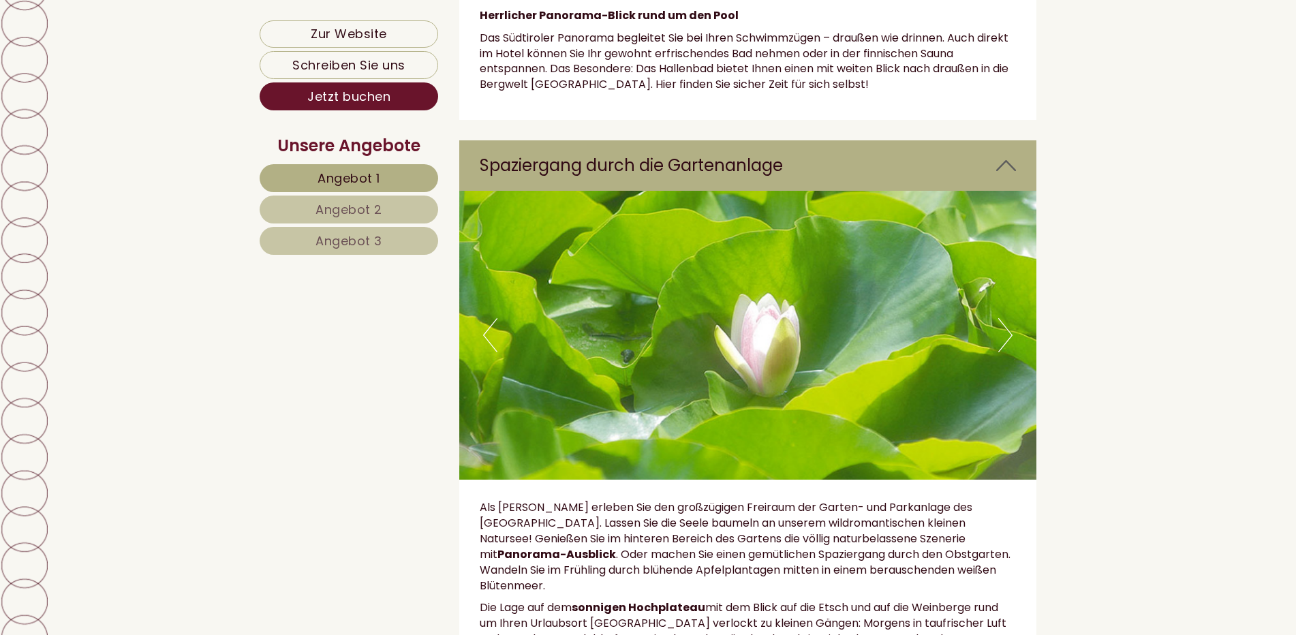
click at [1008, 318] on button "Next" at bounding box center [1005, 335] width 14 height 34
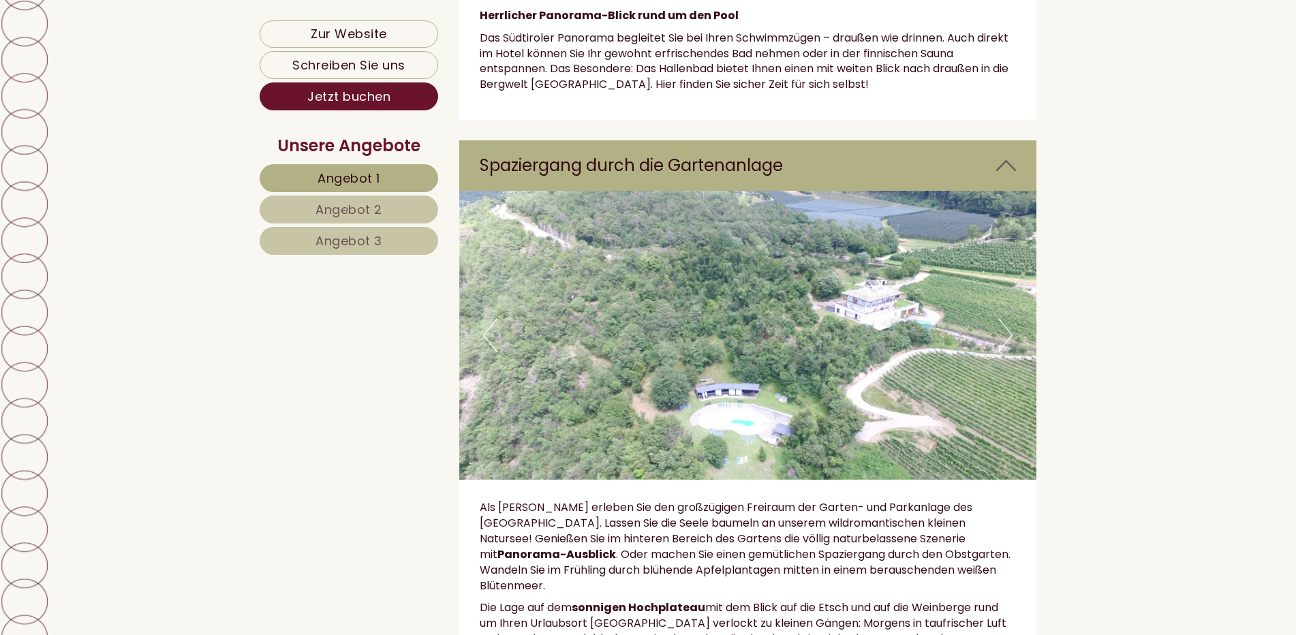
click at [1008, 318] on button "Next" at bounding box center [1005, 335] width 14 height 34
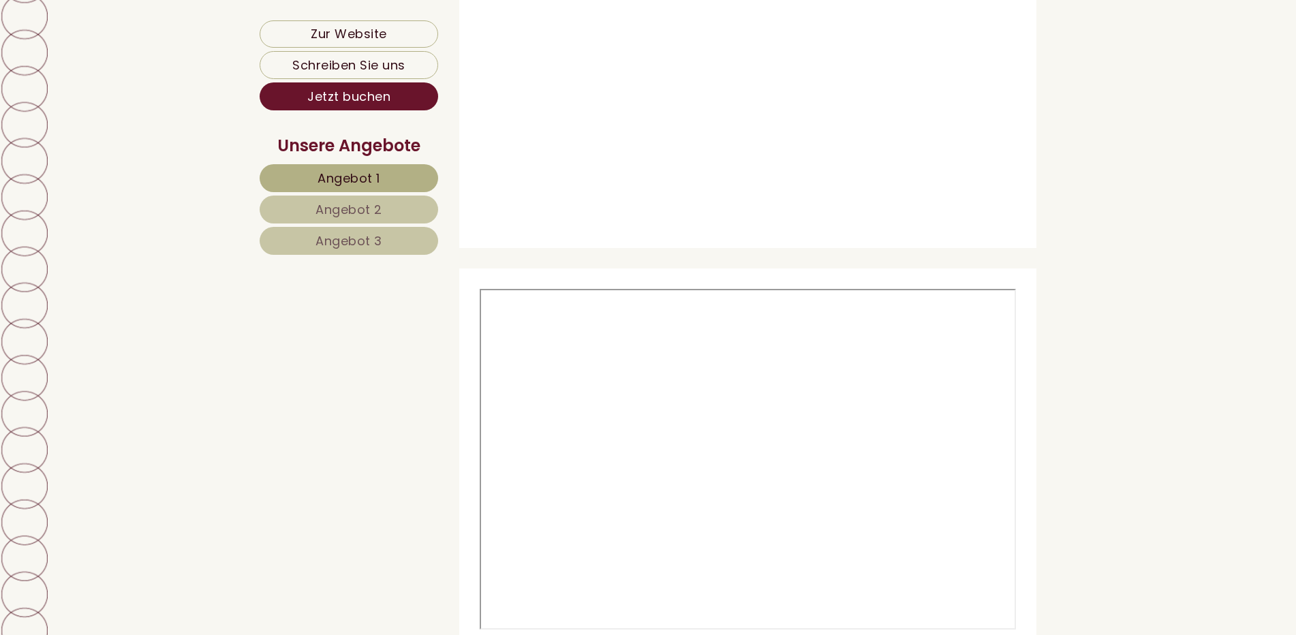
scroll to position [6677, 0]
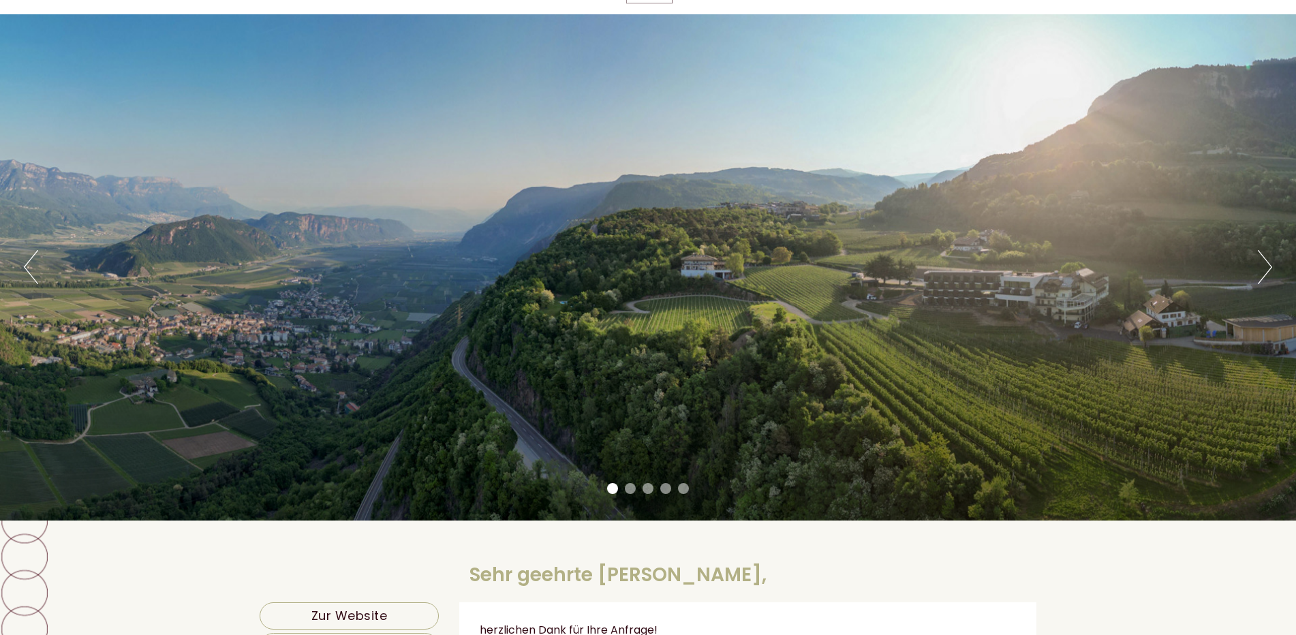
scroll to position [68, 0]
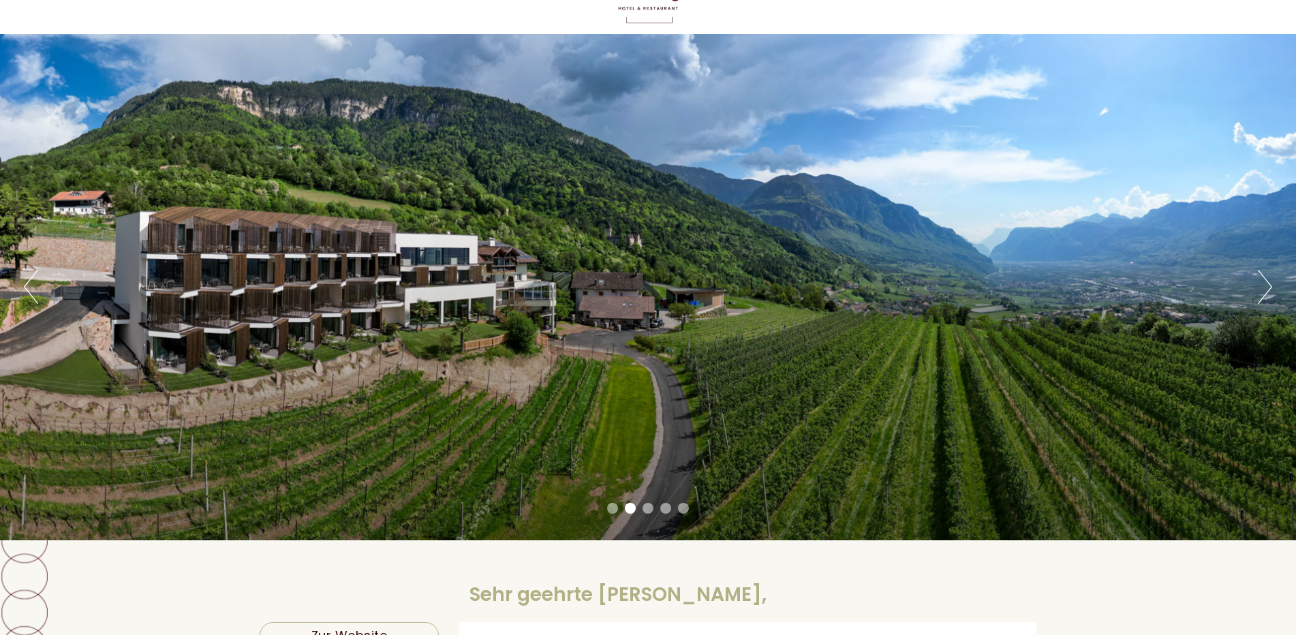
click at [1266, 284] on button "Next" at bounding box center [1265, 287] width 14 height 34
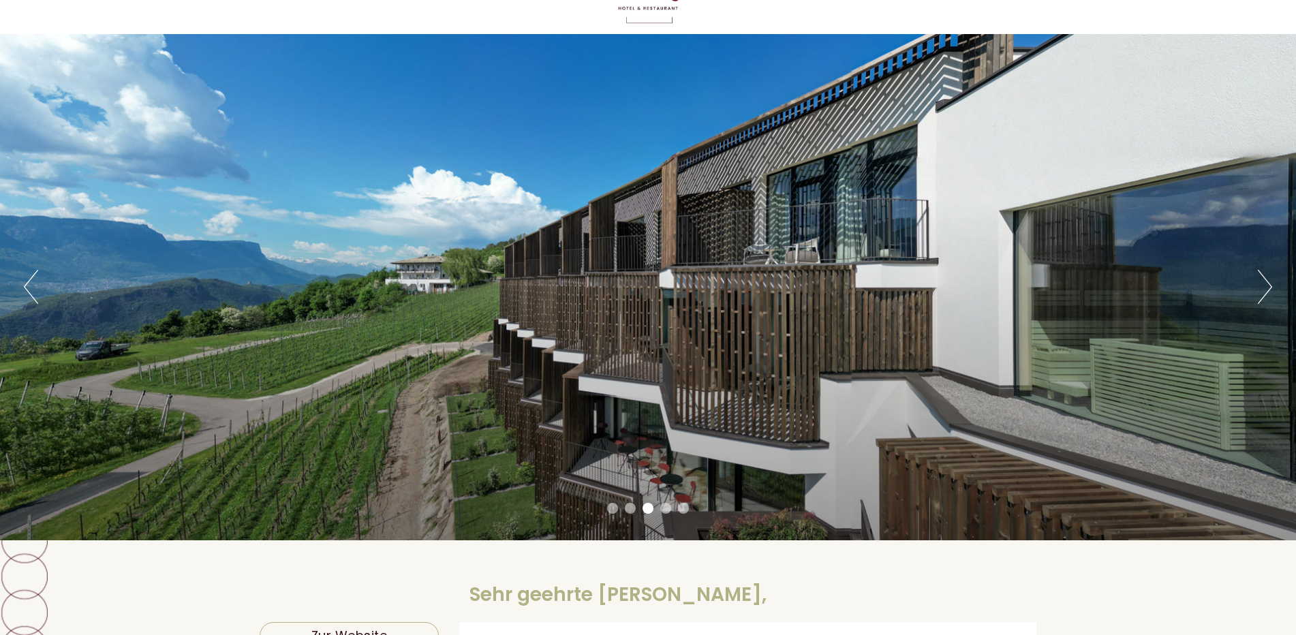
click at [1265, 284] on button "Next" at bounding box center [1265, 287] width 14 height 34
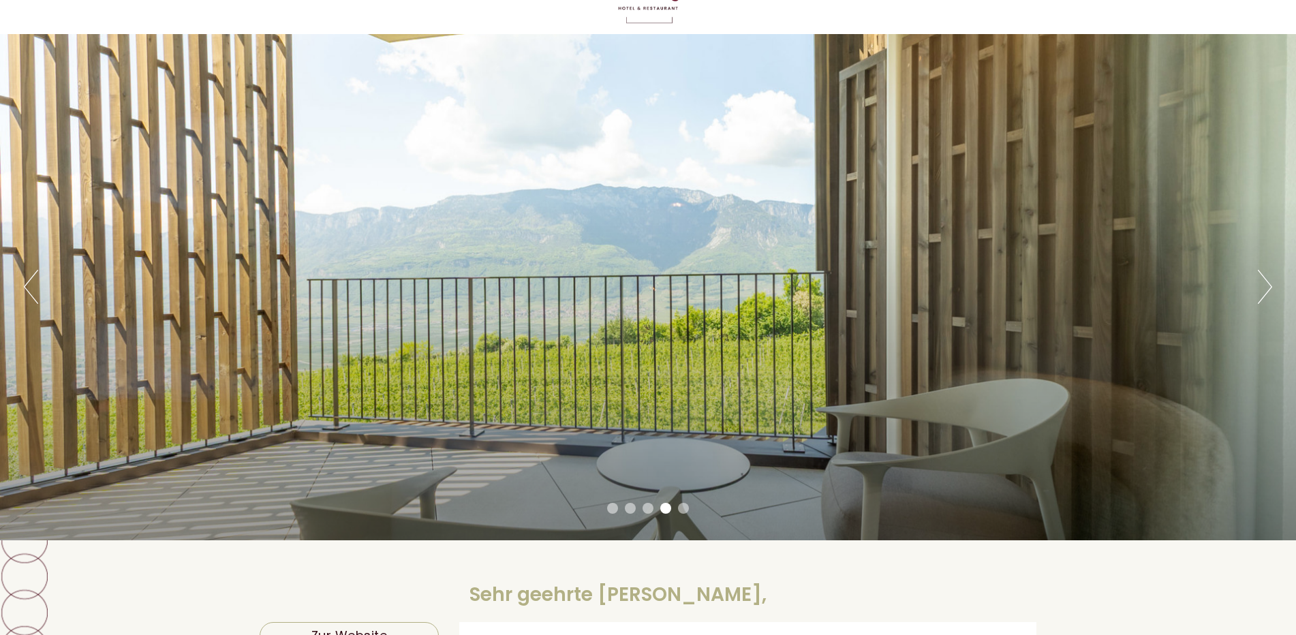
click at [1265, 283] on button "Next" at bounding box center [1265, 287] width 14 height 34
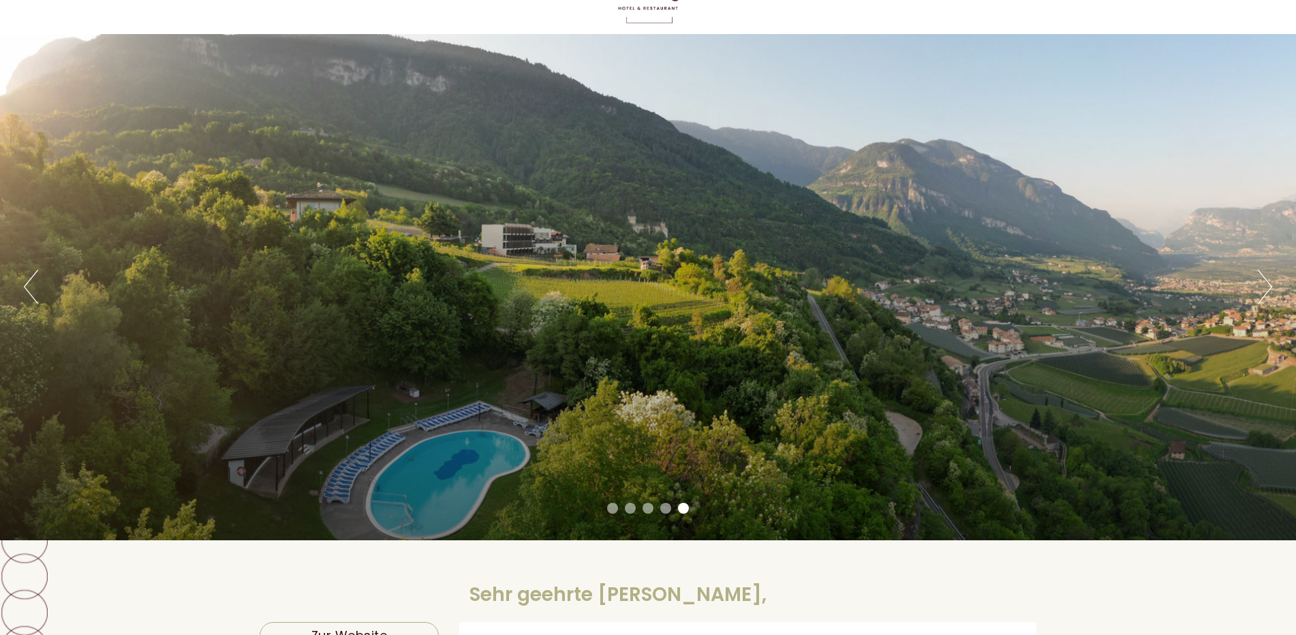
click at [1265, 283] on button "Next" at bounding box center [1265, 287] width 14 height 34
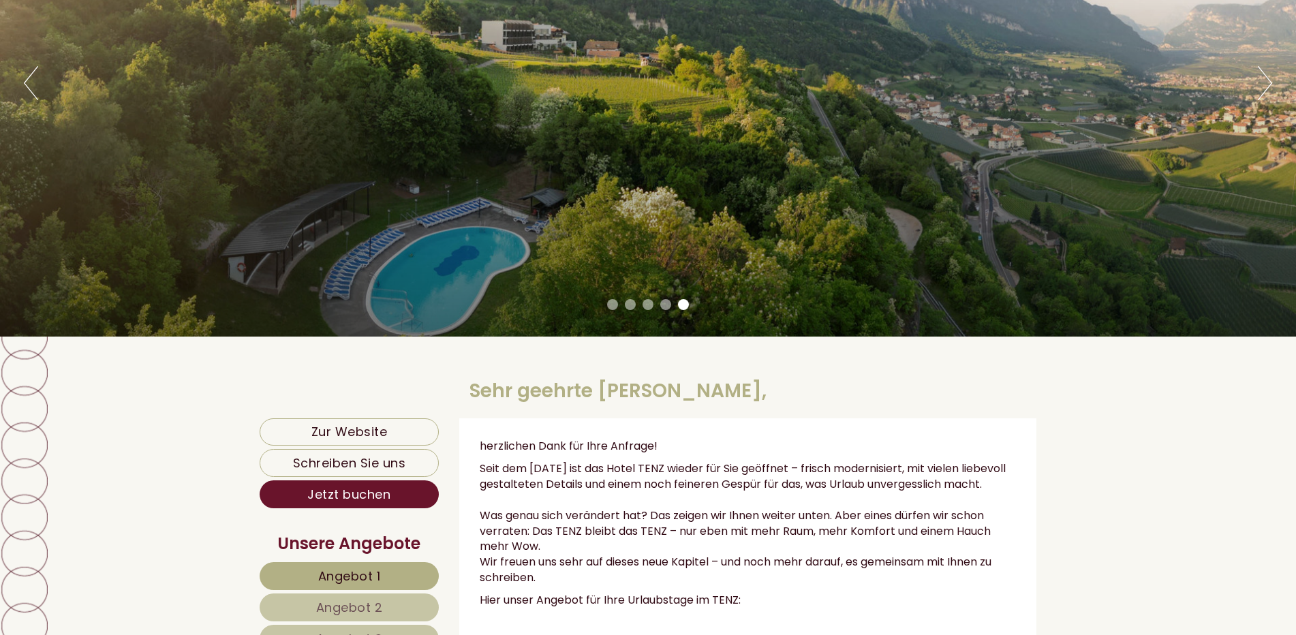
scroll to position [0, 0]
